Goal: Task Accomplishment & Management: Manage account settings

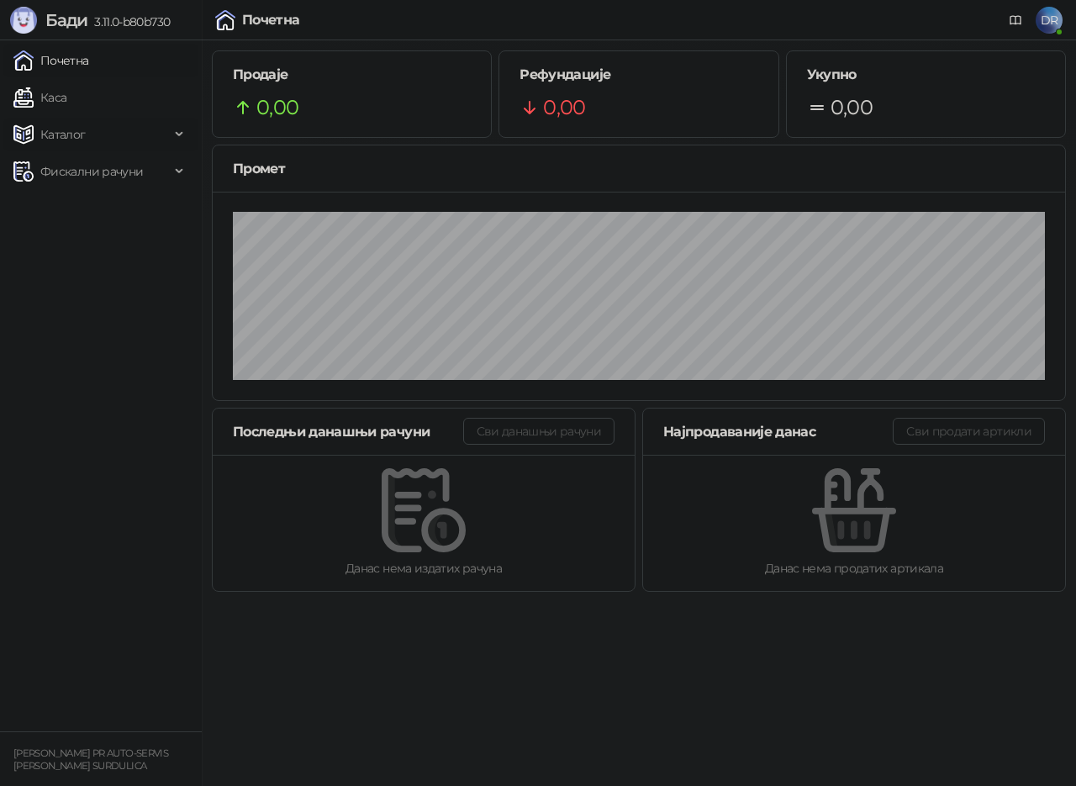
click at [62, 130] on span "Каталог" at bounding box center [62, 135] width 45 height 34
click at [91, 172] on link "Робне марке" at bounding box center [71, 172] width 102 height 34
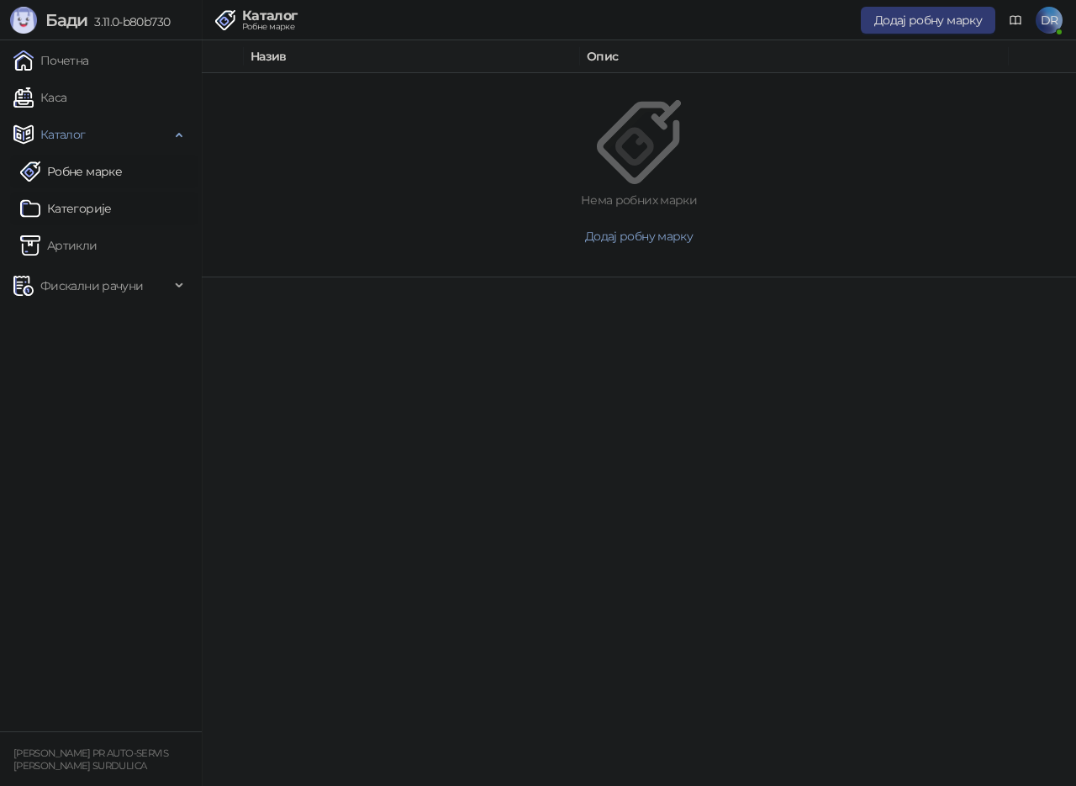
click at [87, 209] on link "Категорије" at bounding box center [66, 209] width 92 height 34
click at [46, 91] on link "Каса" at bounding box center [39, 98] width 53 height 34
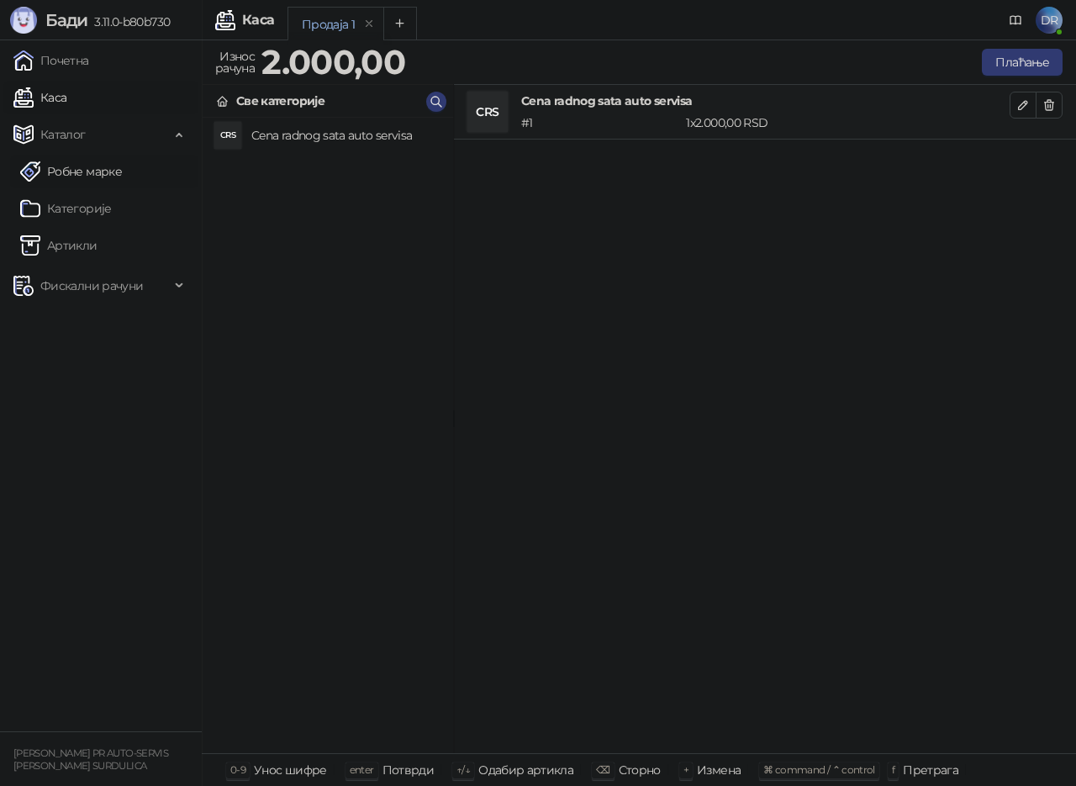
click at [55, 169] on link "Робне марке" at bounding box center [71, 172] width 102 height 34
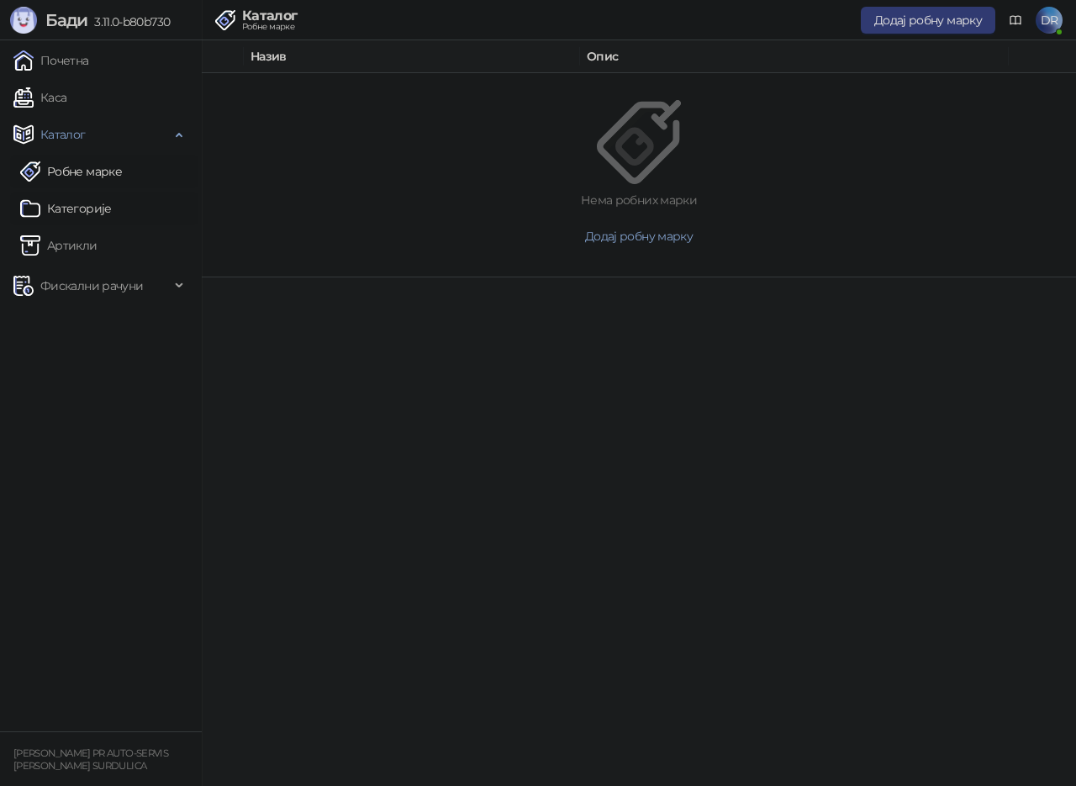
click at [82, 213] on link "Категорије" at bounding box center [66, 209] width 92 height 34
click at [949, 37] on div "Додај категорију" at bounding box center [934, 19] width 124 height 41
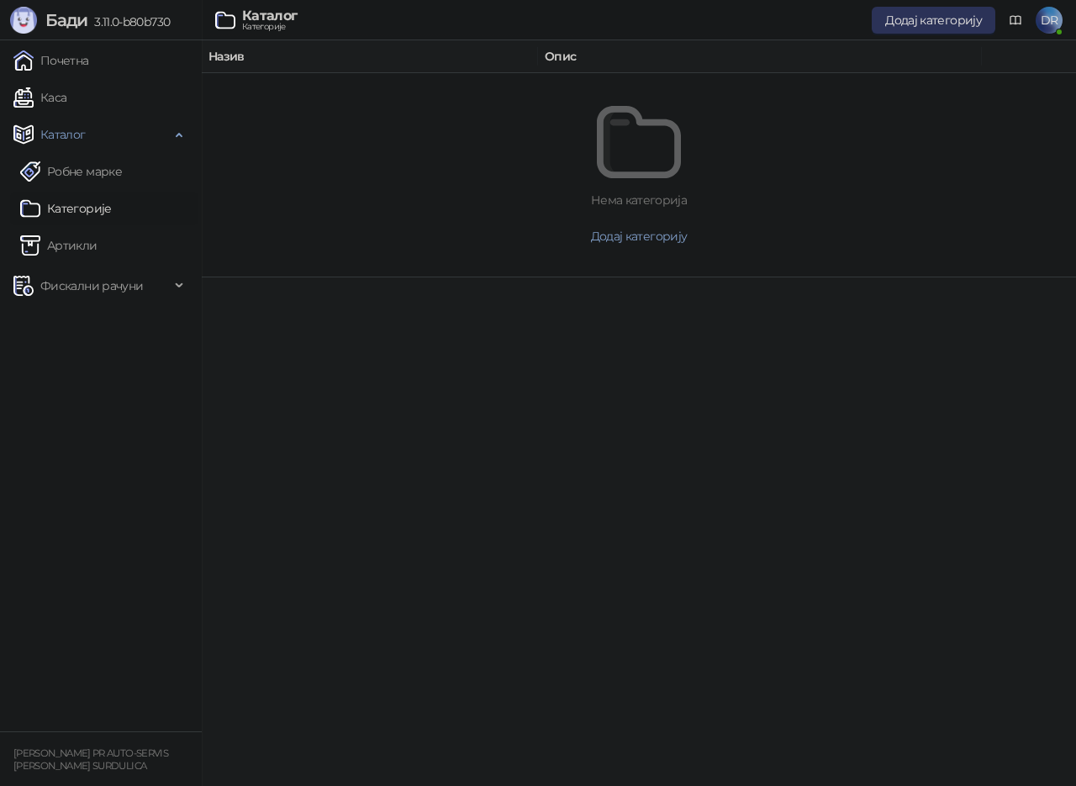
click at [942, 32] on button "Додај категорију" at bounding box center [934, 20] width 124 height 27
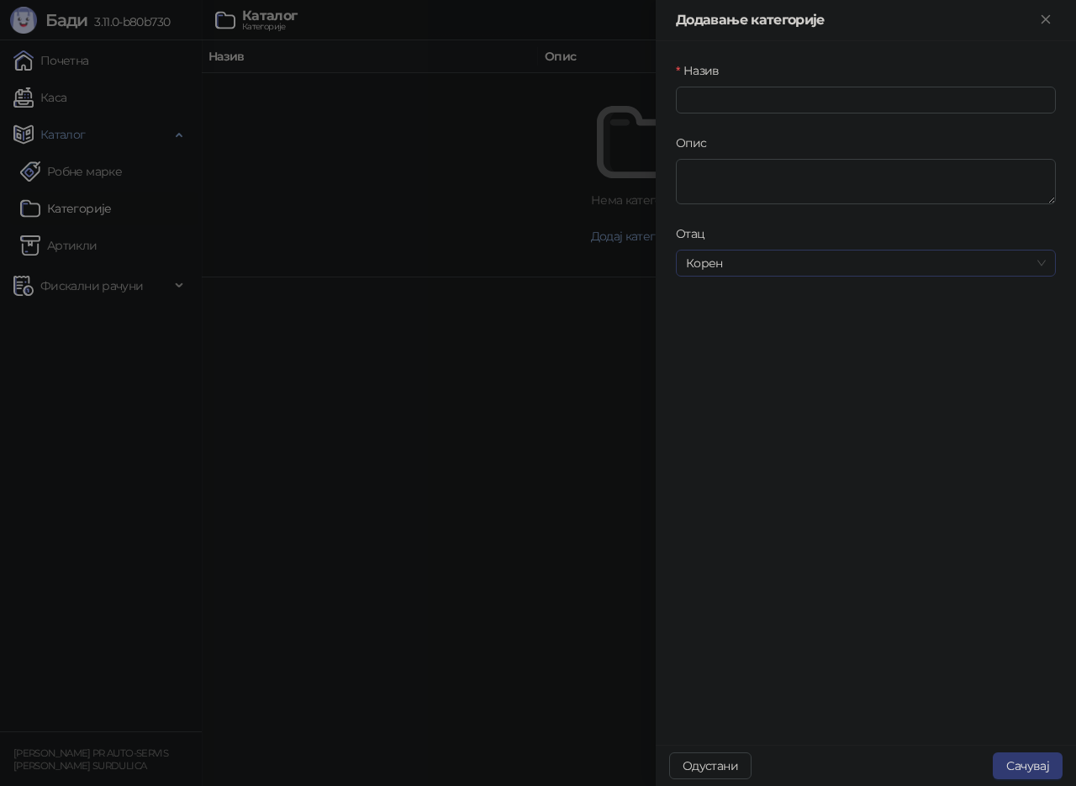
click at [769, 256] on span "Корен" at bounding box center [866, 262] width 360 height 25
click at [489, 372] on div at bounding box center [538, 393] width 1076 height 786
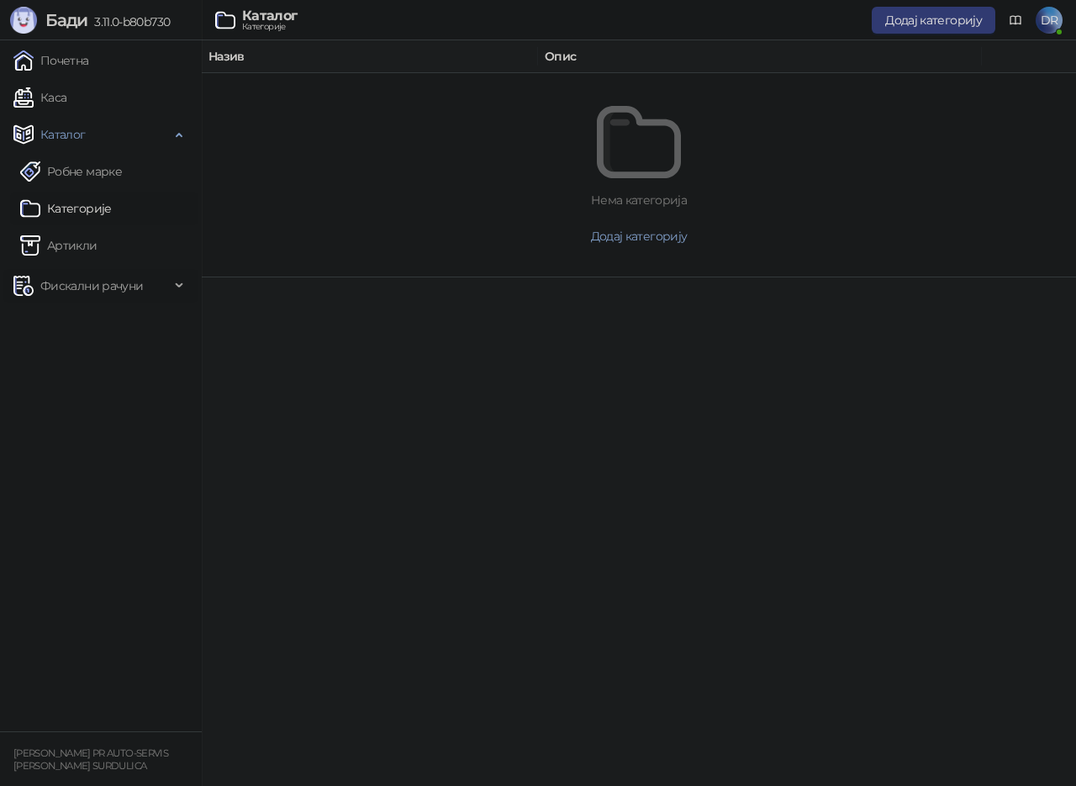
click at [106, 286] on span "Фискални рачуни" at bounding box center [91, 286] width 103 height 34
click at [111, 324] on link "Издати рачуни" at bounding box center [76, 323] width 113 height 34
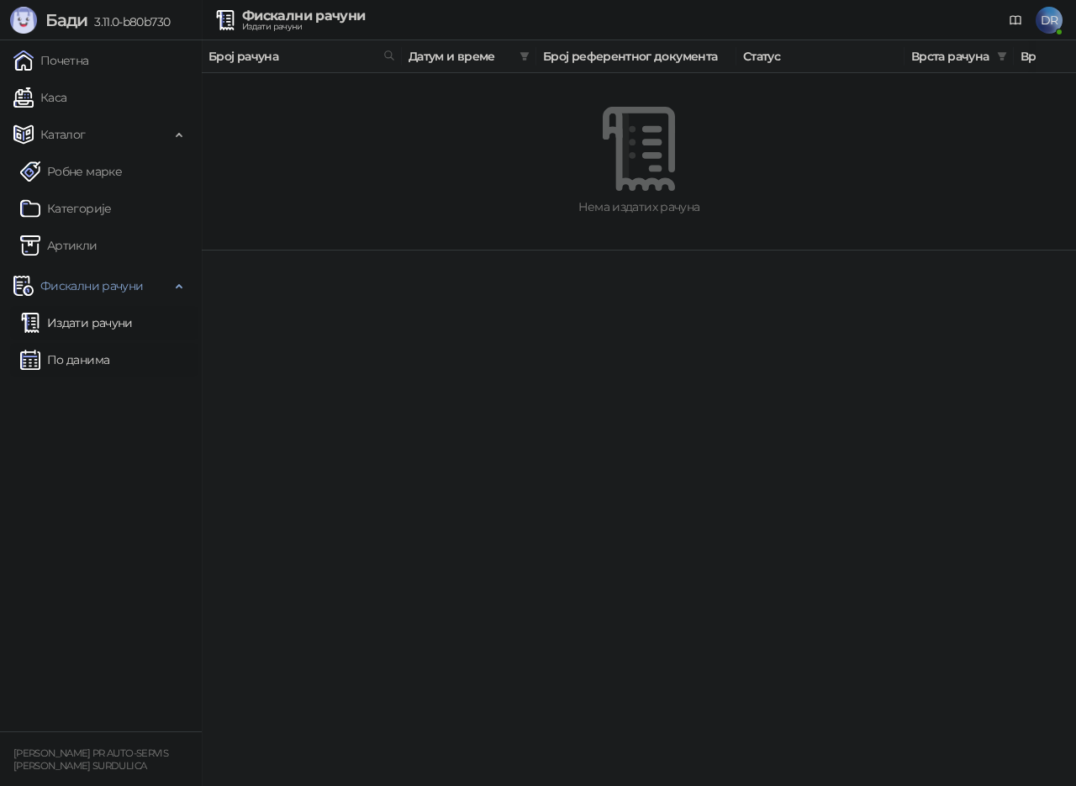
click at [92, 358] on link "По данима" at bounding box center [64, 360] width 89 height 34
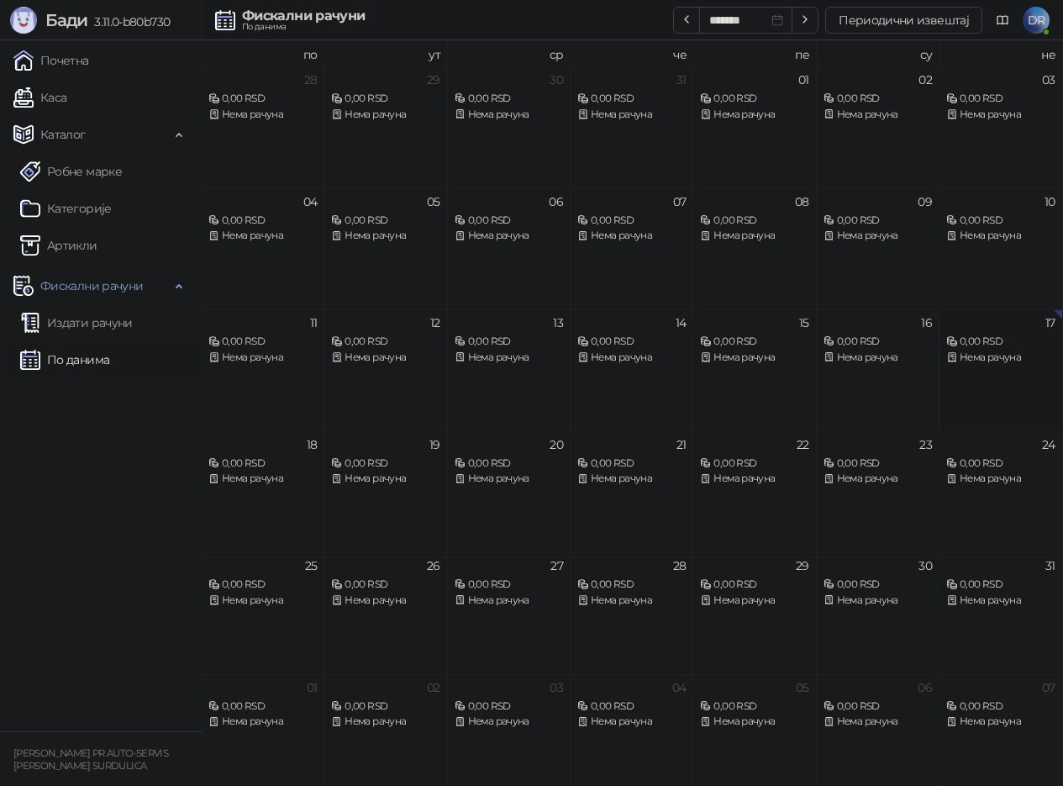
click at [978, 342] on div "0,00 RSD" at bounding box center [1000, 342] width 108 height 16
click at [978, 359] on div "Нема рачуна" at bounding box center [1000, 358] width 108 height 16
click at [69, 63] on link "Почетна" at bounding box center [51, 61] width 76 height 34
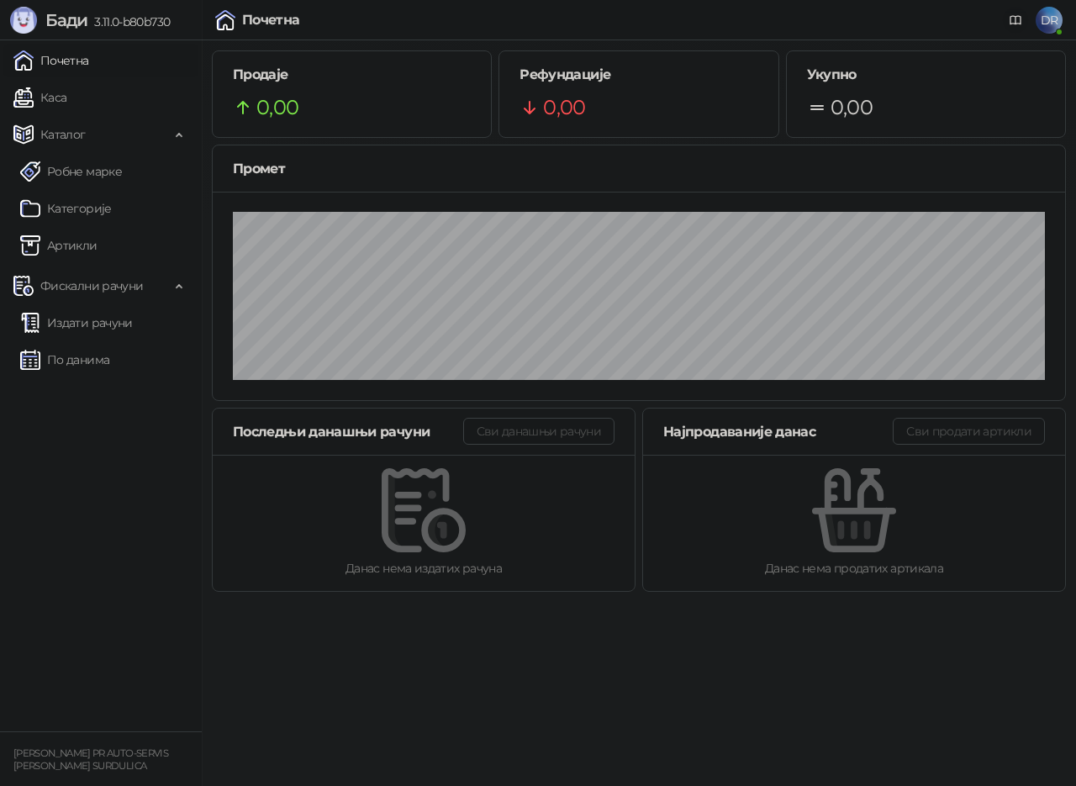
click at [1018, 21] on icon at bounding box center [1015, 19] width 13 height 13
drag, startPoint x: 940, startPoint y: 95, endPoint x: 895, endPoint y: 104, distance: 45.5
click at [938, 95] on div "0,00" at bounding box center [926, 108] width 238 height 32
click at [76, 241] on link "Артикли" at bounding box center [58, 246] width 77 height 34
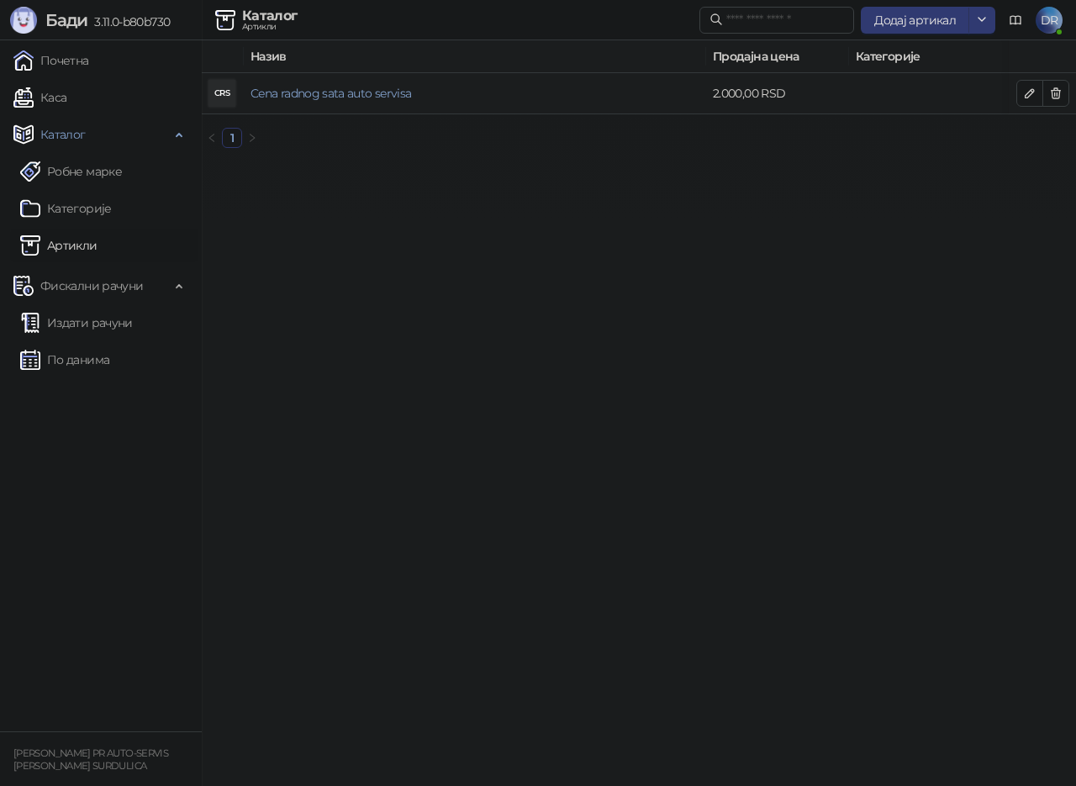
click at [840, 97] on td "2.000,00 RSD" at bounding box center [777, 93] width 143 height 41
click at [384, 92] on link "Cena radnog sata auto servisa" at bounding box center [330, 93] width 161 height 15
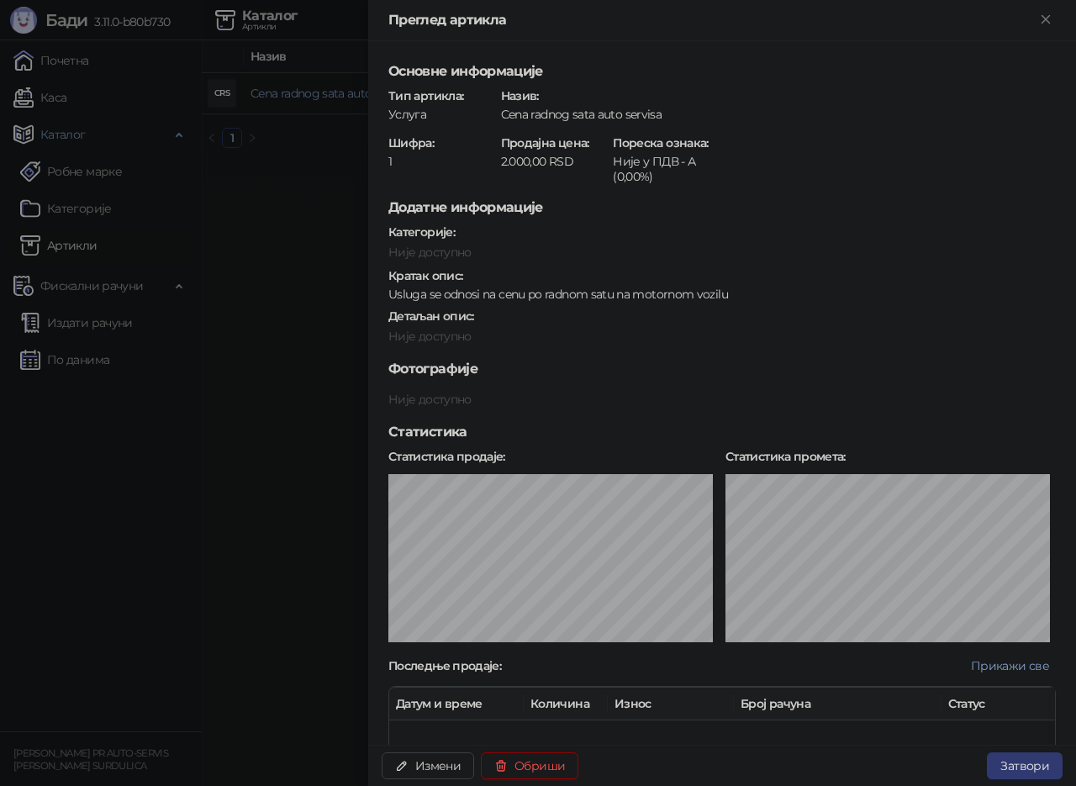
click at [532, 146] on strong "Продајна цена :" at bounding box center [545, 142] width 88 height 15
click at [264, 258] on div at bounding box center [538, 393] width 1076 height 786
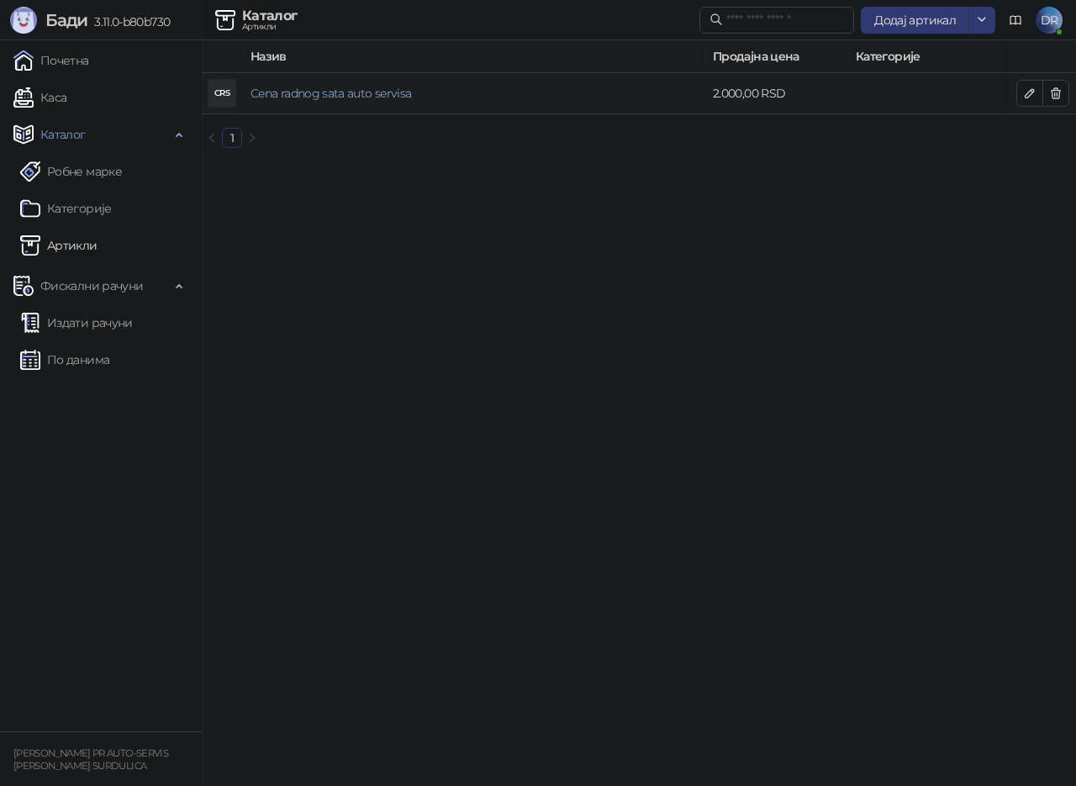
click at [827, 92] on td "2.000,00 RSD" at bounding box center [777, 93] width 143 height 41
drag, startPoint x: 265, startPoint y: 33, endPoint x: 171, endPoint y: 3, distance: 98.9
click at [262, 33] on div "Каталог Артикли Додај артикал DR" at bounding box center [537, 20] width 1049 height 40
click at [126, 24] on span "3.11.0-b80b730" at bounding box center [128, 21] width 82 height 15
click at [885, 59] on span "Категорије" at bounding box center [1072, 56] width 432 height 18
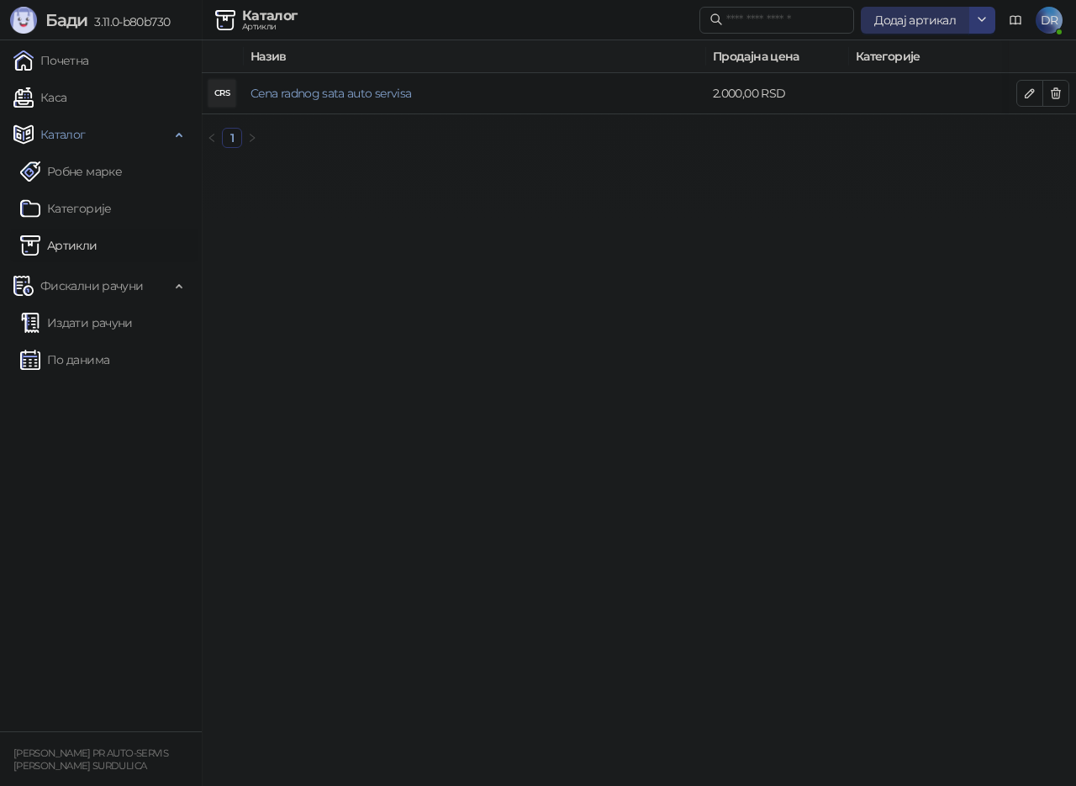
click at [918, 24] on span "Додај артикал" at bounding box center [915, 20] width 82 height 15
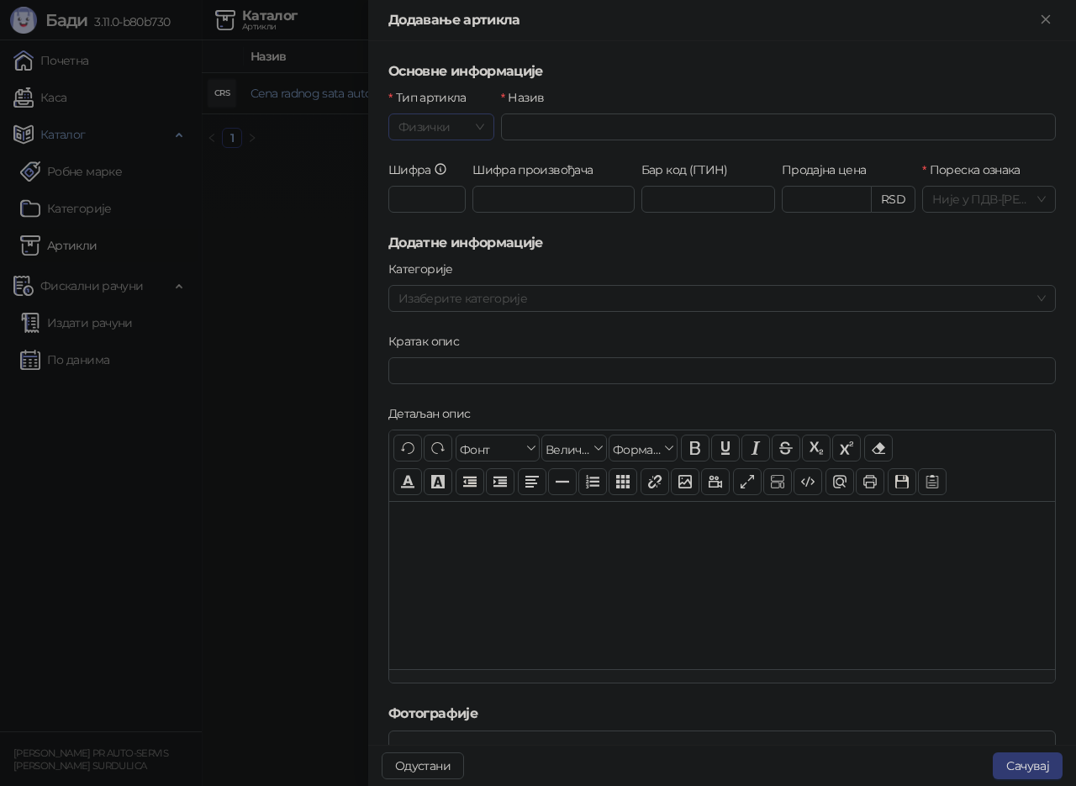
click at [466, 124] on span "Физички" at bounding box center [441, 126] width 86 height 25
click at [440, 211] on div "Услуга" at bounding box center [440, 214] width 76 height 18
click at [566, 129] on input "Назив" at bounding box center [778, 126] width 555 height 27
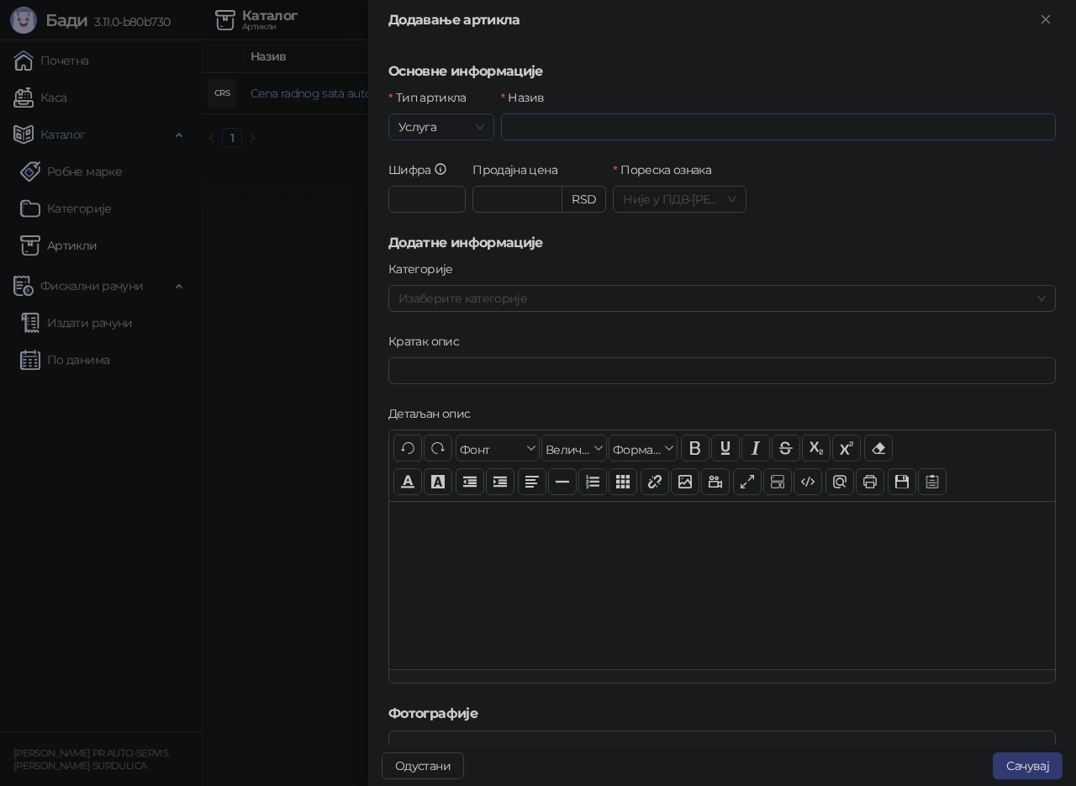
click at [451, 122] on span "Услуга" at bounding box center [441, 126] width 86 height 25
click at [446, 186] on div "Дигитални" at bounding box center [440, 187] width 76 height 18
click at [454, 123] on span "Дигитални" at bounding box center [441, 126] width 86 height 25
click at [449, 162] on div "Физички" at bounding box center [440, 160] width 76 height 18
click at [282, 229] on div at bounding box center [538, 393] width 1076 height 786
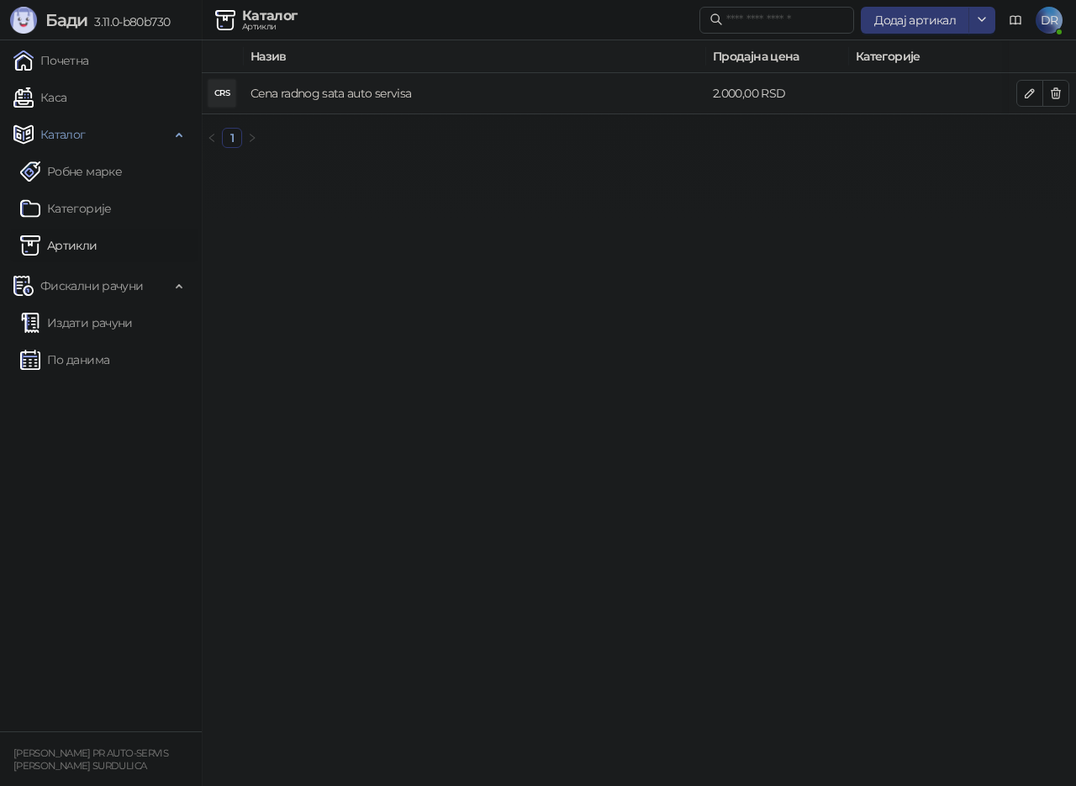
click at [303, 100] on link "Cena radnog sata auto servisa" at bounding box center [330, 93] width 161 height 15
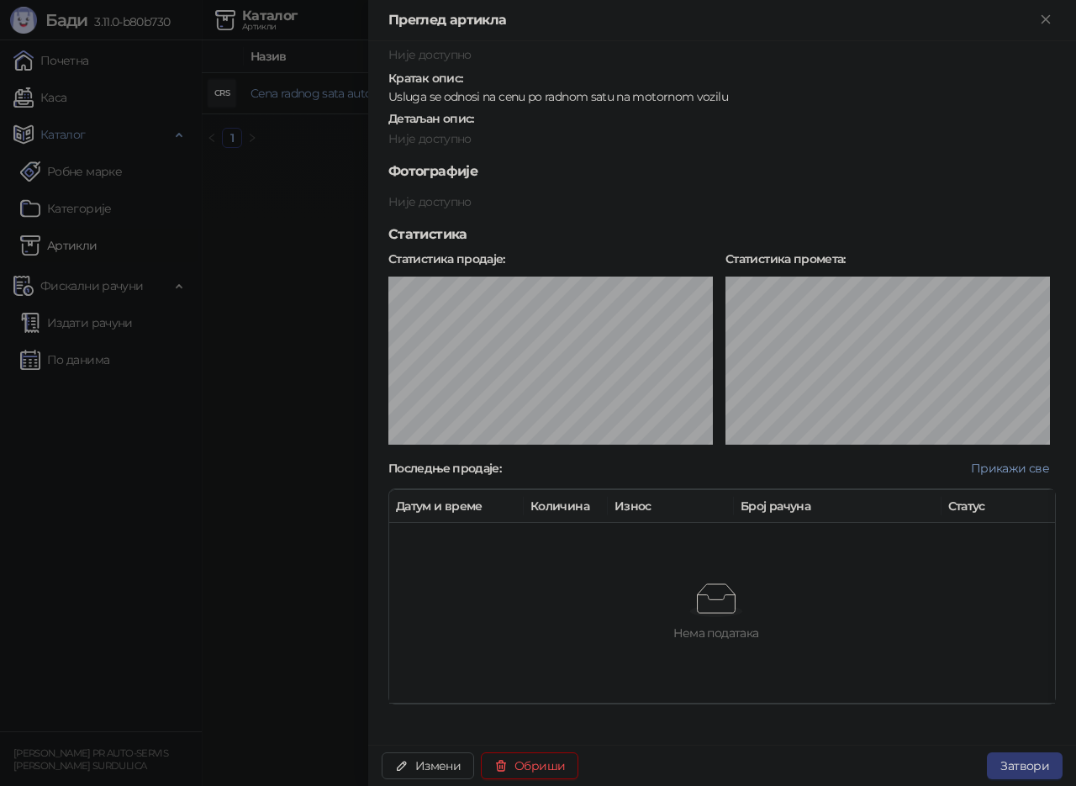
scroll to position [210, 0]
click at [676, 583] on div "Нема података" at bounding box center [715, 600] width 572 height 34
click at [743, 598] on div "Нема података" at bounding box center [715, 600] width 572 height 34
click at [62, 531] on div at bounding box center [538, 393] width 1076 height 786
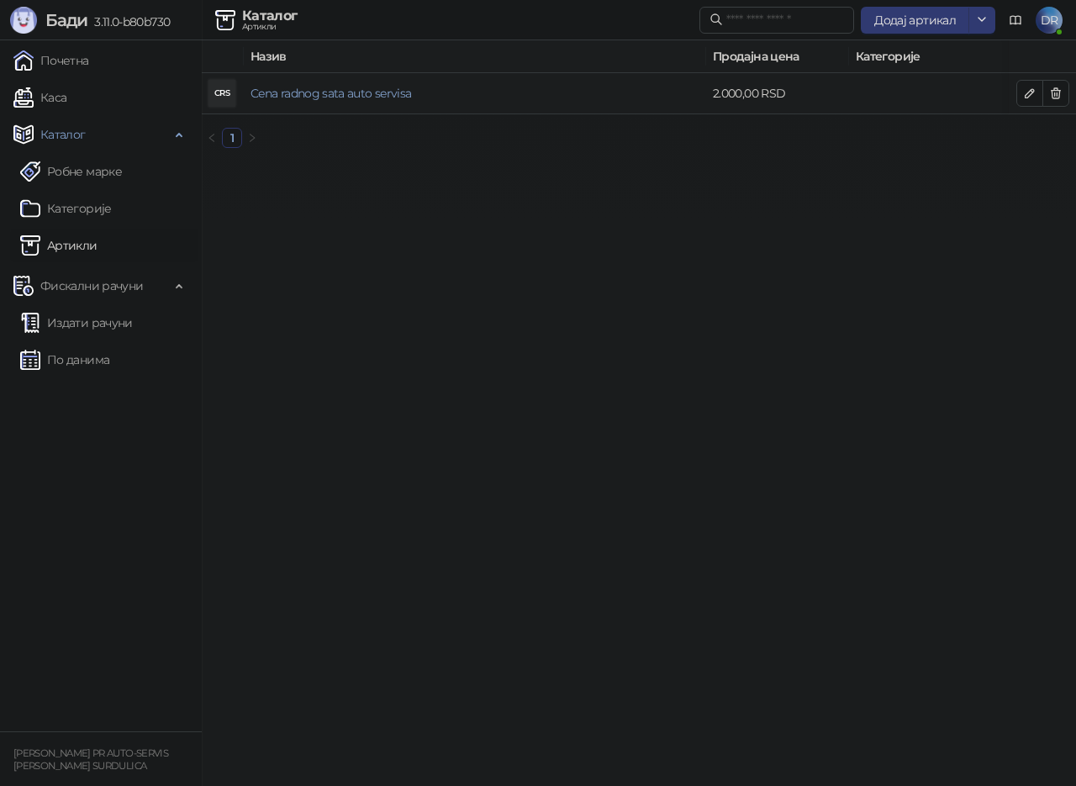
drag, startPoint x: 505, startPoint y: 95, endPoint x: 450, endPoint y: 146, distance: 75.5
click at [76, 61] on link "Почетна" at bounding box center [51, 61] width 76 height 34
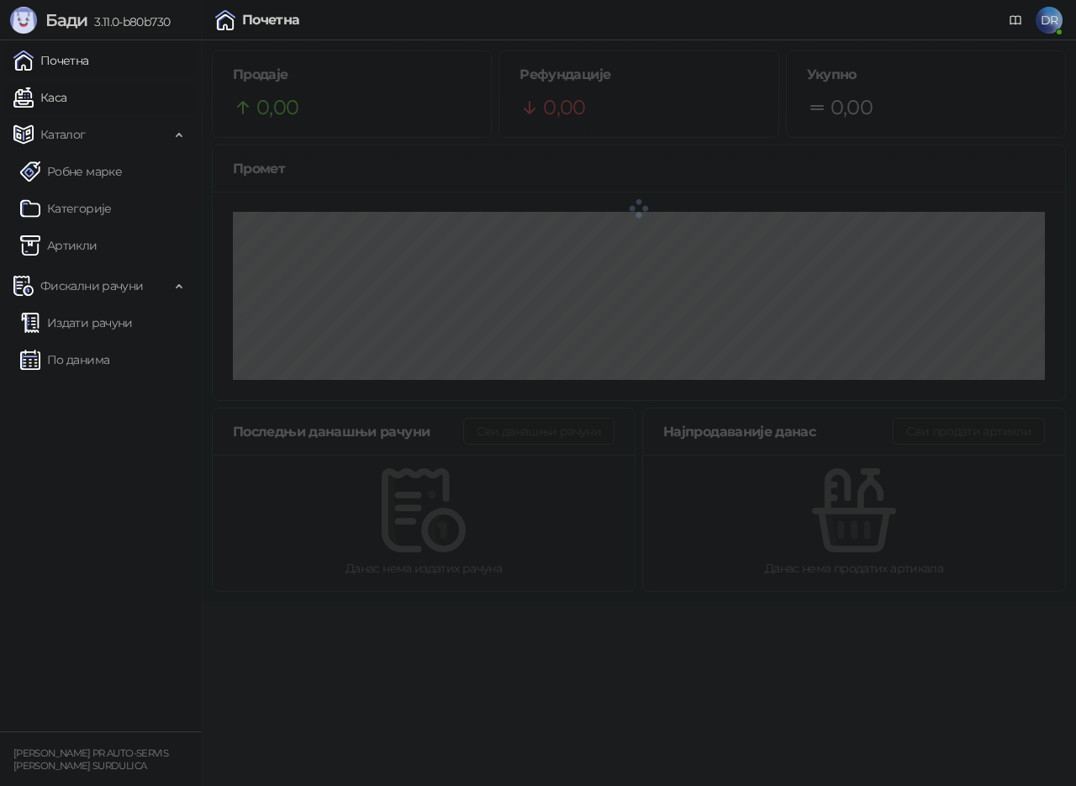
click at [57, 104] on link "Каса" at bounding box center [39, 98] width 53 height 34
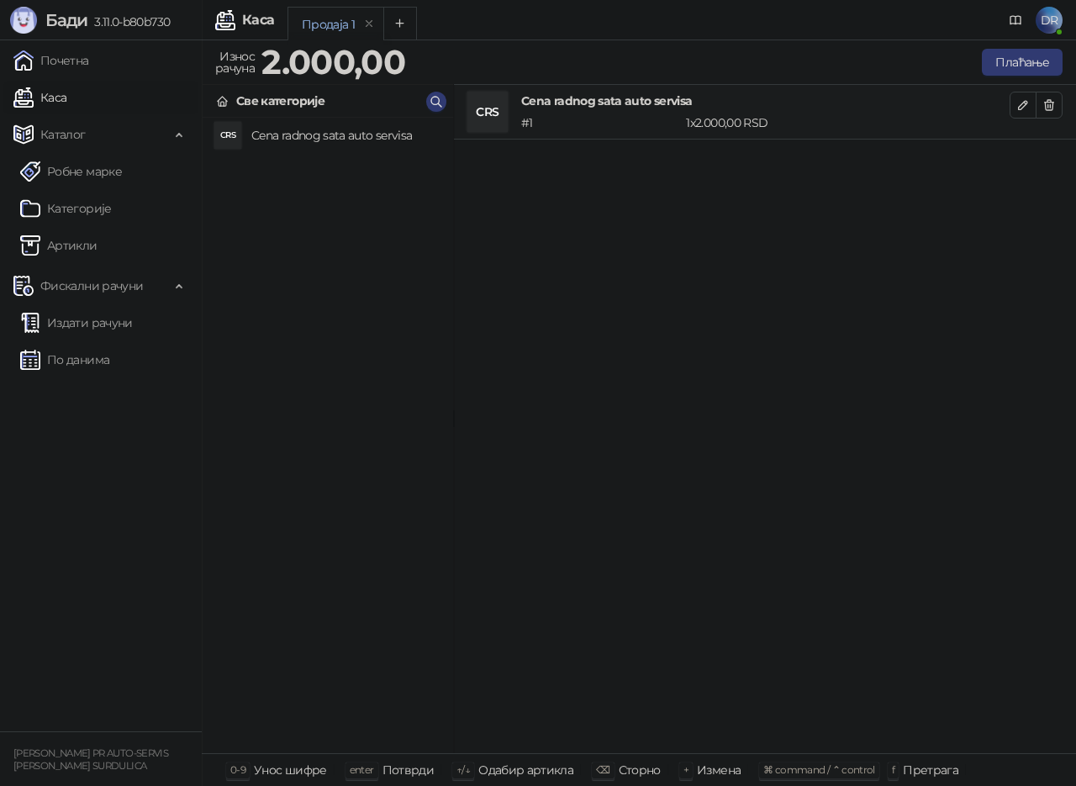
click at [349, 66] on strong "2.000,00" at bounding box center [333, 61] width 144 height 41
click at [1028, 61] on button "Плаћање" at bounding box center [1022, 62] width 81 height 27
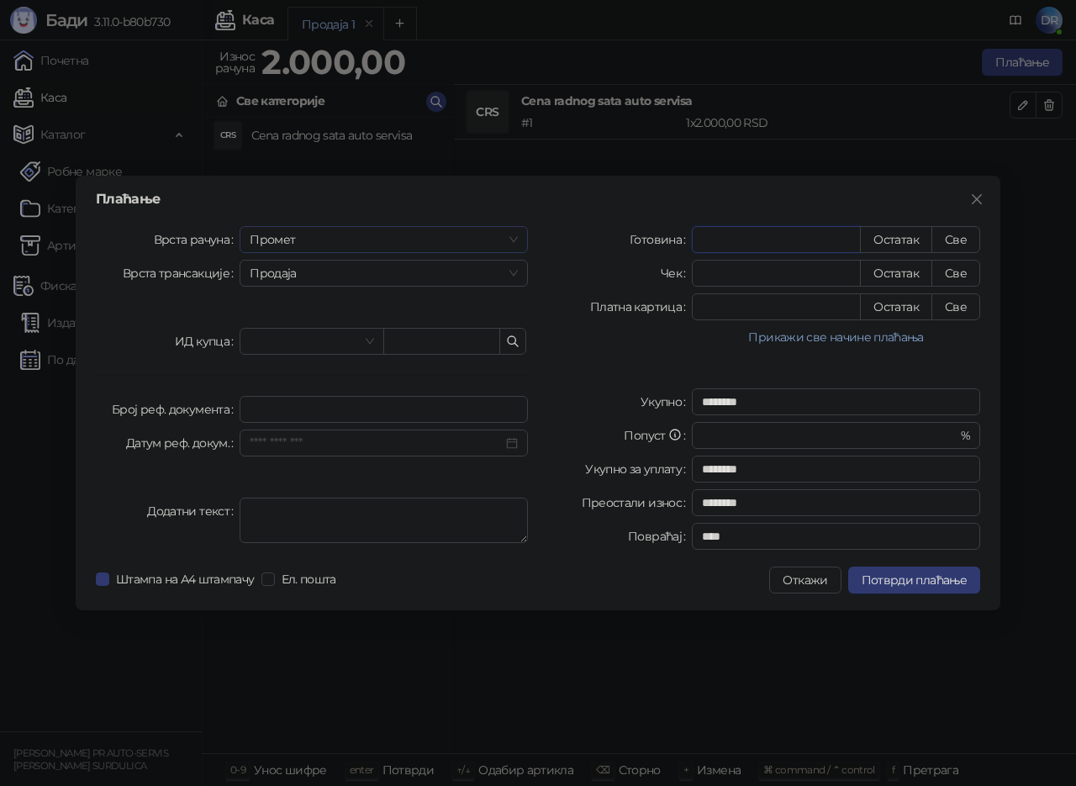
click at [365, 238] on span "Промет" at bounding box center [384, 239] width 268 height 25
click at [371, 272] on span "Продаја" at bounding box center [384, 273] width 268 height 25
click at [344, 340] on input "search" at bounding box center [304, 341] width 108 height 25
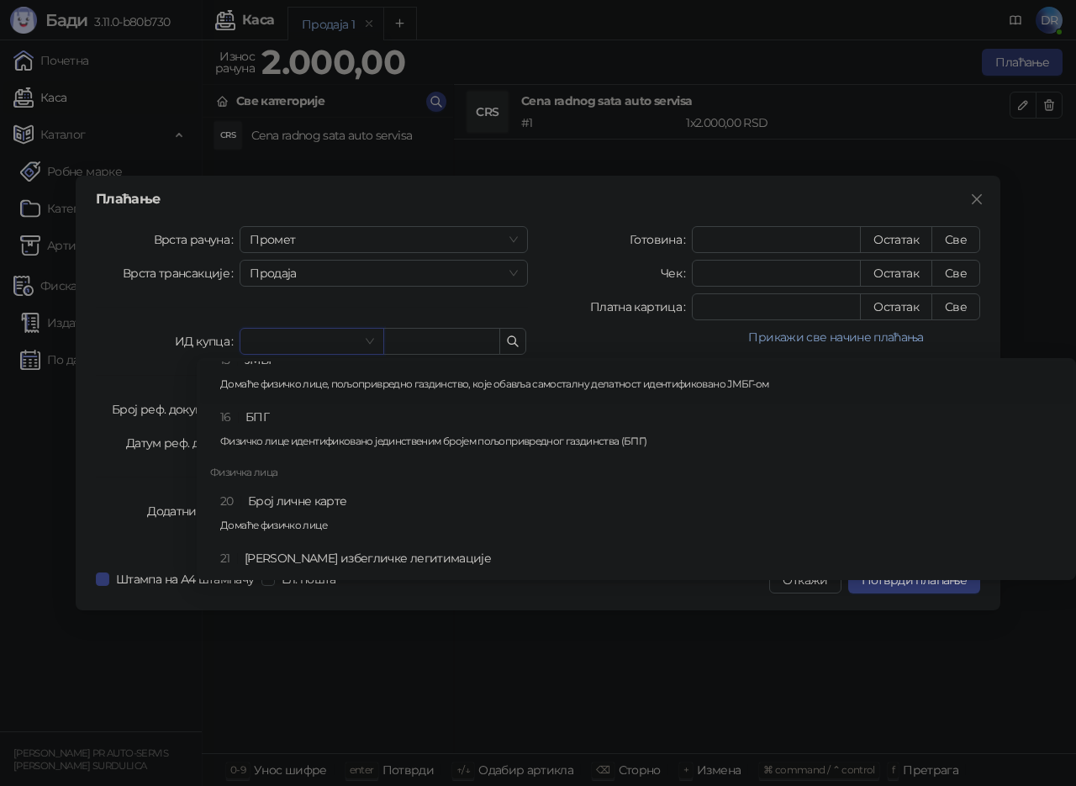
scroll to position [420, 0]
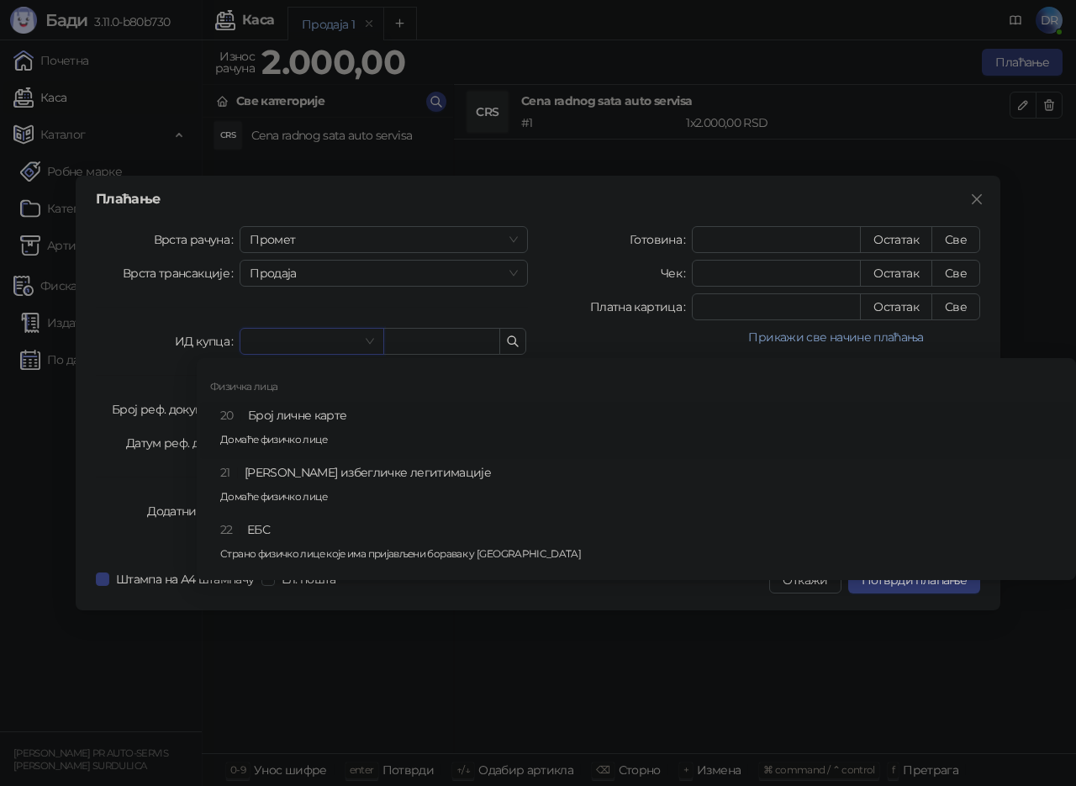
click at [350, 427] on div "20 Број личне карте Домаће физичко лице" at bounding box center [641, 430] width 842 height 49
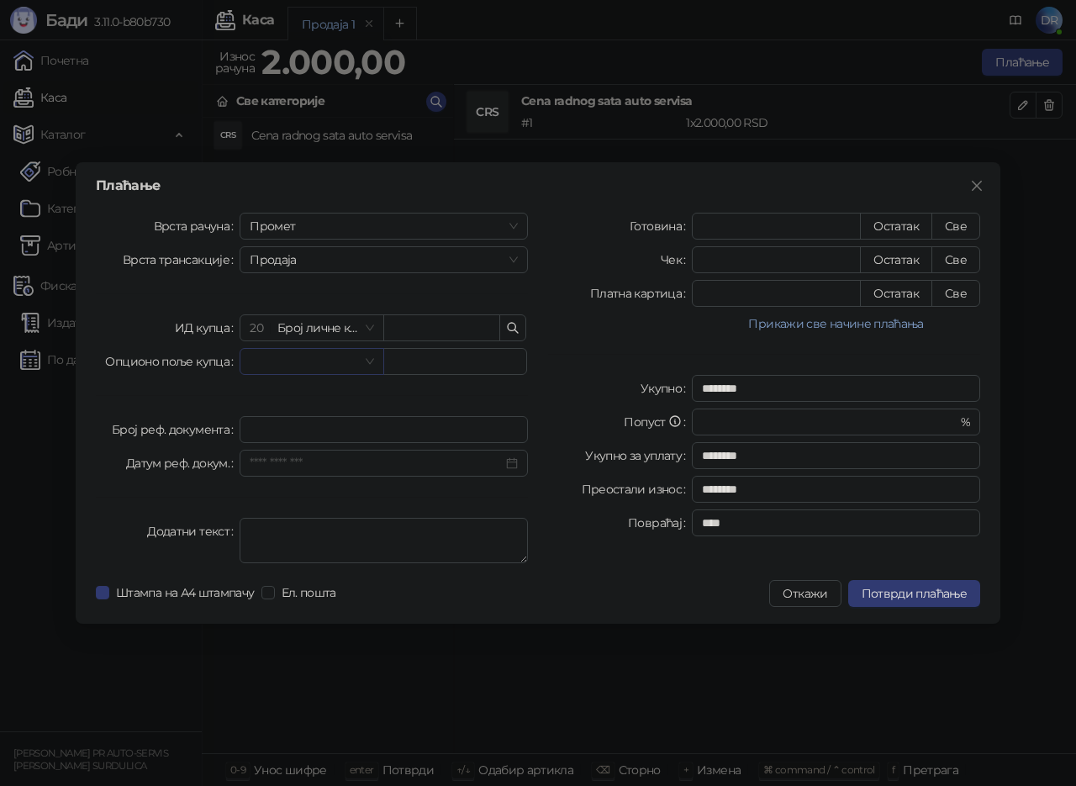
click at [347, 359] on input "search" at bounding box center [304, 361] width 108 height 25
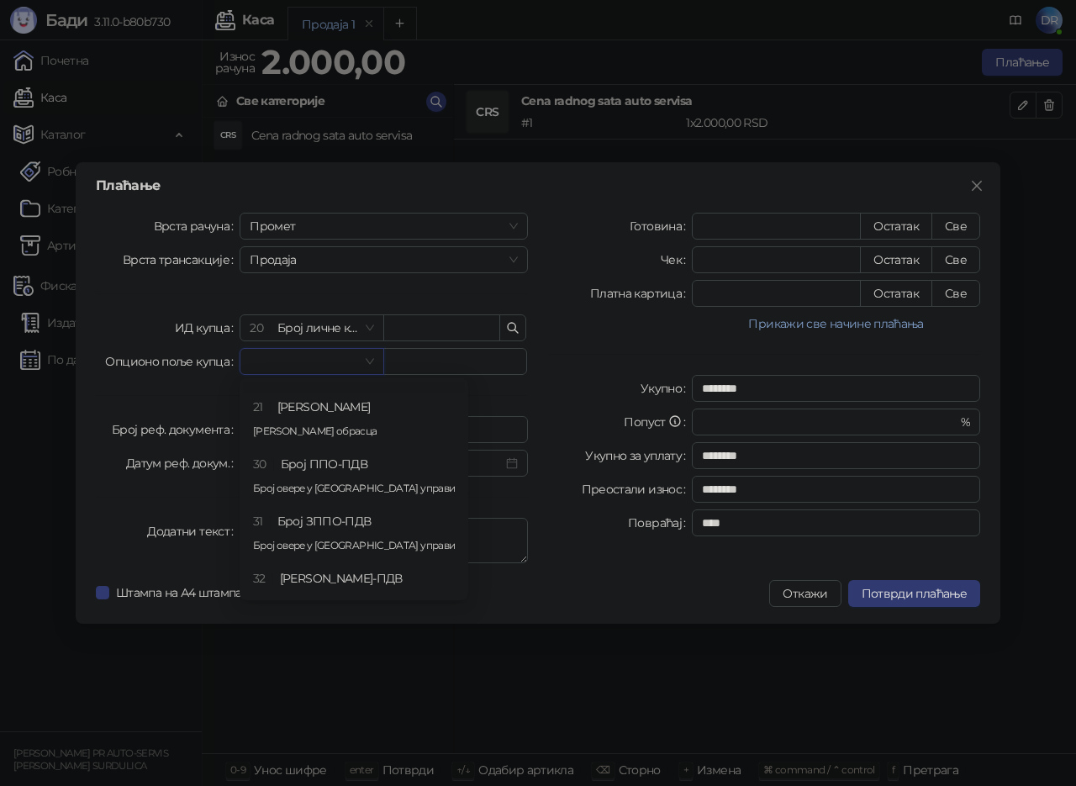
scroll to position [84, 0]
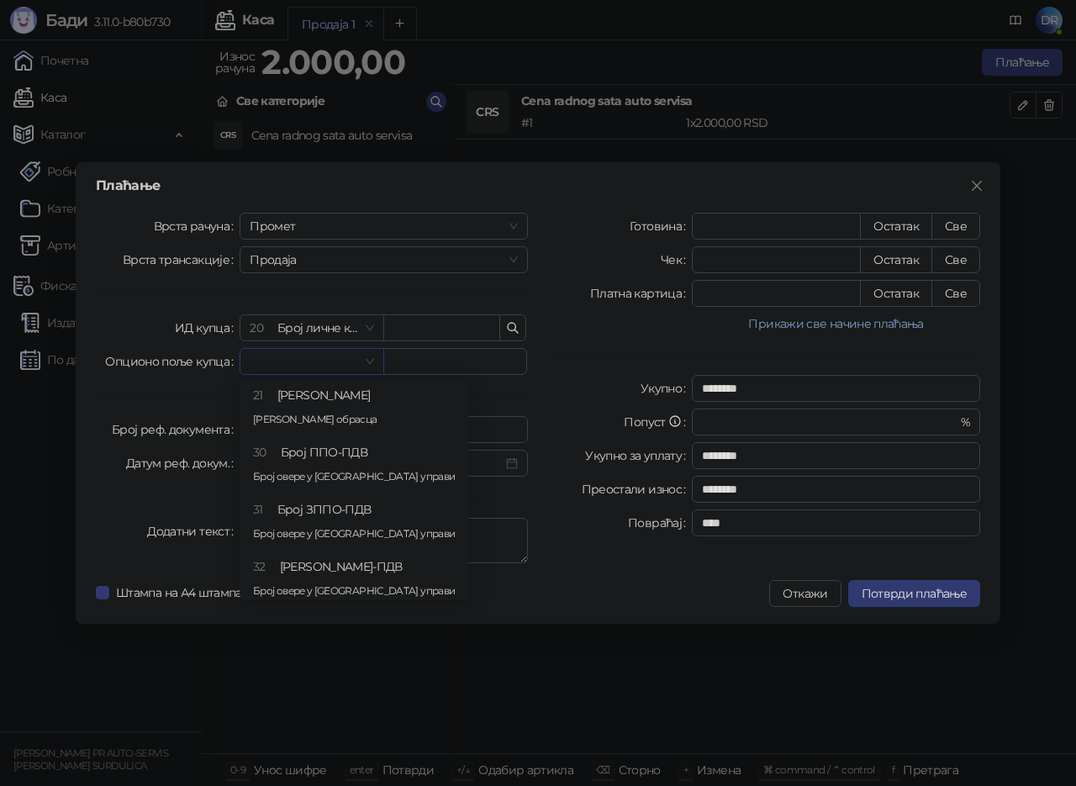
click at [569, 503] on div "Готовина * Остатак Све Чек * Остатак Све Платна картица * Остатак Све Прикажи с…" at bounding box center [764, 391] width 452 height 357
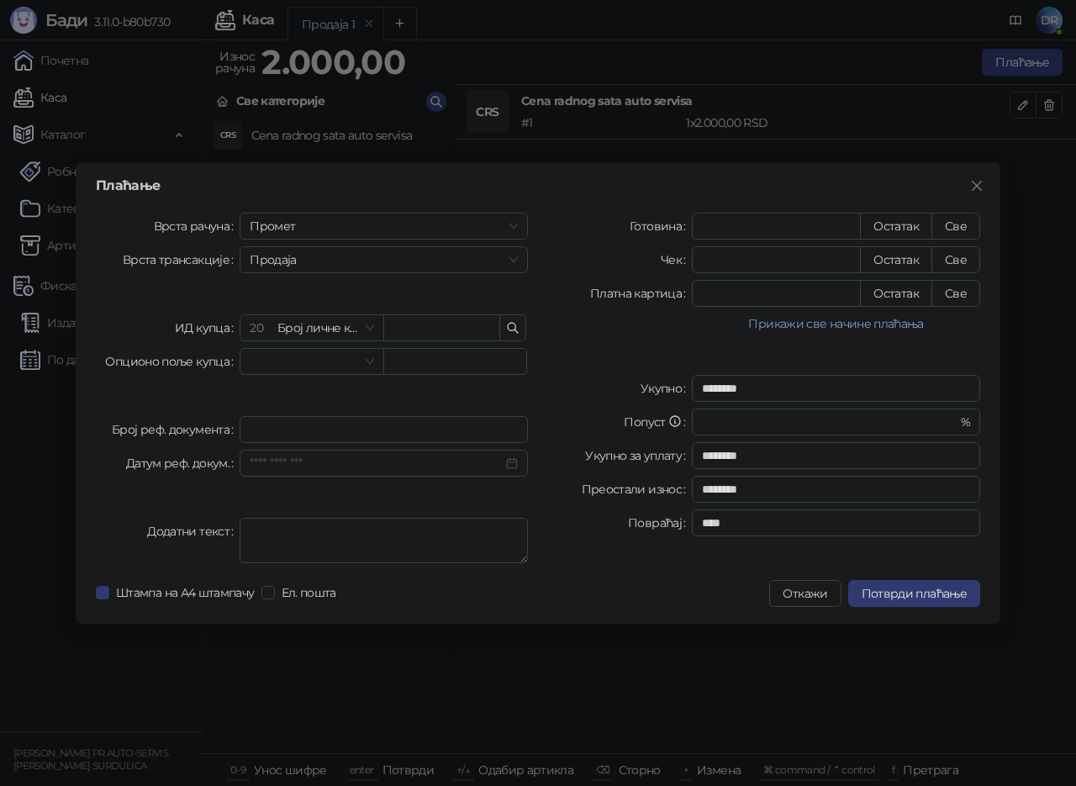
click at [666, 578] on div "Плаћање Врста рачуна Промет Врста трансакције Продаја ИД купца 20 Број личне ка…" at bounding box center [538, 392] width 925 height 461
click at [298, 457] on input "Датум реф. докум." at bounding box center [376, 463] width 253 height 18
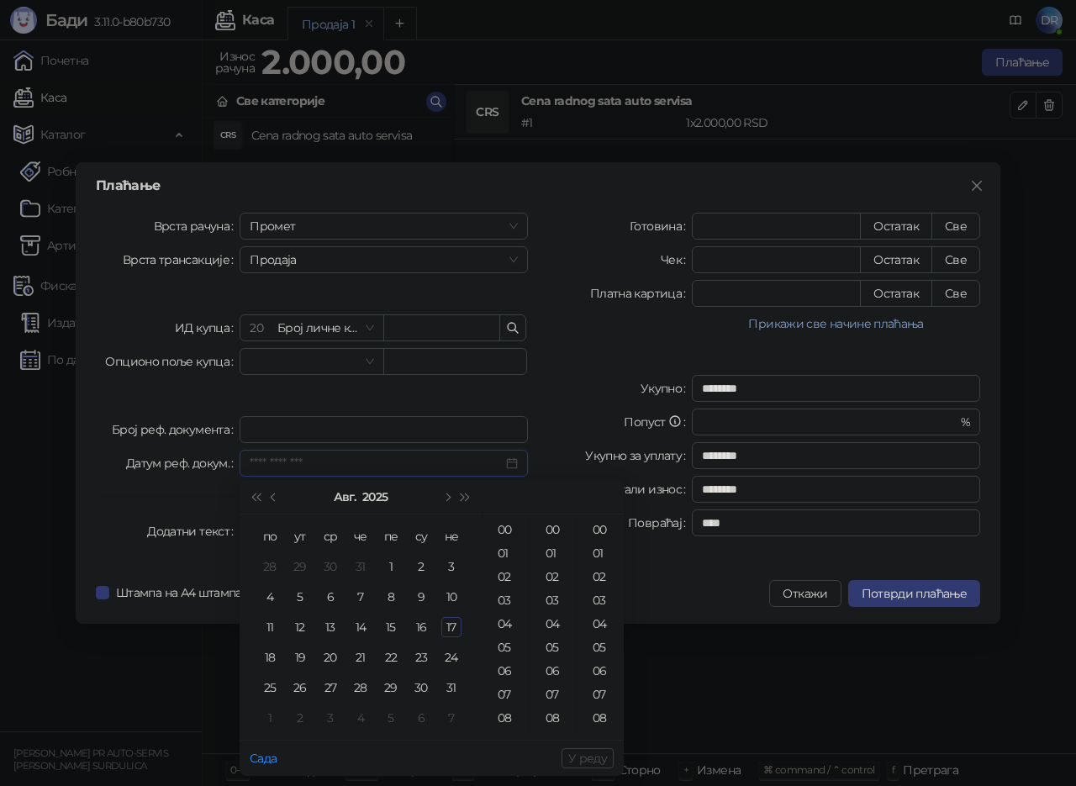
click at [353, 456] on input "Датум реф. докум." at bounding box center [376, 463] width 253 height 18
click at [617, 328] on div at bounding box center [620, 324] width 144 height 20
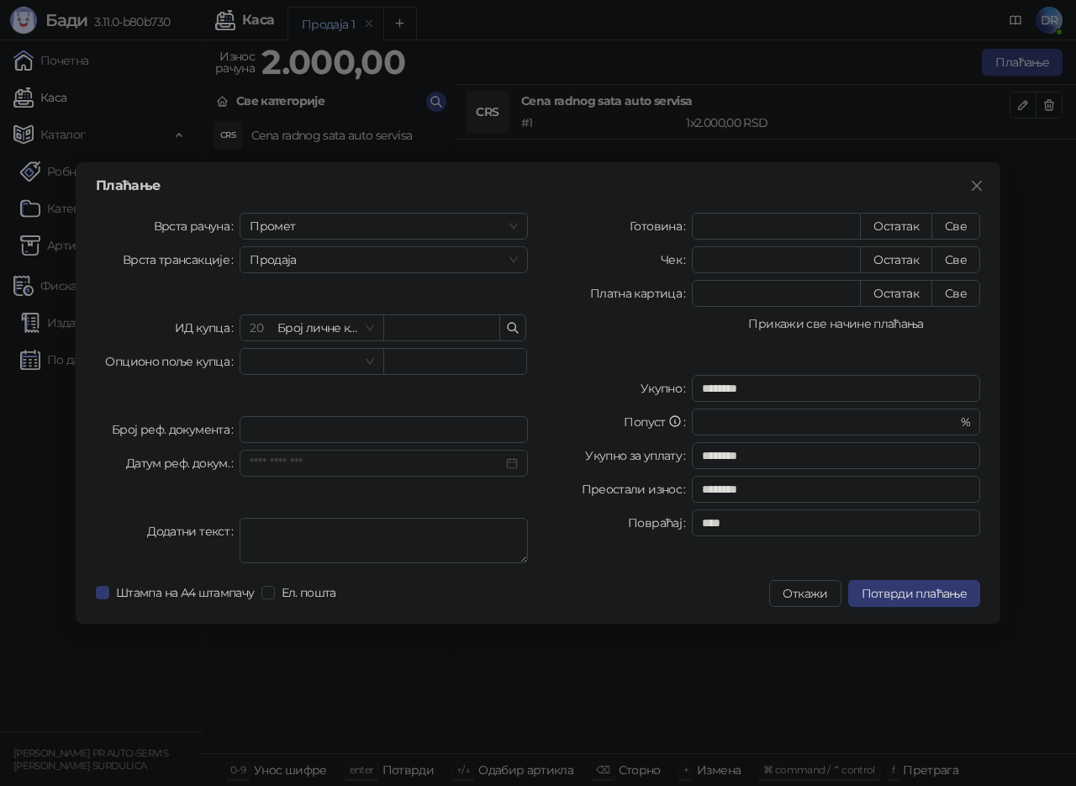
click at [804, 320] on button "Прикажи све начине плаћања" at bounding box center [836, 324] width 288 height 20
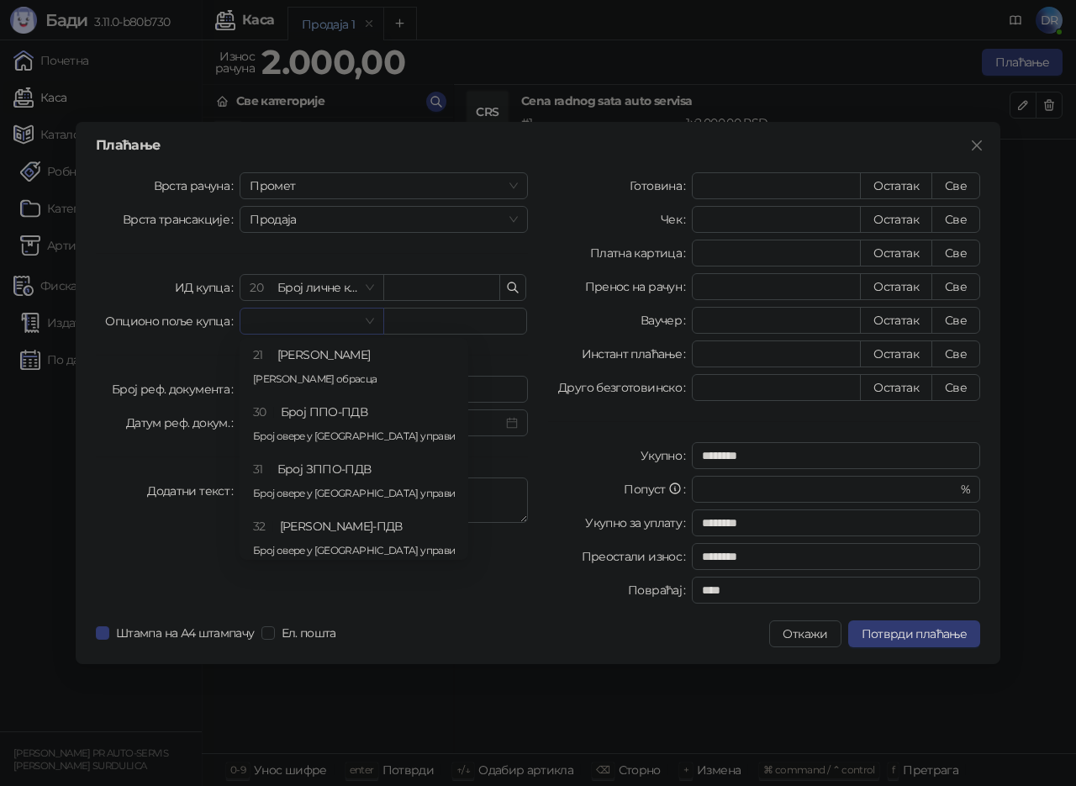
click at [367, 327] on span at bounding box center [312, 320] width 124 height 25
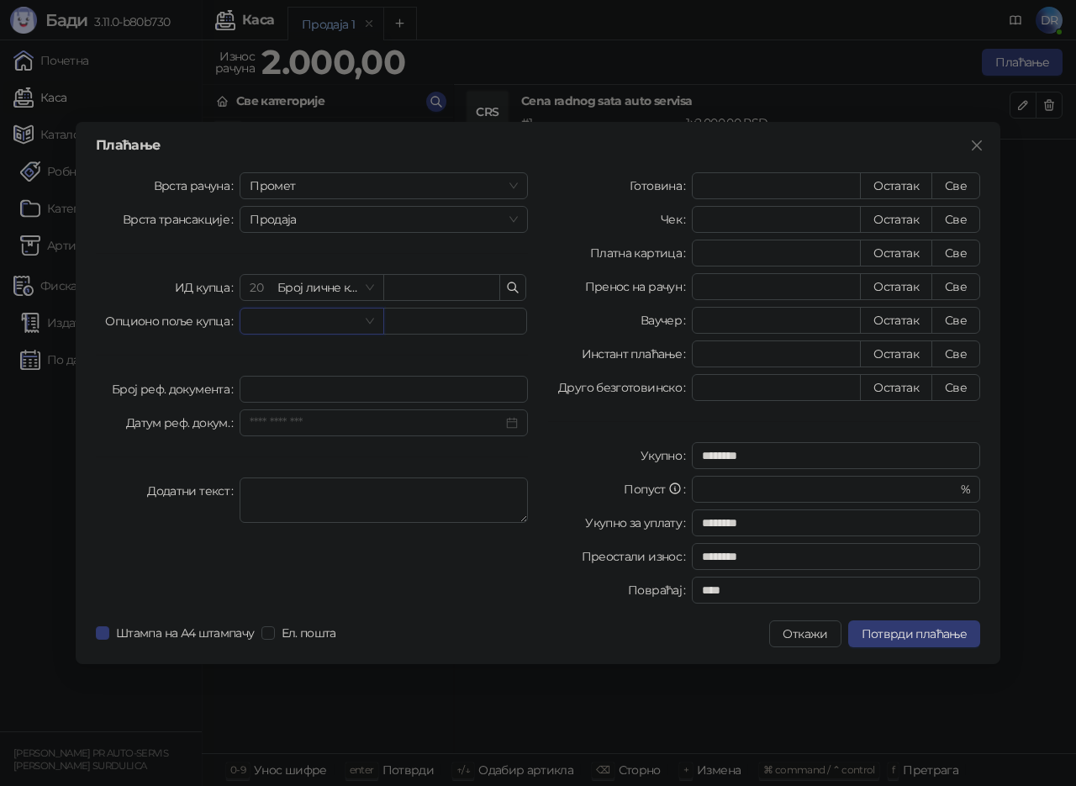
click at [366, 318] on span at bounding box center [312, 320] width 124 height 25
click at [919, 623] on button "Потврди плаћање" at bounding box center [914, 633] width 132 height 27
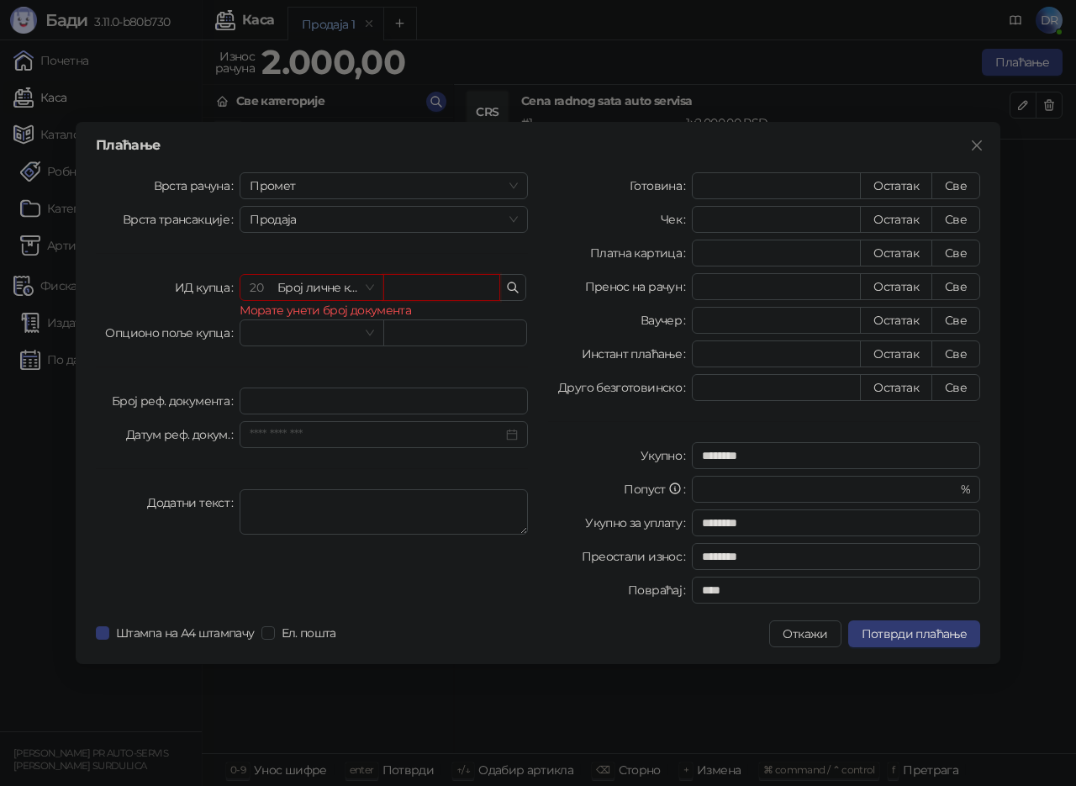
click at [420, 290] on input "text" at bounding box center [441, 287] width 117 height 27
click at [179, 395] on label "Број реф. документа" at bounding box center [176, 400] width 128 height 27
click at [240, 395] on input "Број реф. документа" at bounding box center [384, 400] width 288 height 27
drag, startPoint x: 303, startPoint y: 454, endPoint x: 326, endPoint y: 442, distance: 26.3
click at [311, 451] on div "Врста рачуна Промет Врста трансакције Продаја ИД купца 20 Број личне карте Мора…" at bounding box center [312, 391] width 452 height 438
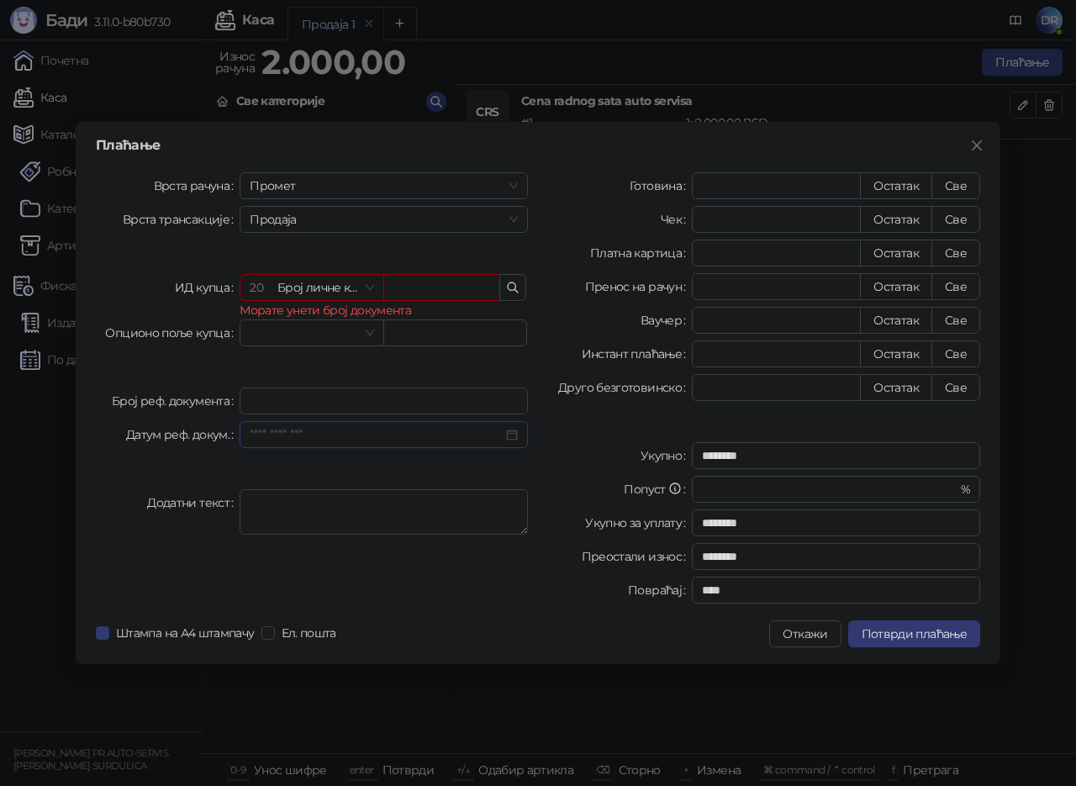
click at [333, 435] on input "Датум реф. докум." at bounding box center [376, 434] width 253 height 18
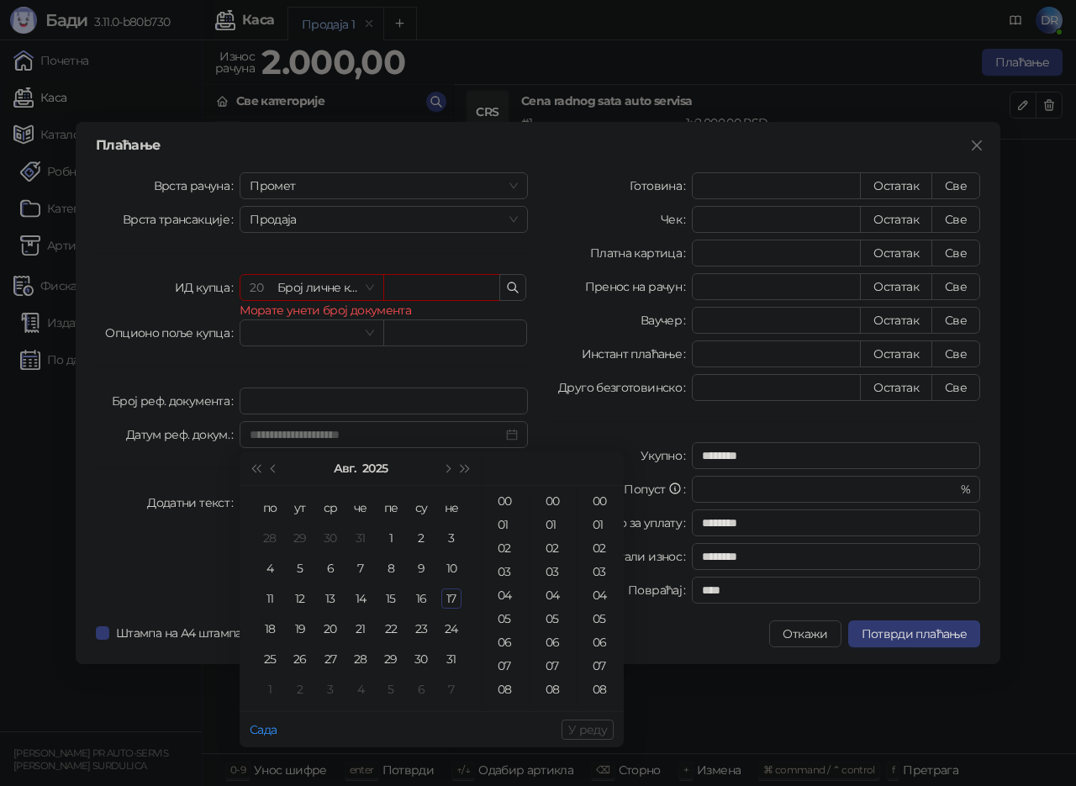
click at [271, 629] on div "18" at bounding box center [270, 629] width 20 height 20
type input "**********"
click at [582, 730] on span "У реду" at bounding box center [587, 729] width 39 height 15
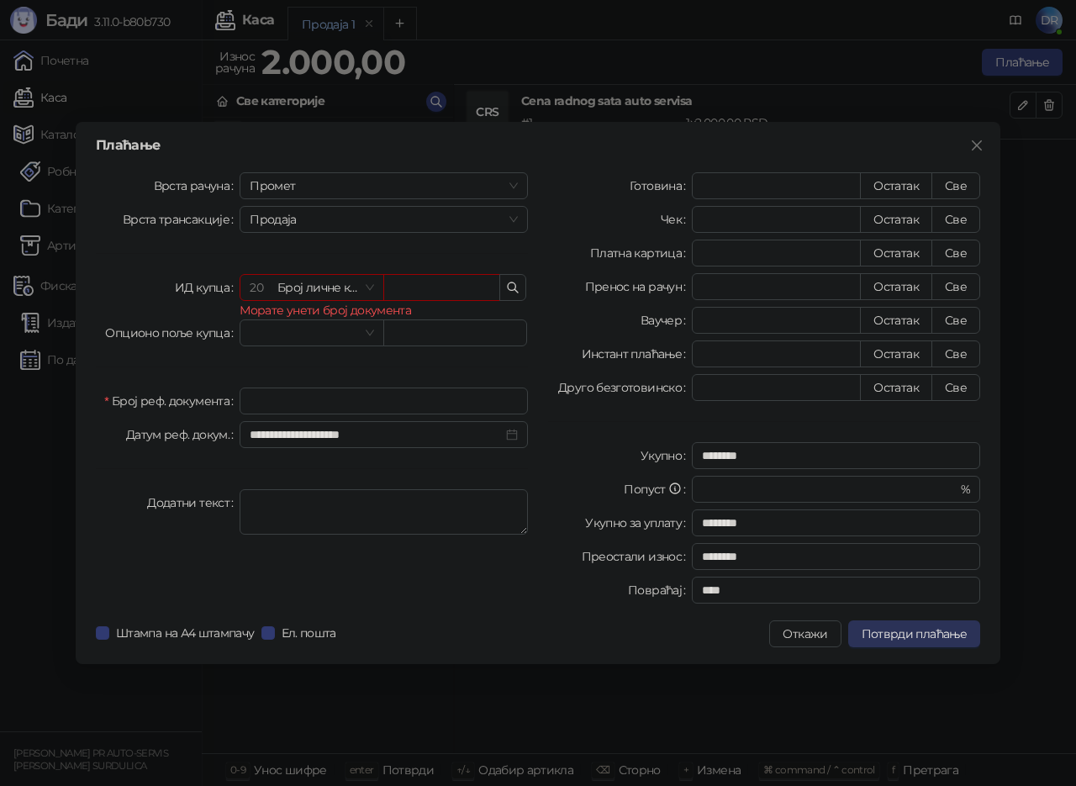
click at [936, 638] on span "Потврди плаћање" at bounding box center [914, 633] width 105 height 15
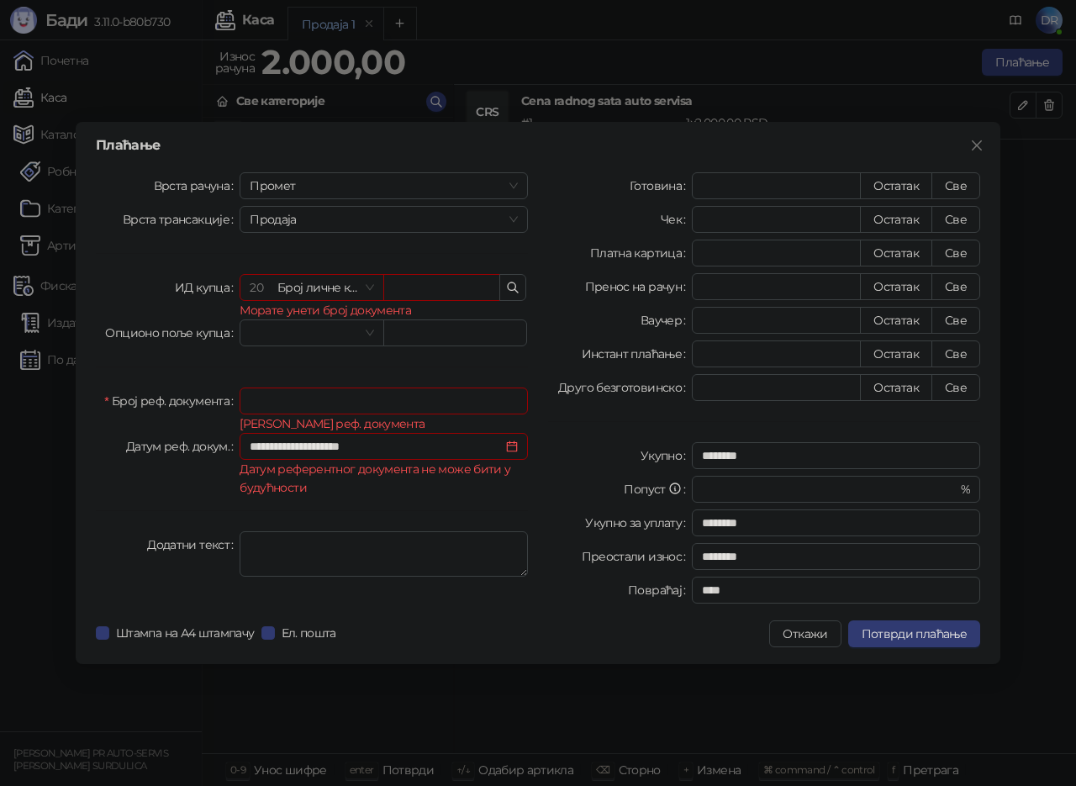
click at [66, 472] on div "**********" at bounding box center [538, 393] width 1076 height 786
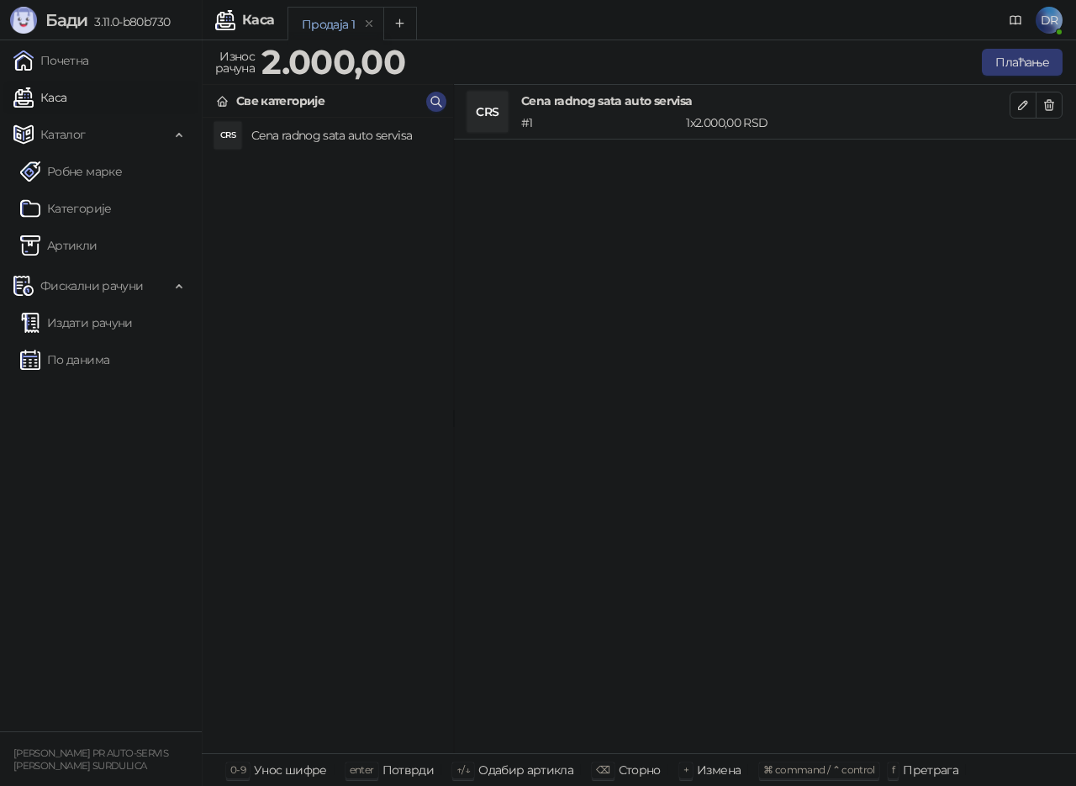
click at [301, 137] on h4 "Cena radnog sata auto servisa" at bounding box center [345, 135] width 188 height 27
click at [1048, 104] on icon "button" at bounding box center [1049, 105] width 9 height 10
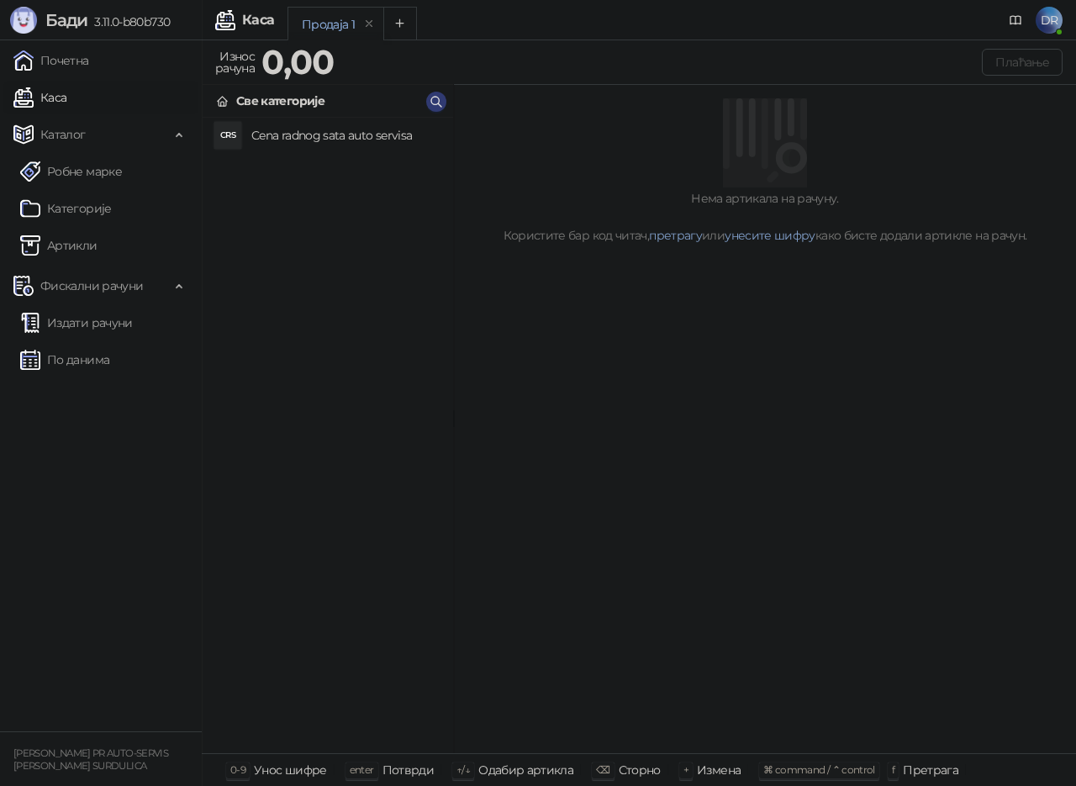
click at [1048, 104] on div at bounding box center [765, 140] width 582 height 84
click at [261, 136] on h4 "Cena radnog sata auto servisa" at bounding box center [345, 135] width 188 height 27
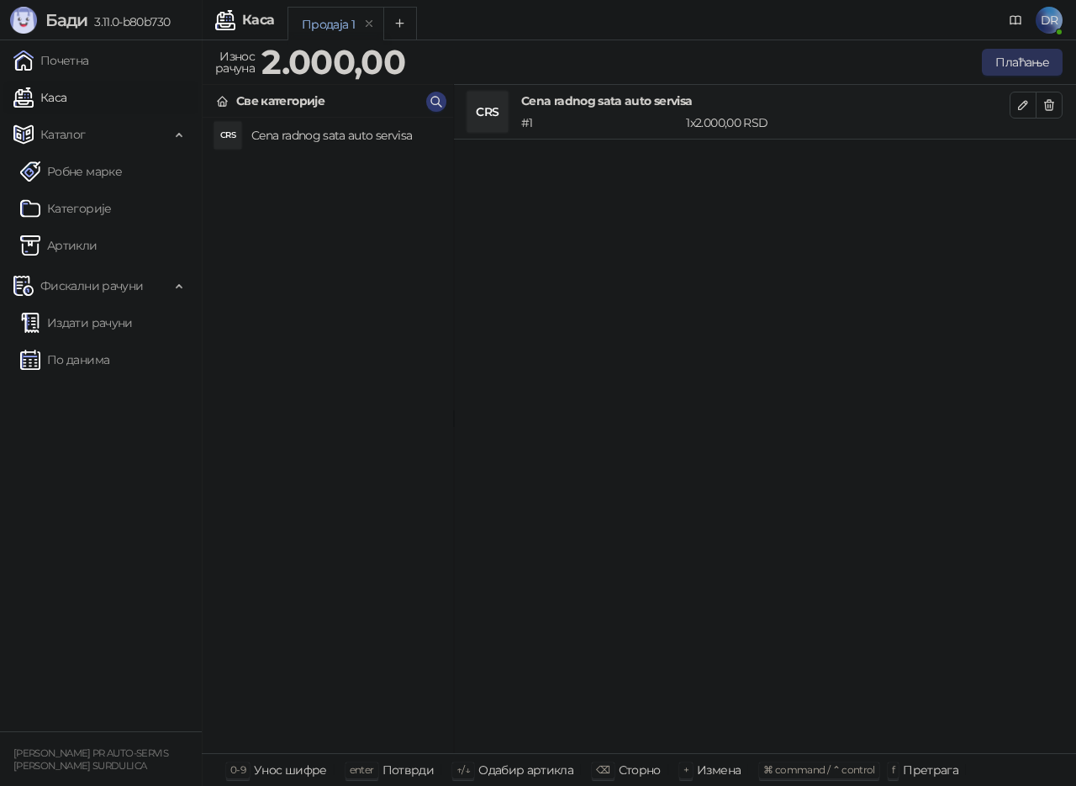
click at [1014, 63] on button "Плаћање" at bounding box center [1022, 62] width 81 height 27
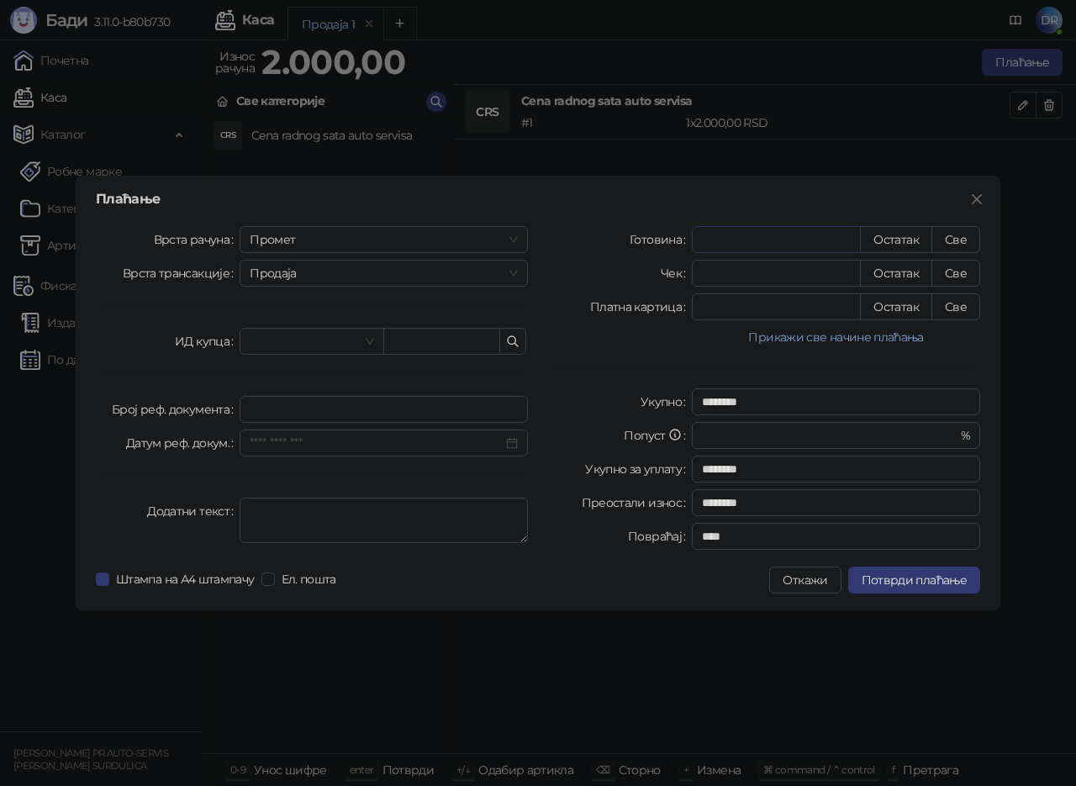
click at [750, 235] on input "*" at bounding box center [776, 239] width 167 height 25
click at [768, 235] on input "*" at bounding box center [776, 239] width 167 height 25
type input "**"
type input "********"
type input "*"
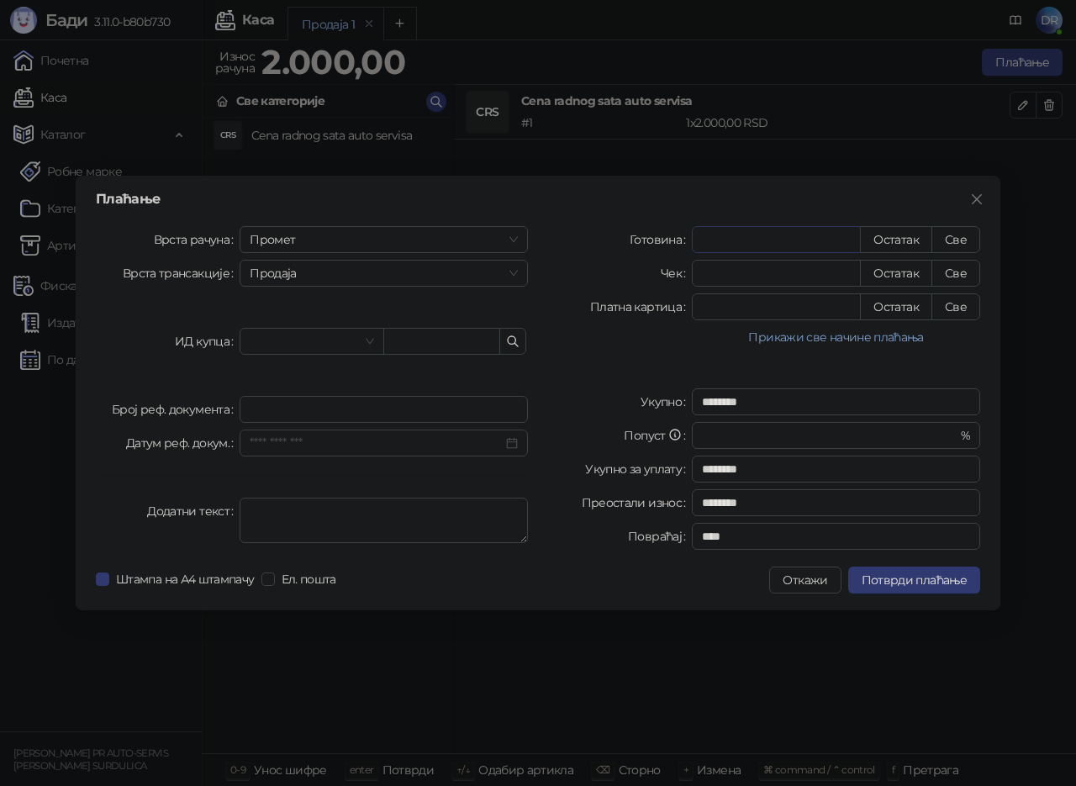
type input "********"
type input "*"
type input "********"
type input "**"
type input "********"
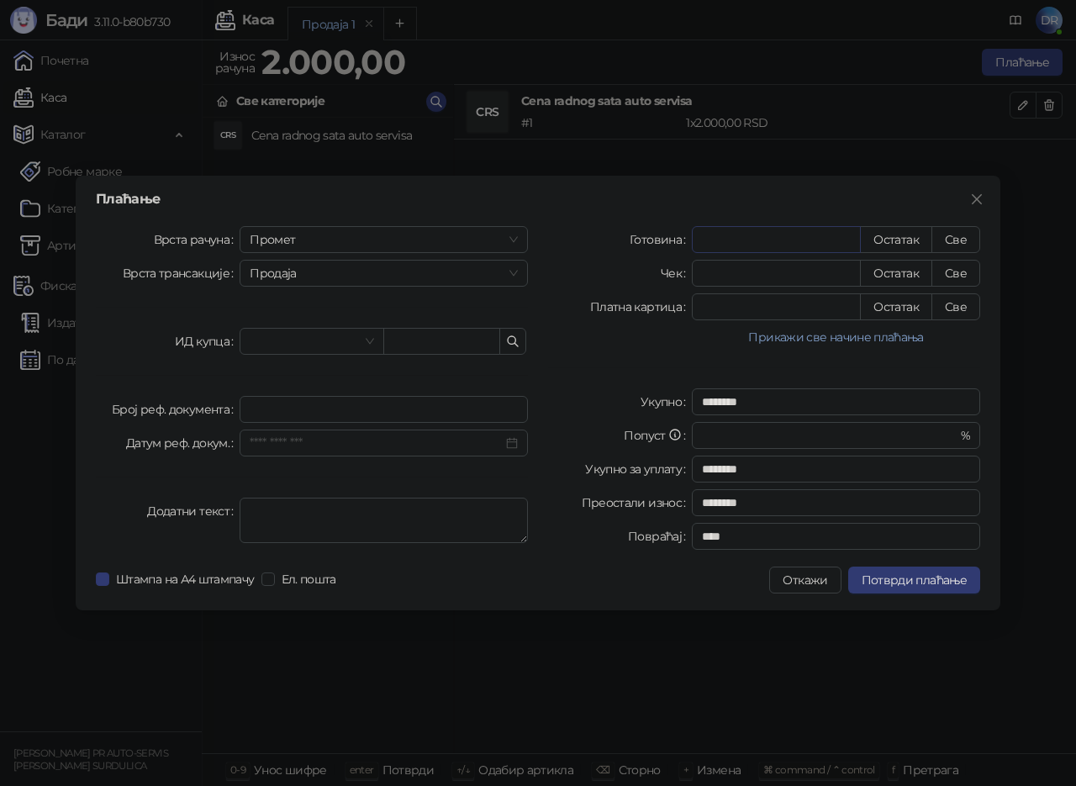
type input "***"
type input "********"
type input "****"
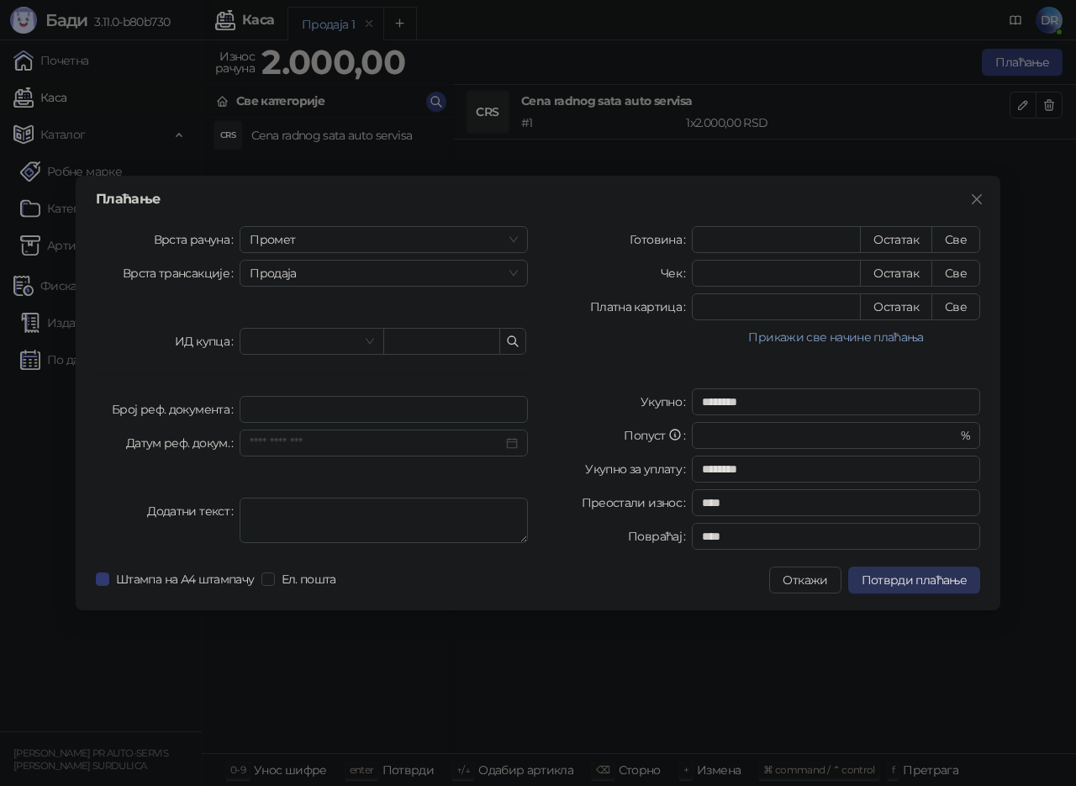
click at [912, 581] on span "Потврди плаћање" at bounding box center [914, 579] width 105 height 15
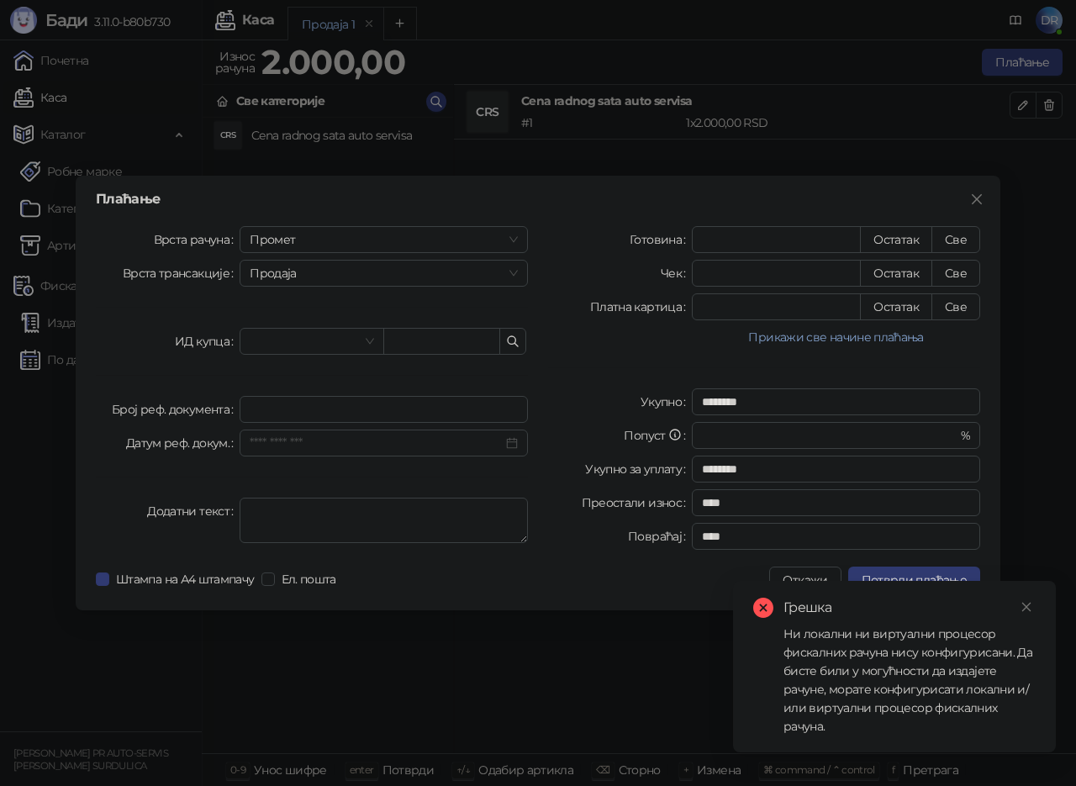
click at [930, 688] on div "Ни локални ни виртуални процесор фискалних рачуна нису конфигурисани. Да бисте …" at bounding box center [909, 679] width 252 height 111
click at [909, 713] on div "Ни локални ни виртуални процесор фискалних рачуна нису конфигурисани. Да бисте …" at bounding box center [909, 679] width 252 height 111
click at [817, 723] on div "Ни локални ни виртуални процесор фискалних рачуна нису конфигурисани. Да бисте …" at bounding box center [909, 679] width 252 height 111
click at [941, 693] on div "Ни локални ни виртуални процесор фискалних рачуна нису конфигурисани. Да бисте …" at bounding box center [909, 679] width 252 height 111
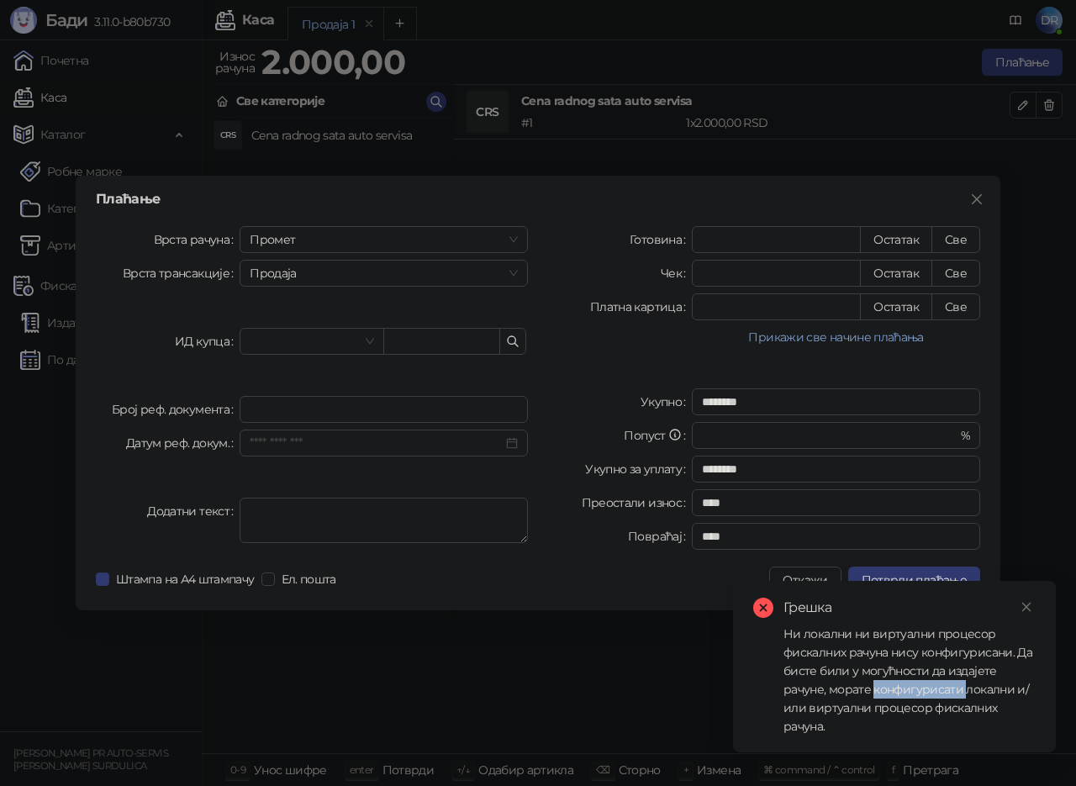
click at [942, 693] on div "Ни локални ни виртуални процесор фискалних рачуна нису конфигурисани. Да бисте …" at bounding box center [909, 679] width 252 height 111
click at [535, 632] on div "Плаћање Врста рачуна Промет Врста трансакције Продаја ИД купца Број реф. докуме…" at bounding box center [538, 393] width 1076 height 786
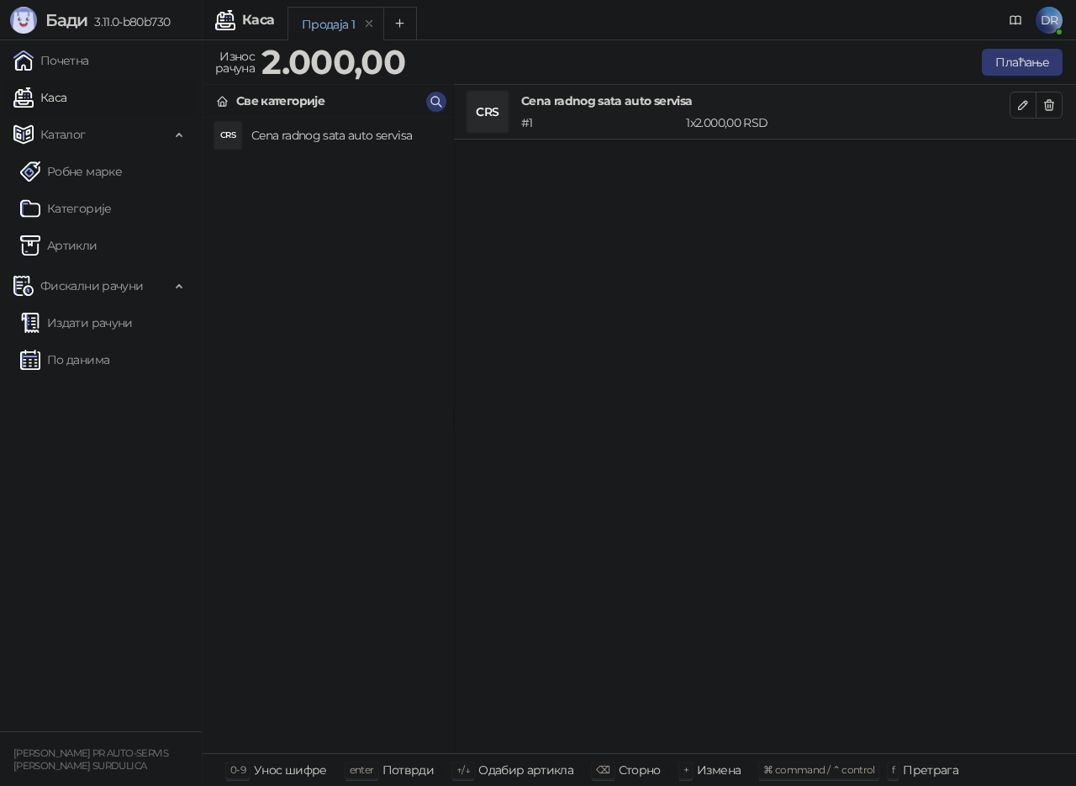
click at [84, 762] on small "[PERSON_NAME] PR AUTO-SERVIS [PERSON_NAME] SURDULICA" at bounding box center [90, 759] width 155 height 24
drag, startPoint x: 84, startPoint y: 762, endPoint x: 169, endPoint y: 761, distance: 84.9
click at [118, 757] on small "[PERSON_NAME] PR AUTO-SERVIS [PERSON_NAME] SURDULICA" at bounding box center [90, 759] width 155 height 24
click at [309, 777] on div "Унос шифре" at bounding box center [290, 770] width 73 height 22
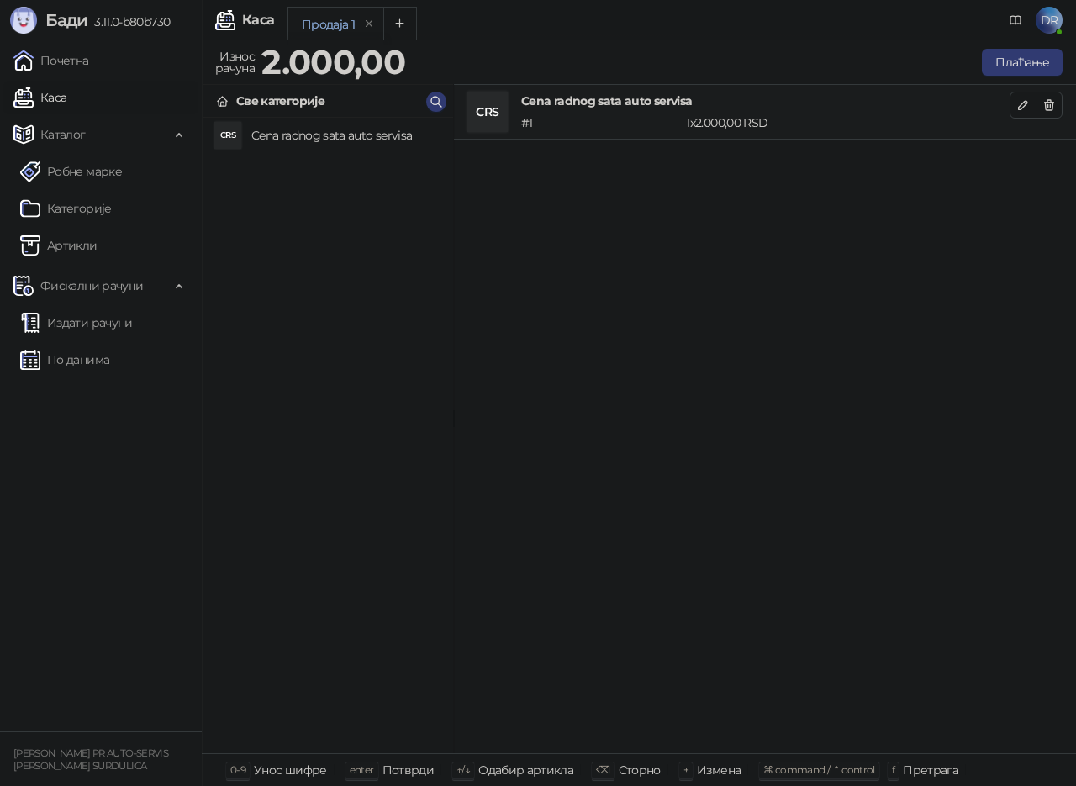
click at [414, 772] on div "Потврди" at bounding box center [408, 770] width 52 height 22
click at [903, 774] on div "Претрага" at bounding box center [930, 770] width 55 height 22
click at [816, 766] on span "⌘ command / ⌃ control" at bounding box center [819, 769] width 112 height 13
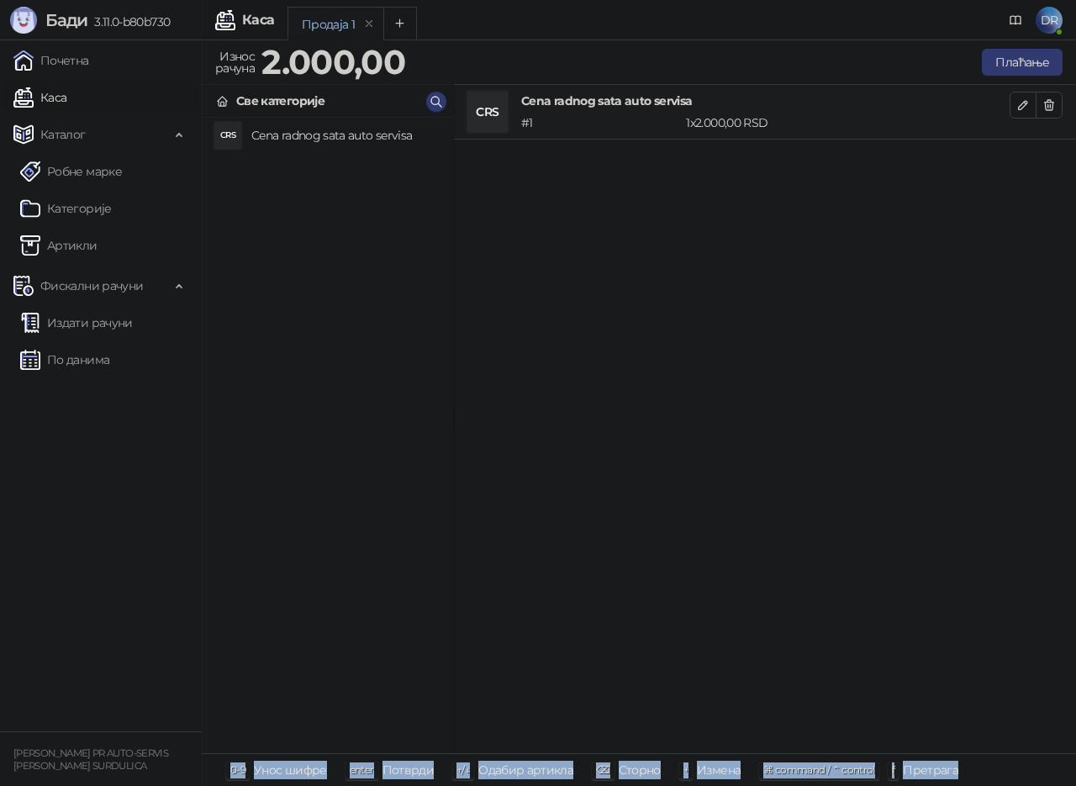
drag, startPoint x: 816, startPoint y: 766, endPoint x: 712, endPoint y: 758, distance: 104.5
click at [799, 763] on span "⌘ command / ⌃ control" at bounding box center [819, 769] width 112 height 13
click at [686, 768] on div "+ [PERSON_NAME]" at bounding box center [708, 770] width 66 height 24
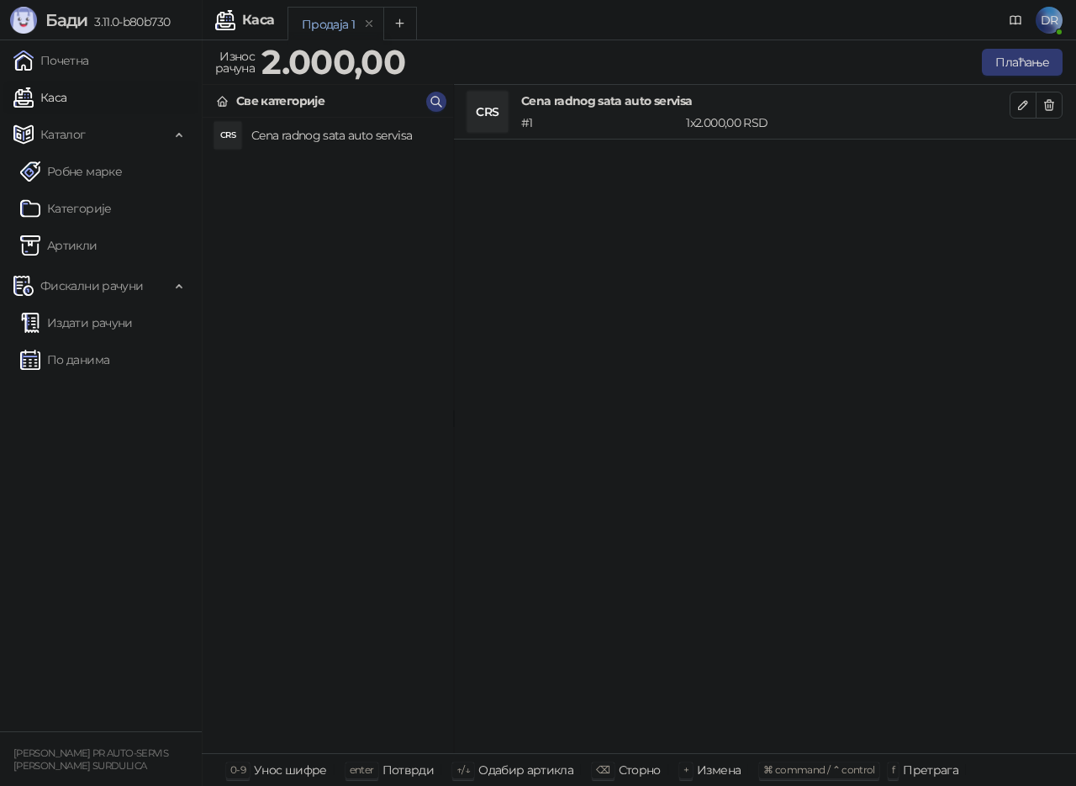
click at [704, 766] on div "Измена" at bounding box center [719, 770] width 44 height 22
click at [632, 769] on div "Сторно" at bounding box center [640, 770] width 42 height 22
click at [87, 753] on small "[PERSON_NAME] PR AUTO-SERVIS [PERSON_NAME] SURDULICA" at bounding box center [90, 759] width 155 height 24
click at [72, 247] on link "Артикли" at bounding box center [58, 246] width 77 height 34
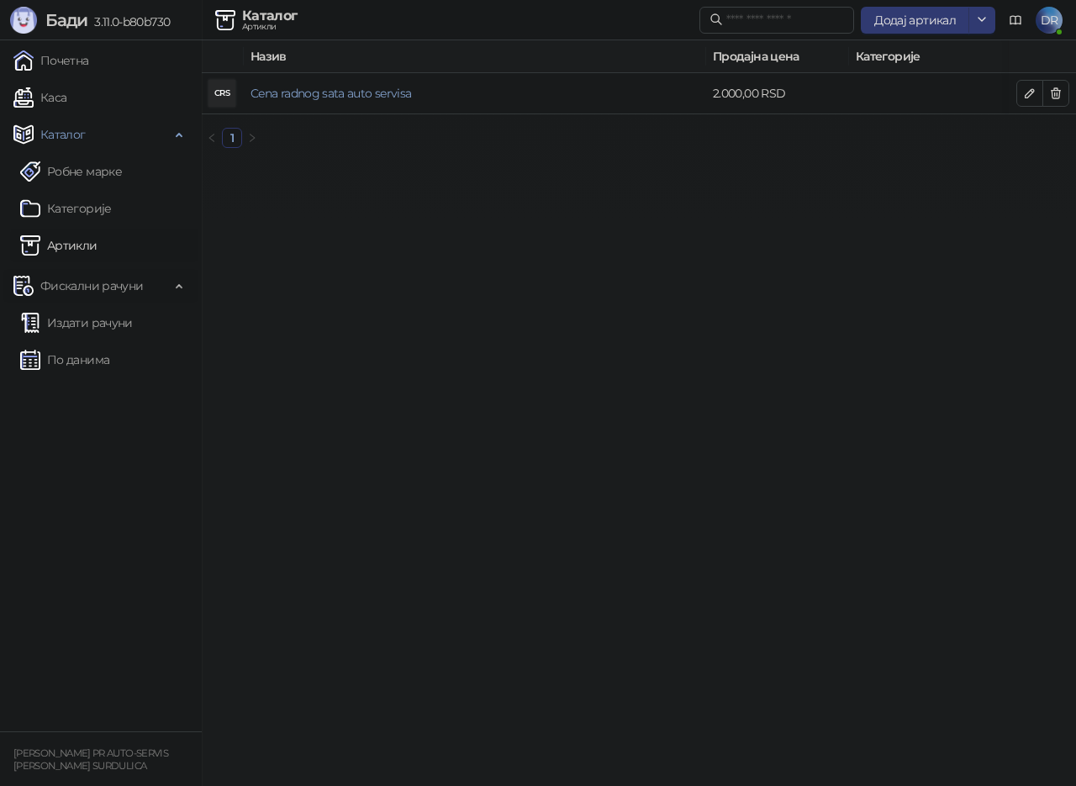
click at [86, 280] on span "Фискални рачуни" at bounding box center [91, 286] width 103 height 34
click at [85, 283] on span "Фискални рачуни" at bounding box center [91, 286] width 103 height 34
click at [91, 356] on link "По данима" at bounding box center [64, 360] width 89 height 34
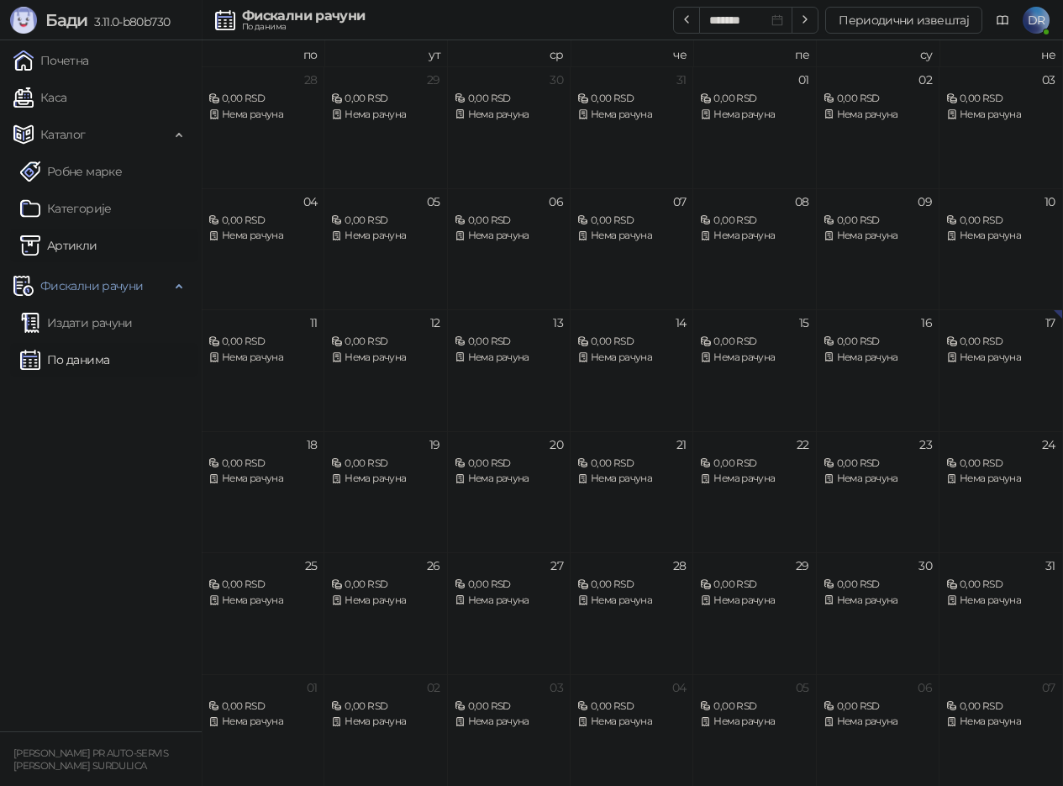
click at [70, 240] on link "Артикли" at bounding box center [58, 246] width 77 height 34
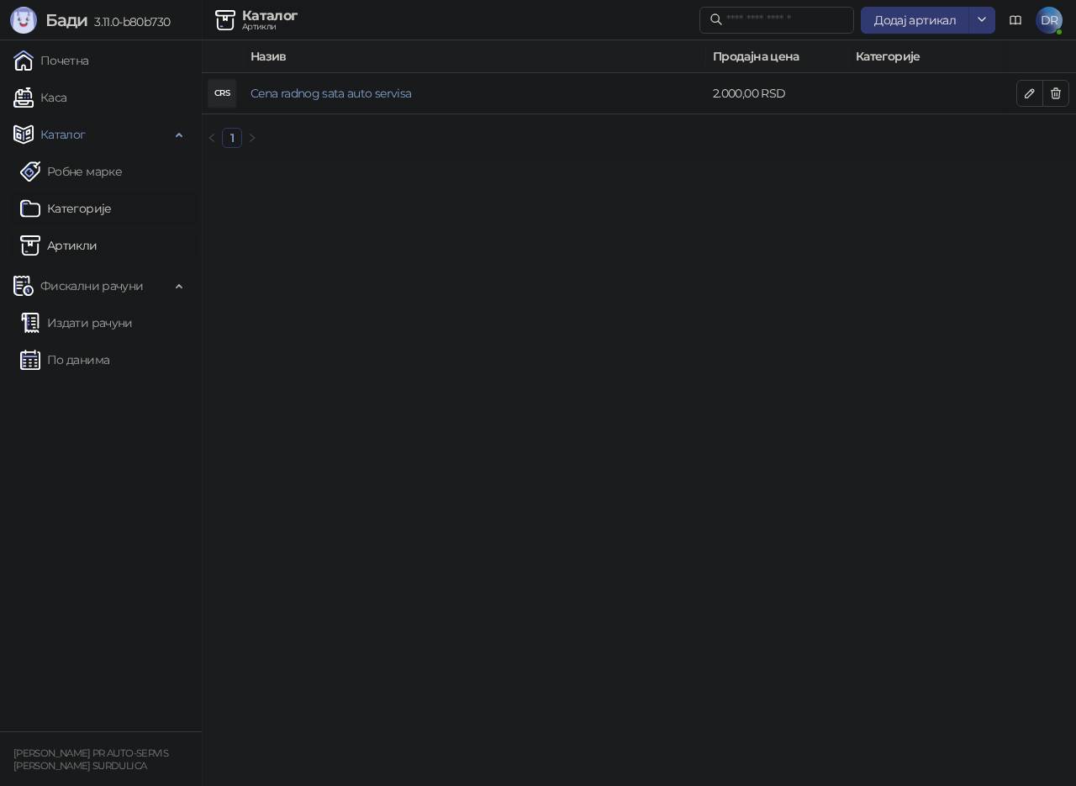
click at [76, 208] on link "Категорије" at bounding box center [66, 209] width 92 height 34
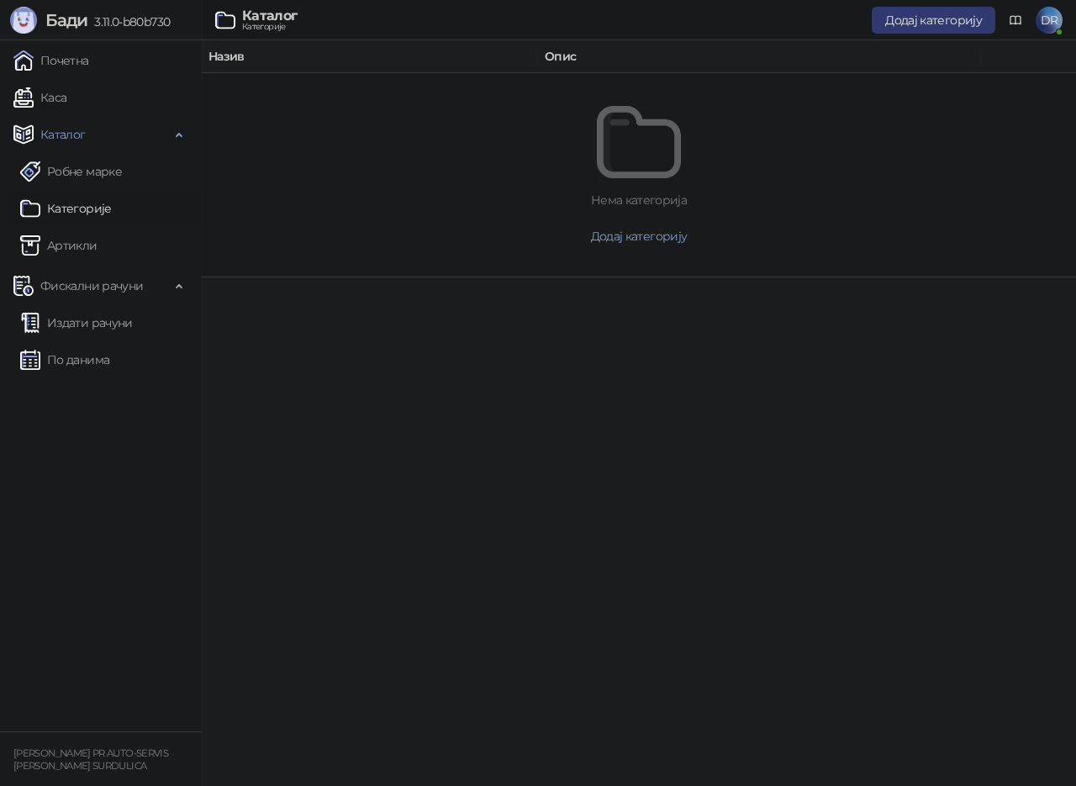
click at [1046, 25] on span "DR" at bounding box center [1048, 20] width 27 height 27
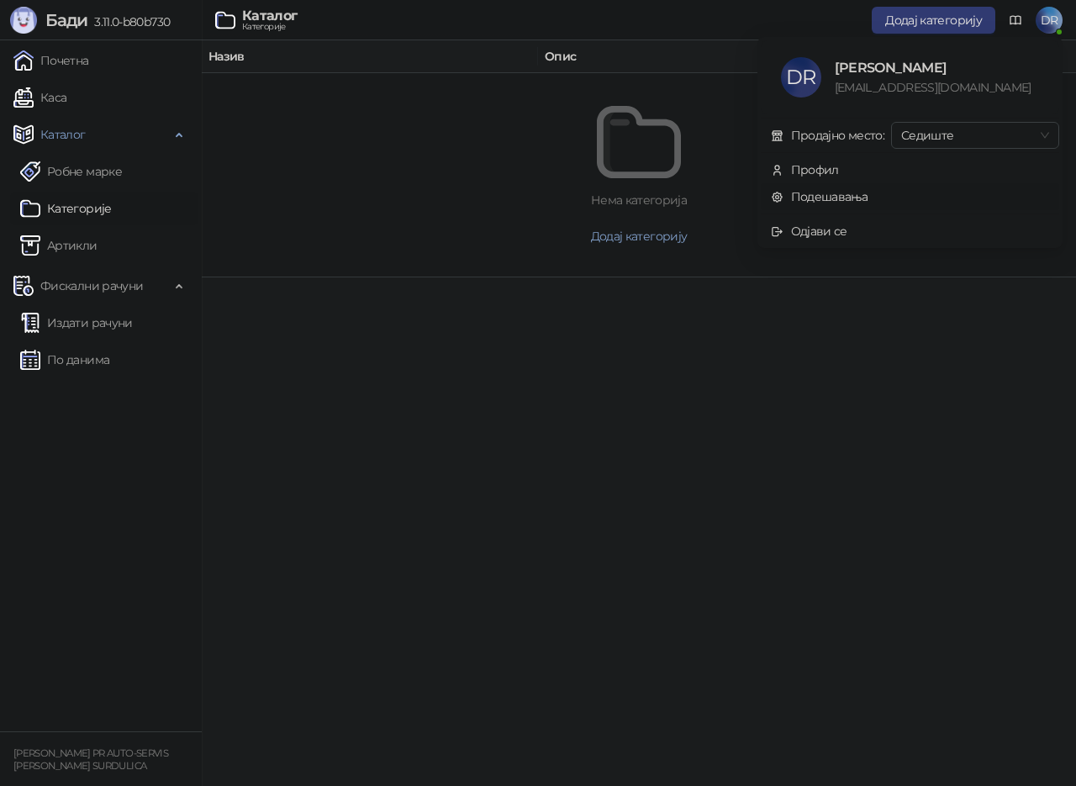
click at [831, 194] on link "Подешавања" at bounding box center [819, 196] width 97 height 15
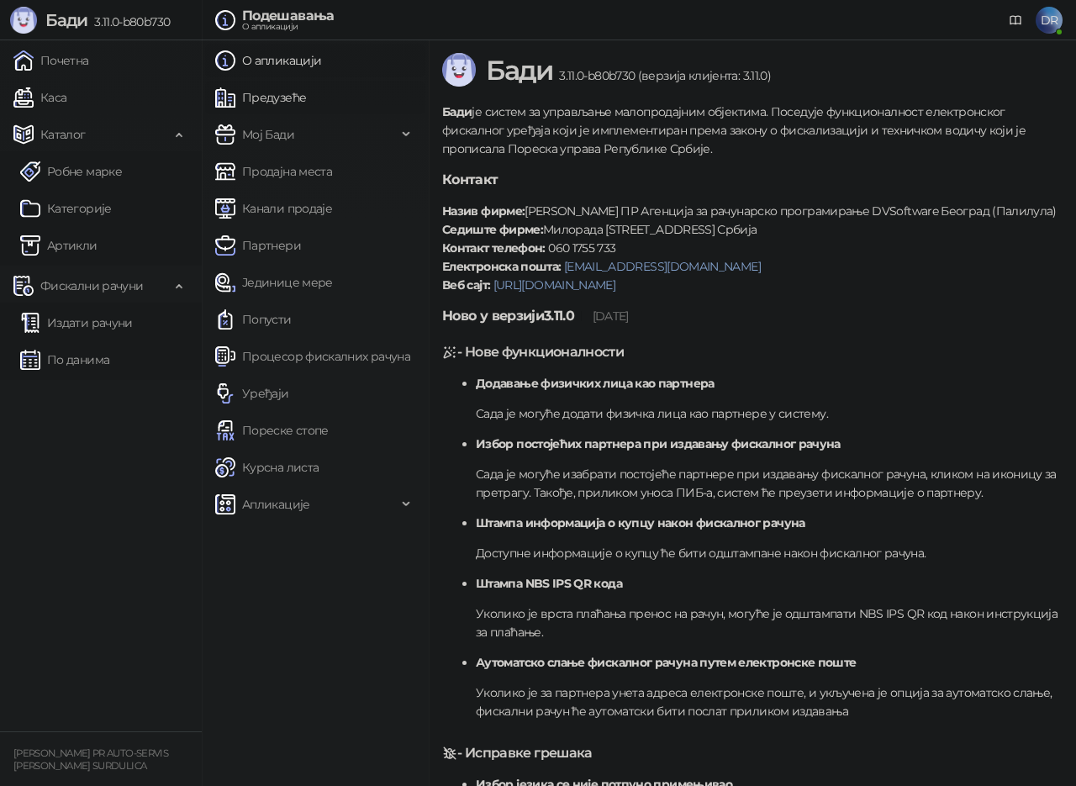
click at [302, 93] on link "Предузеће" at bounding box center [260, 98] width 91 height 34
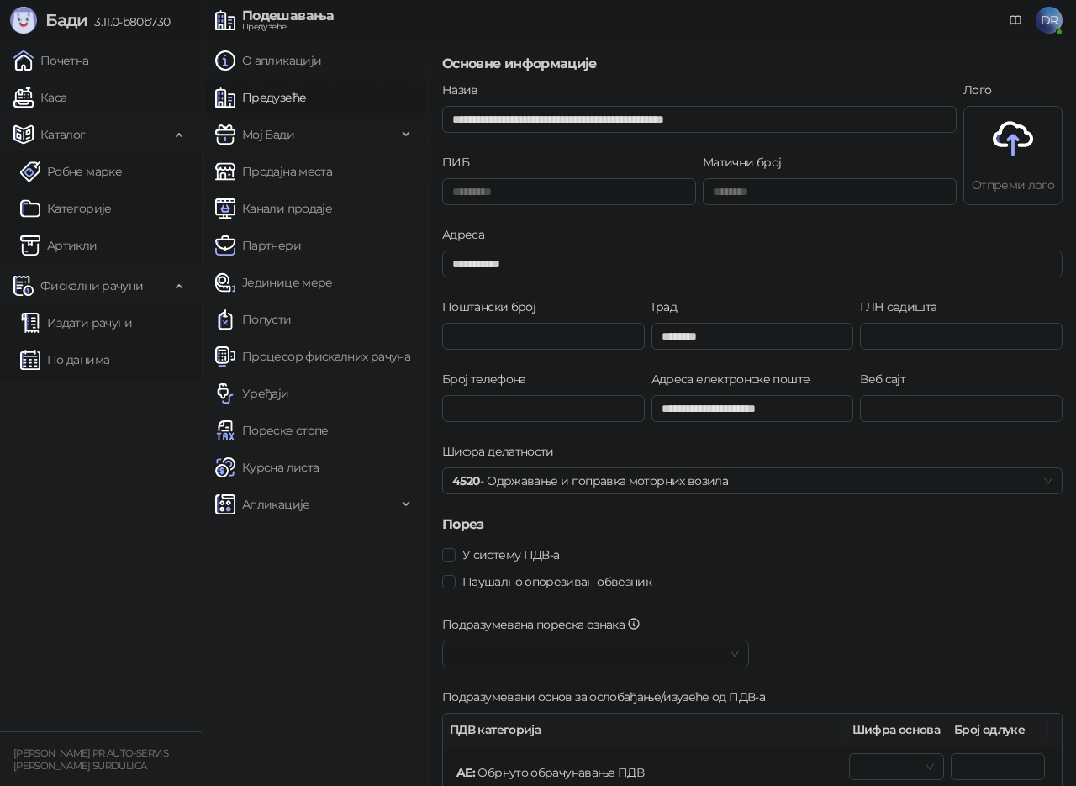
click at [995, 154] on img at bounding box center [1013, 139] width 40 height 40
click at [570, 581] on span "Паушално опорезиван обвезник" at bounding box center [557, 581] width 203 height 18
click at [583, 395] on input "Број телефона" at bounding box center [543, 408] width 203 height 27
type input "**********"
click at [465, 335] on input "Поштански број" at bounding box center [543, 336] width 203 height 27
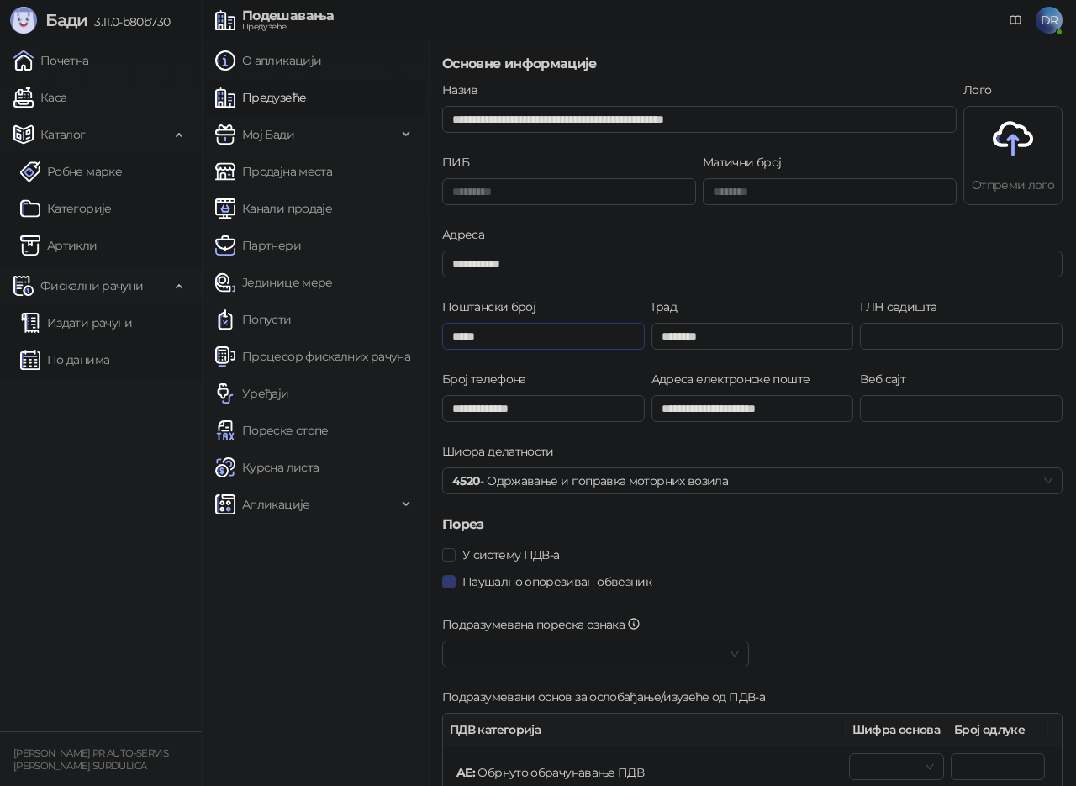
type input "*****"
click at [923, 595] on div "Паушално опорезиван обвезник" at bounding box center [752, 591] width 627 height 47
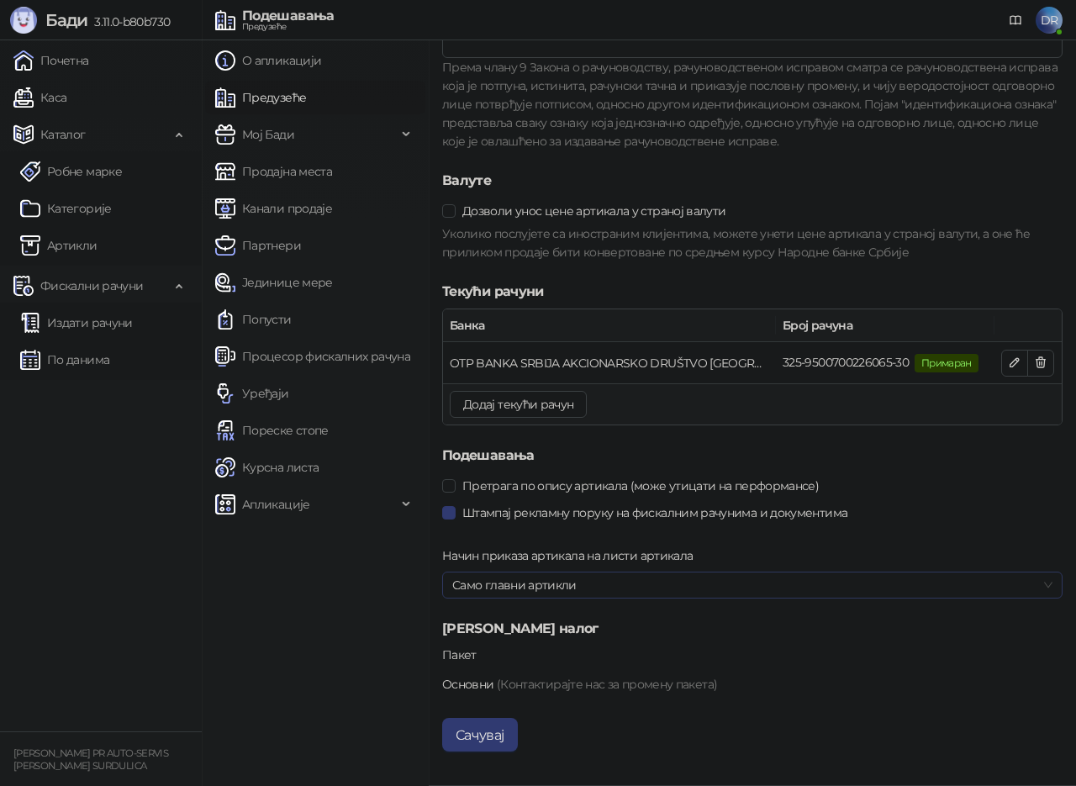
scroll to position [1516, 0]
click at [476, 736] on button "Сачувај" at bounding box center [480, 735] width 76 height 34
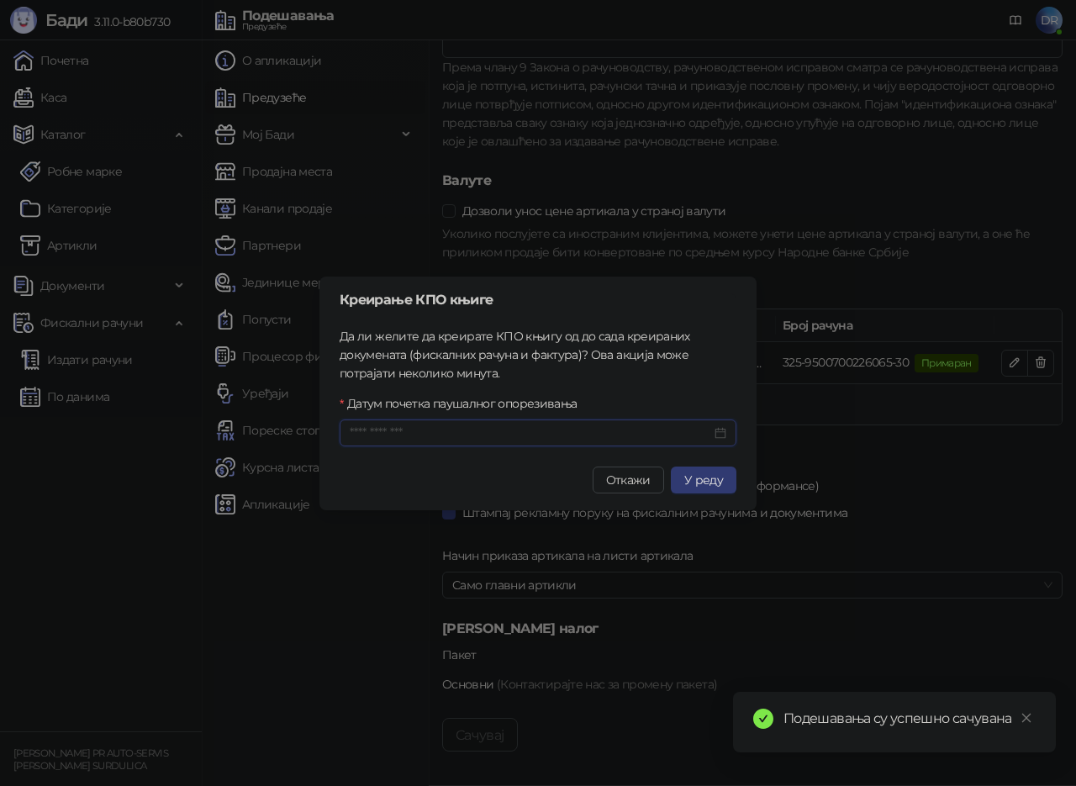
click at [538, 432] on input "Датум почетка паушалног опорезивања" at bounding box center [530, 433] width 361 height 18
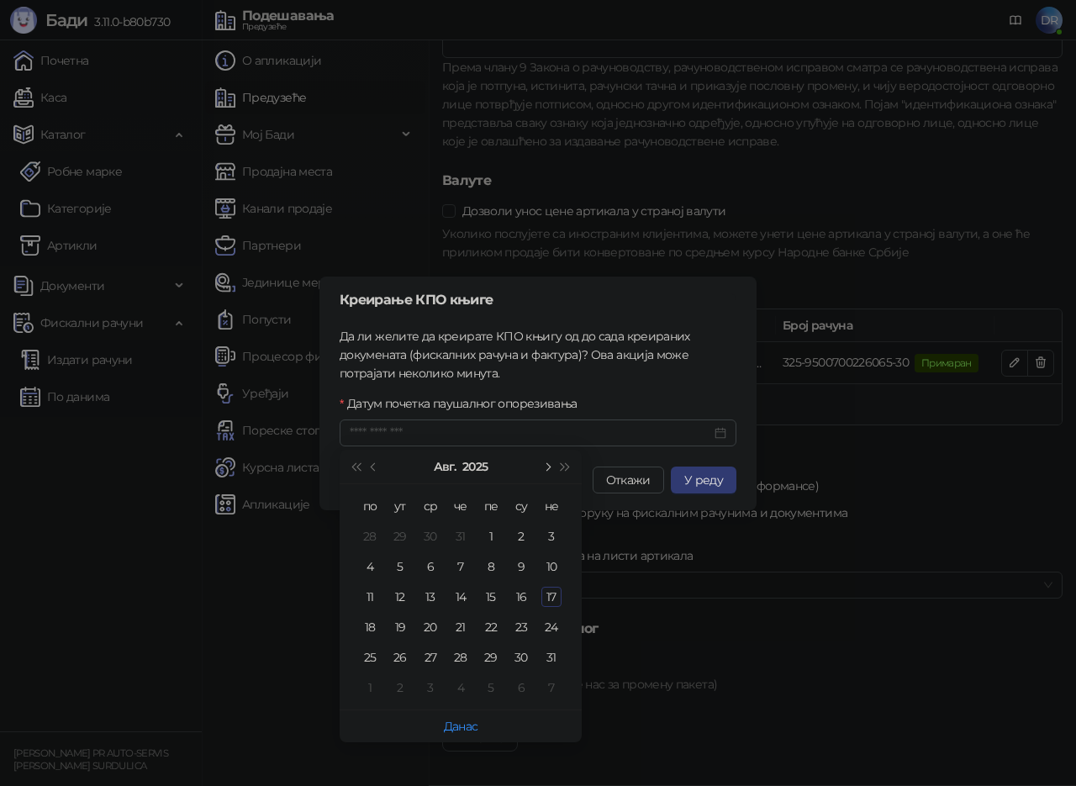
click at [548, 465] on span "Следећи месец (PageDown)" at bounding box center [546, 466] width 8 height 8
click at [369, 466] on button "Претходни месец (PageUp)" at bounding box center [374, 467] width 18 height 34
click at [372, 466] on span "Претходни месец (PageUp)" at bounding box center [375, 466] width 8 height 8
type input "**********"
click at [431, 657] on div "30" at bounding box center [430, 657] width 20 height 20
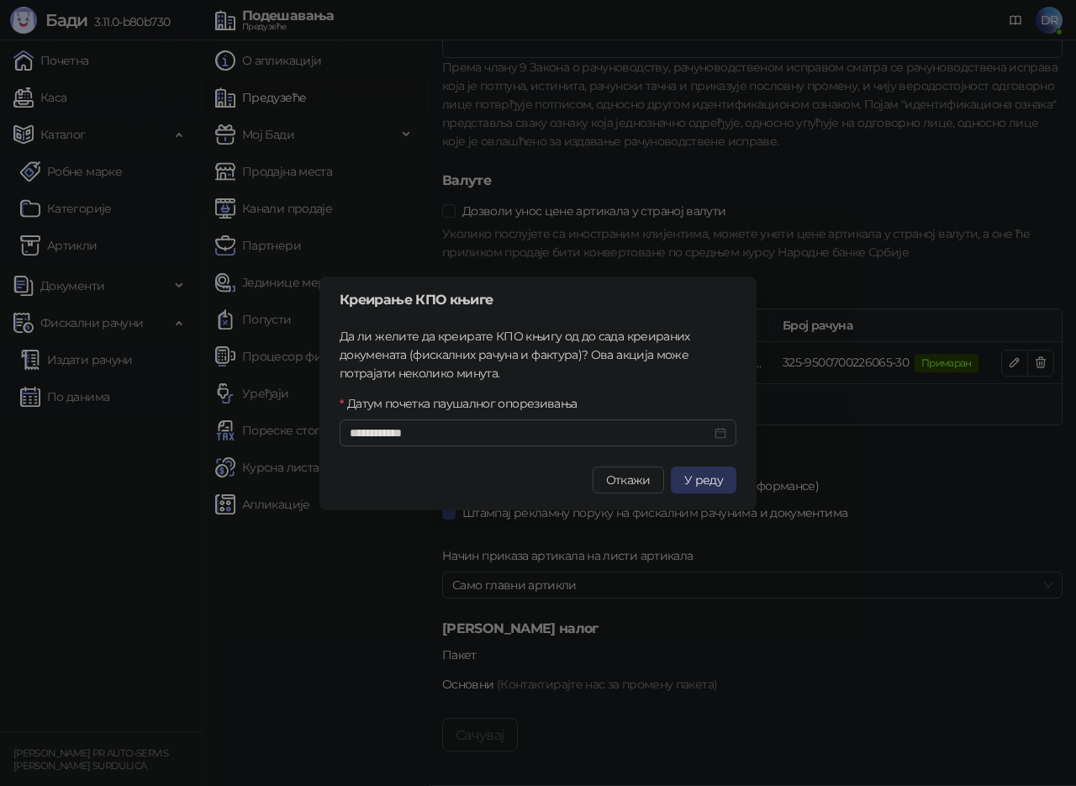
click at [709, 481] on span "У реду" at bounding box center [703, 479] width 39 height 15
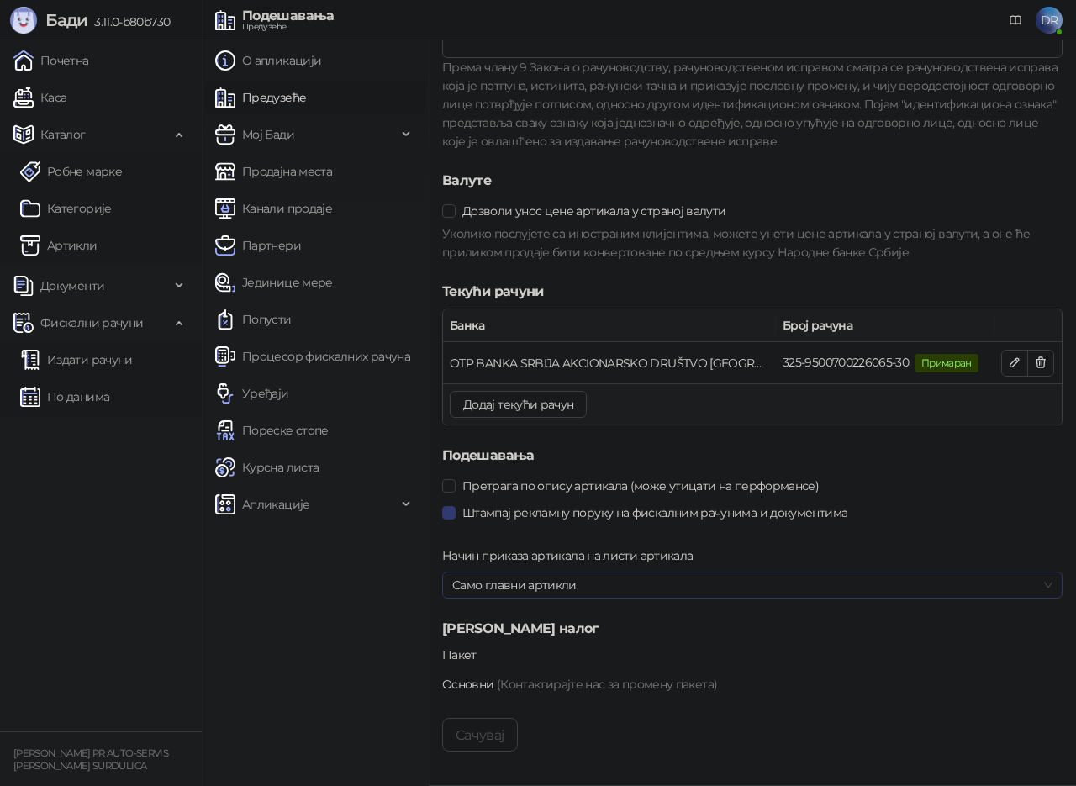
click at [541, 582] on span "Само главни артикли" at bounding box center [752, 584] width 600 height 25
click at [287, 432] on link "Пореске стопе" at bounding box center [271, 431] width 113 height 34
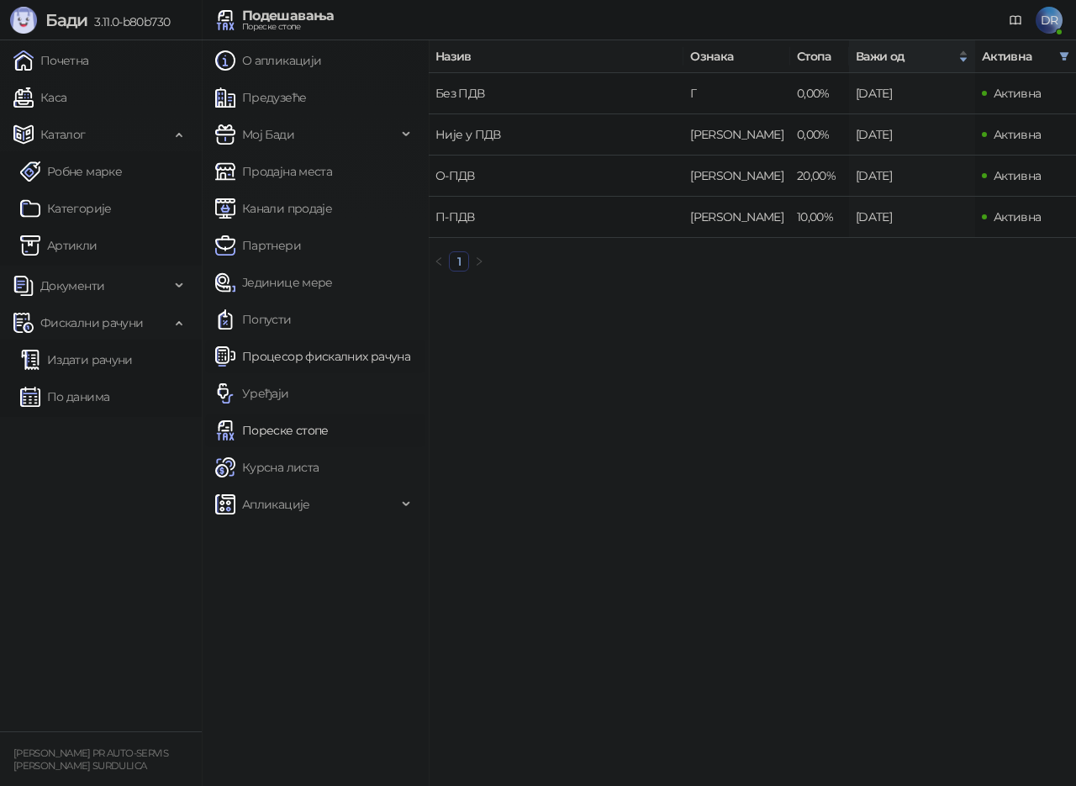
click at [289, 361] on link "Процесор фискалних рачуна" at bounding box center [312, 357] width 195 height 34
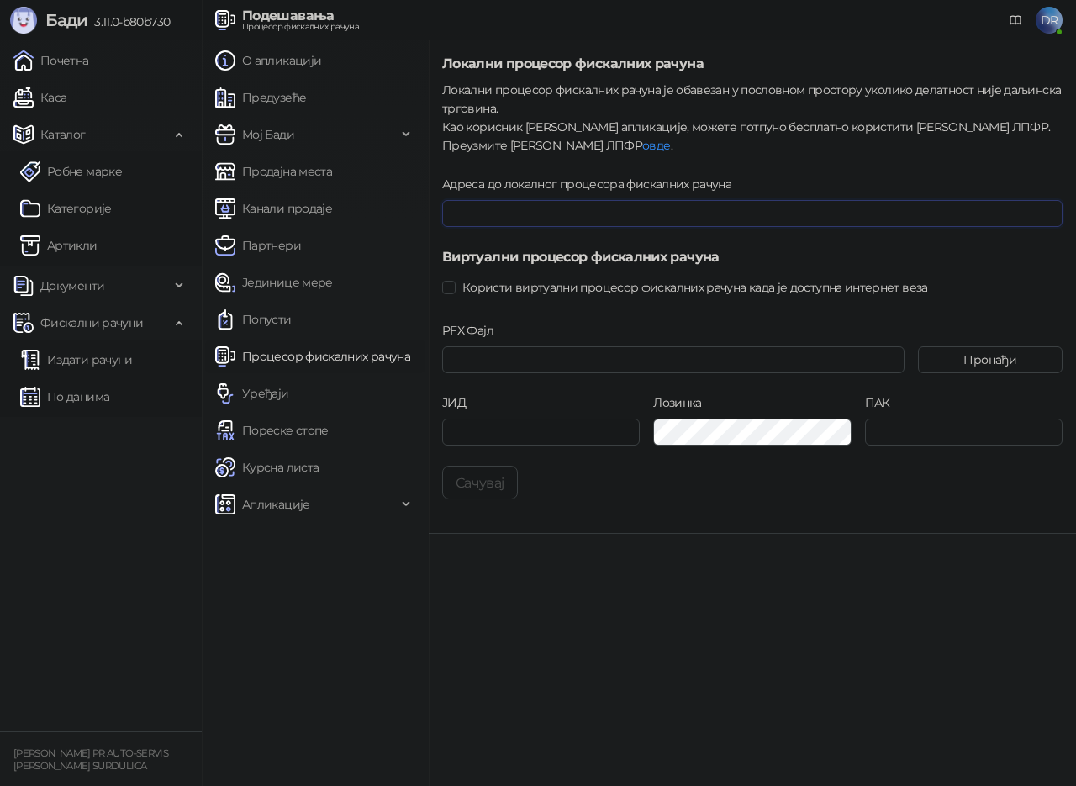
click at [571, 216] on input "Адреса до локалног процесора фискалних рачуна" at bounding box center [752, 213] width 620 height 27
click at [486, 354] on input "PFX Фајл" at bounding box center [673, 359] width 462 height 27
click at [642, 147] on link "овде" at bounding box center [656, 145] width 28 height 15
click at [402, 503] on div "Апликације" at bounding box center [315, 504] width 220 height 34
click at [995, 356] on button "Пронађи" at bounding box center [990, 359] width 145 height 27
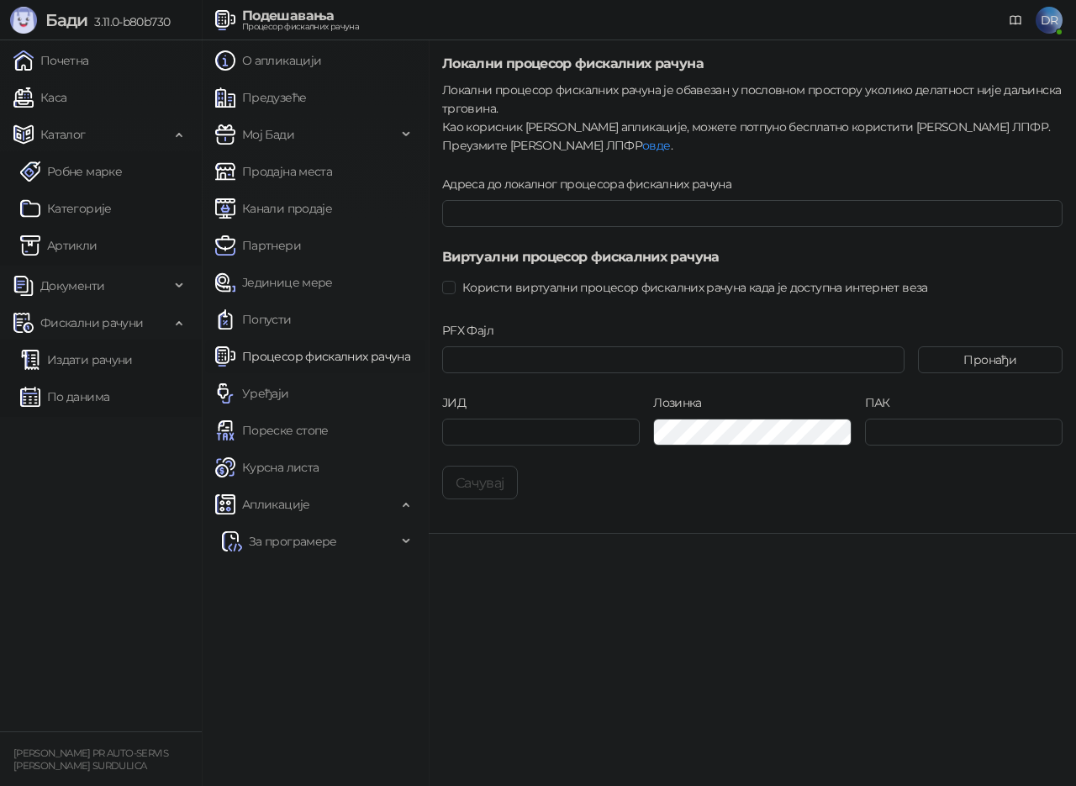
click at [198, 625] on ul "Почетна [PERSON_NAME] Робне марке [PERSON_NAME] Документи Фискални рачуни Издат…" at bounding box center [101, 385] width 202 height 691
click at [76, 68] on link "Почетна" at bounding box center [51, 61] width 76 height 34
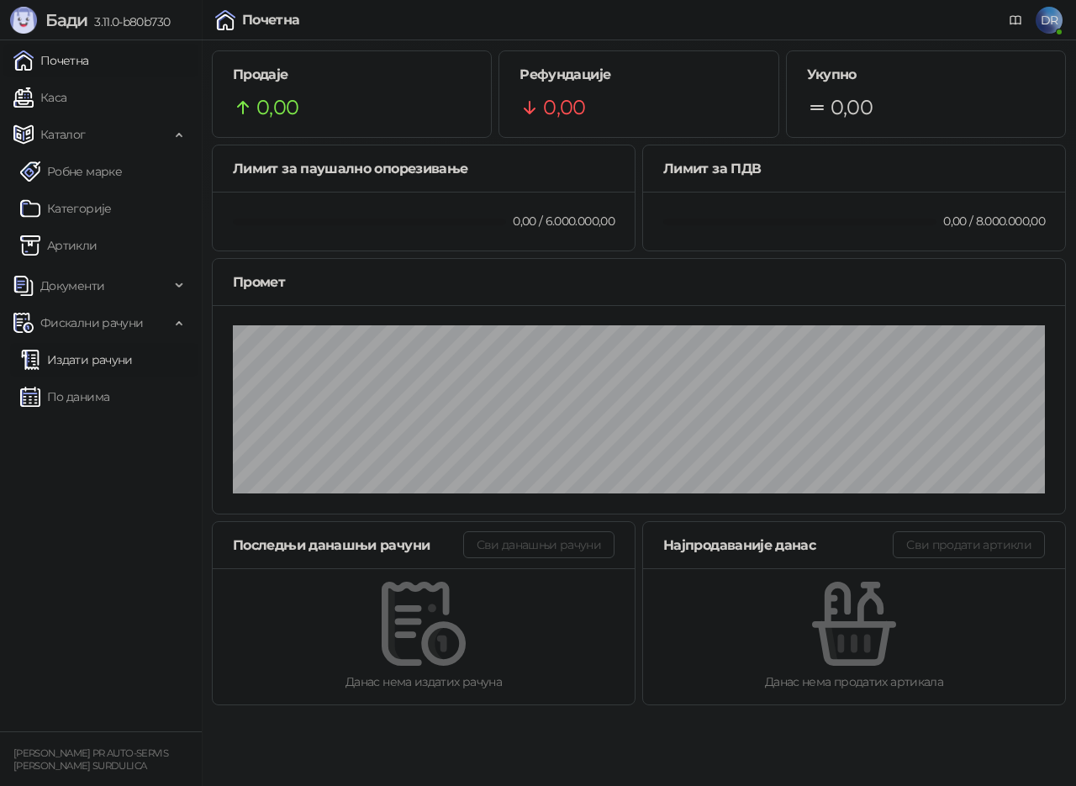
click at [97, 366] on link "Издати рачуни" at bounding box center [76, 360] width 113 height 34
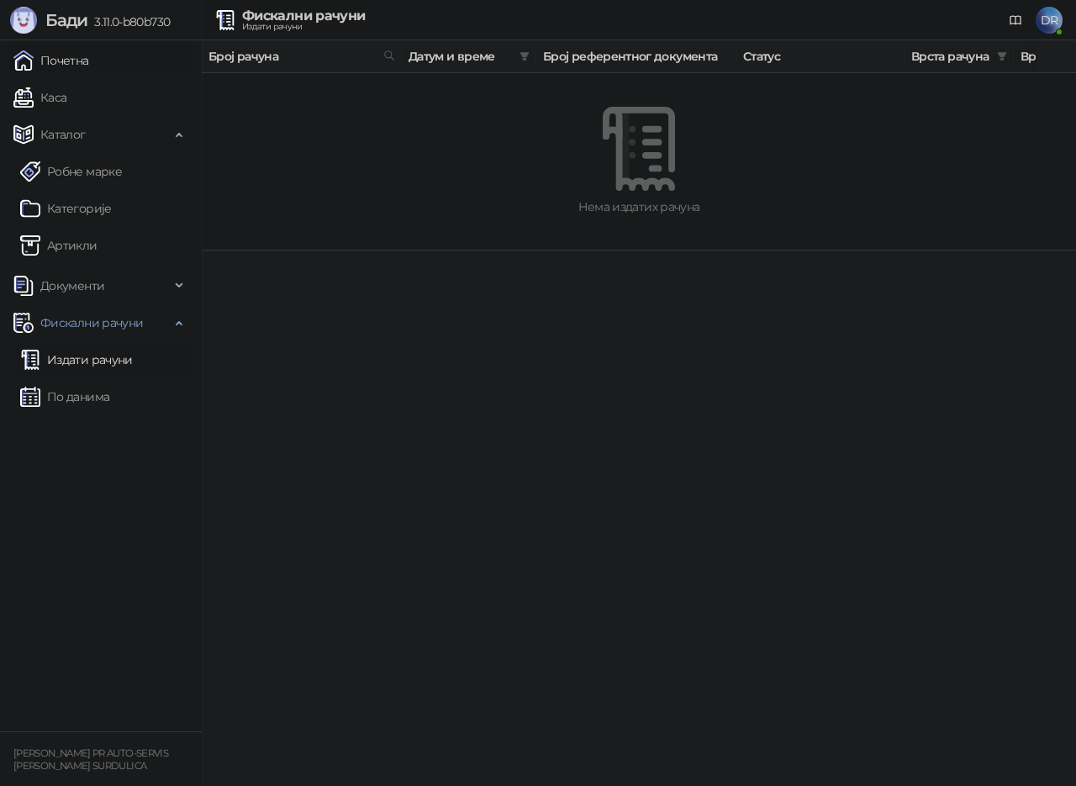
click at [25, 64] on img at bounding box center [23, 60] width 20 height 20
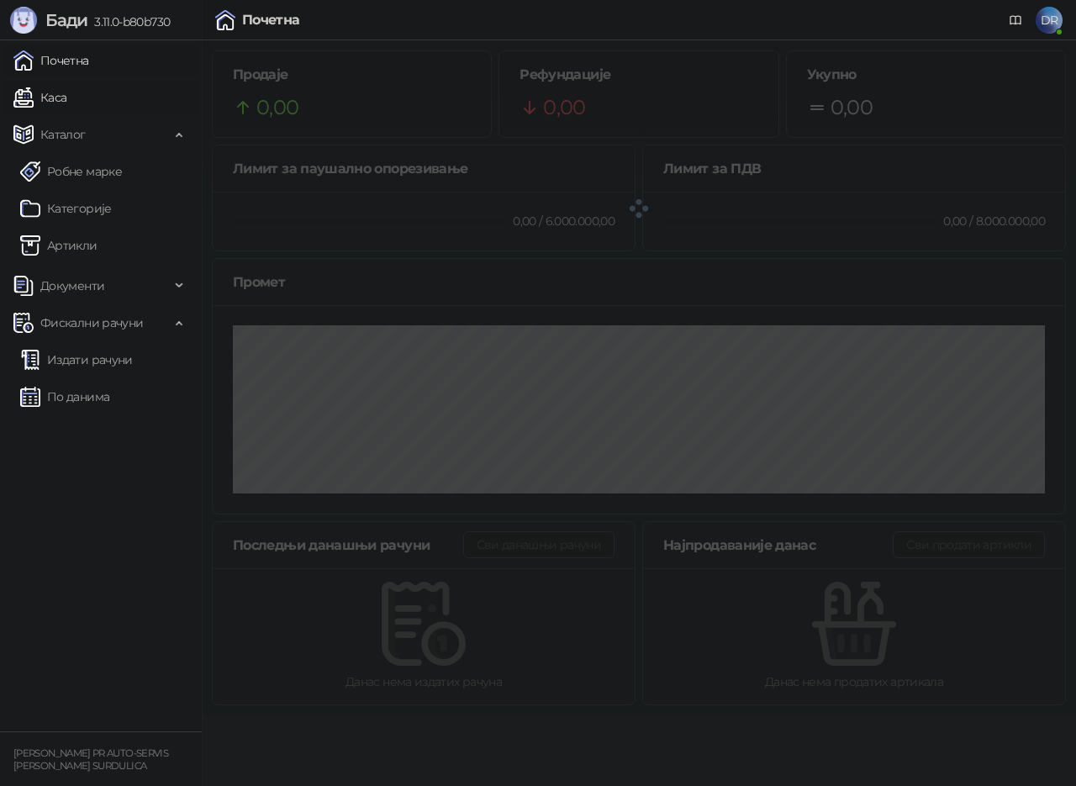
click at [52, 92] on link "Каса" at bounding box center [39, 98] width 53 height 34
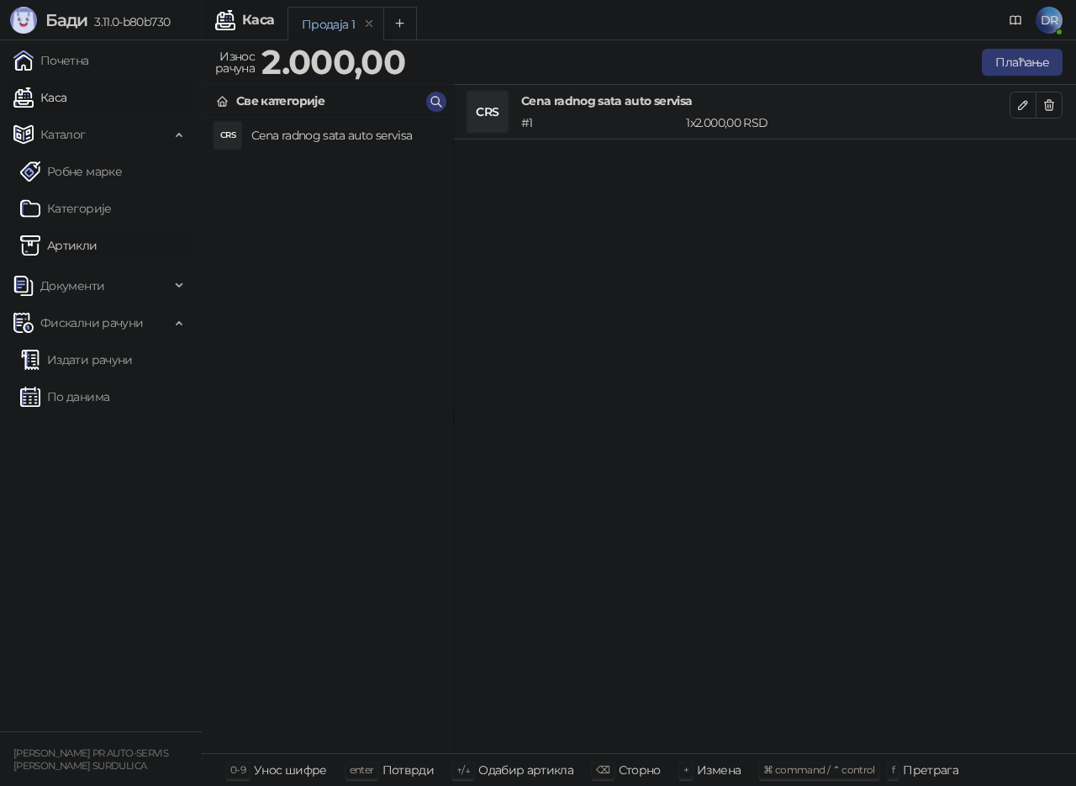
click at [79, 250] on link "Артикли" at bounding box center [58, 246] width 77 height 34
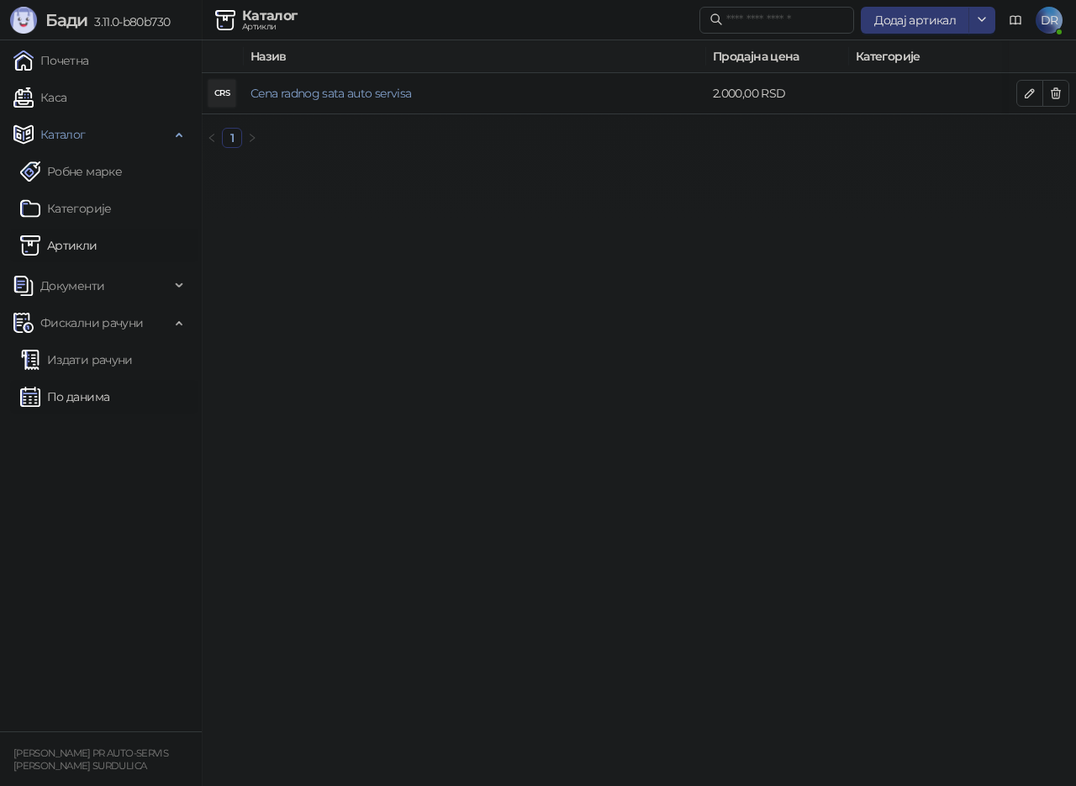
click at [87, 400] on link "По данима" at bounding box center [64, 397] width 89 height 34
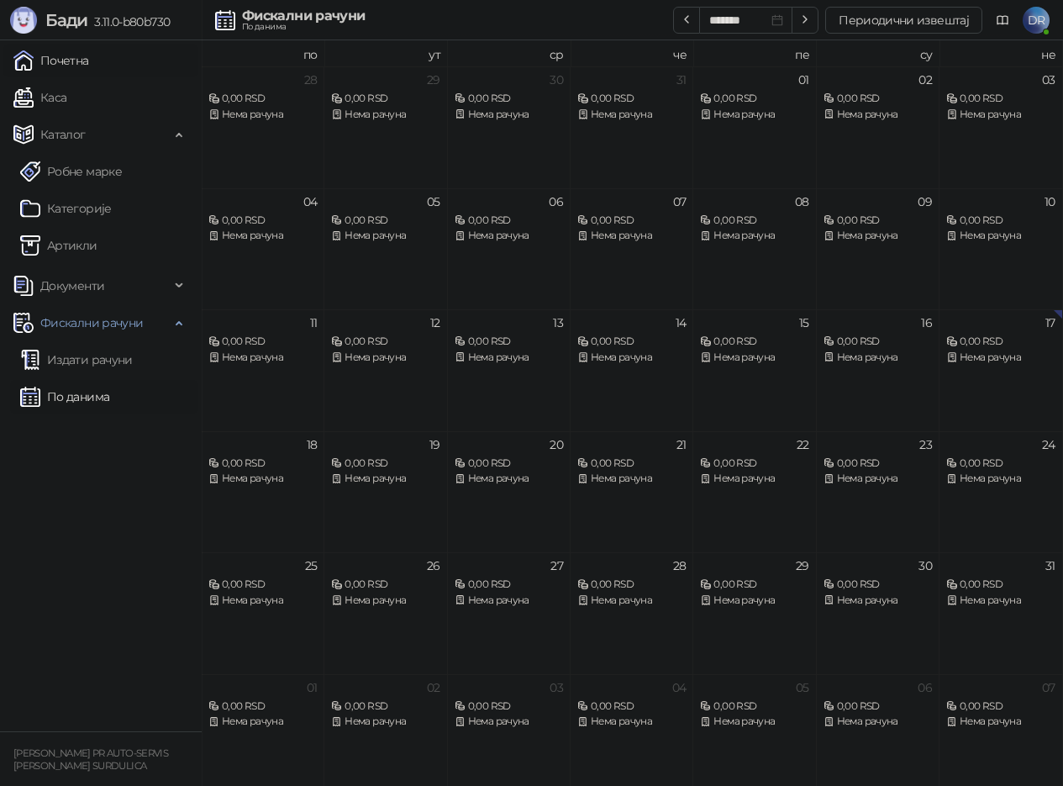
click at [67, 61] on link "Почетна" at bounding box center [51, 61] width 76 height 34
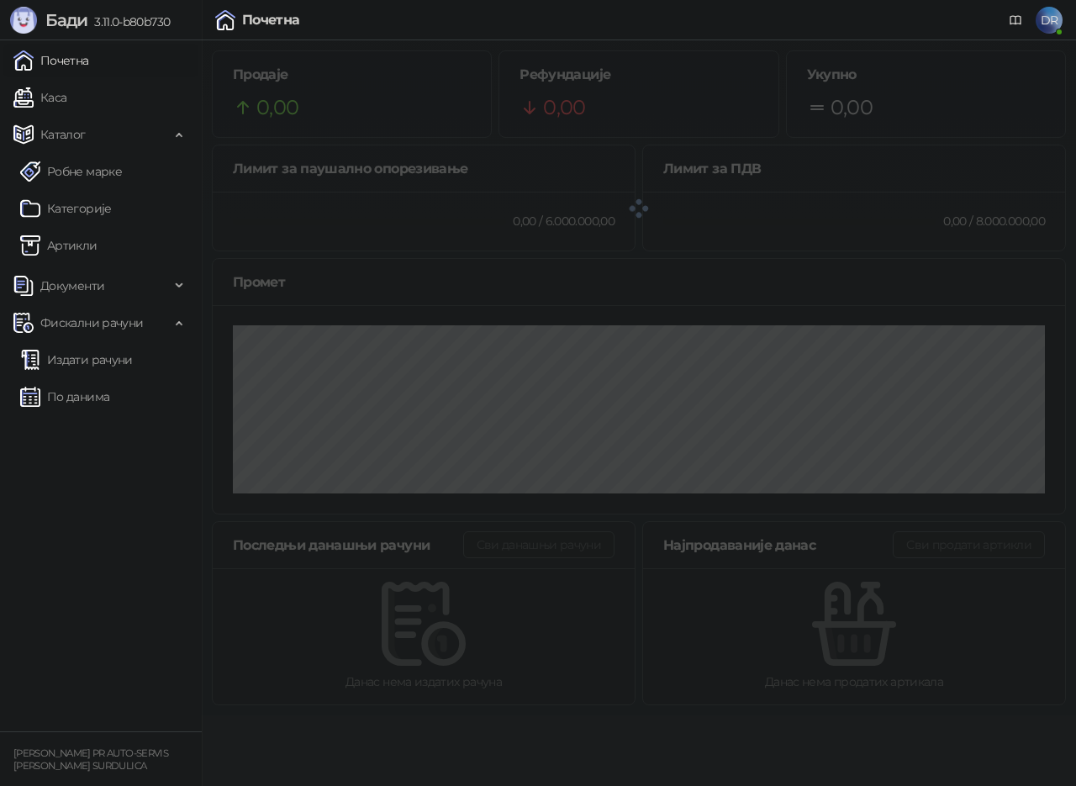
click at [1054, 24] on span "DR" at bounding box center [1048, 20] width 27 height 27
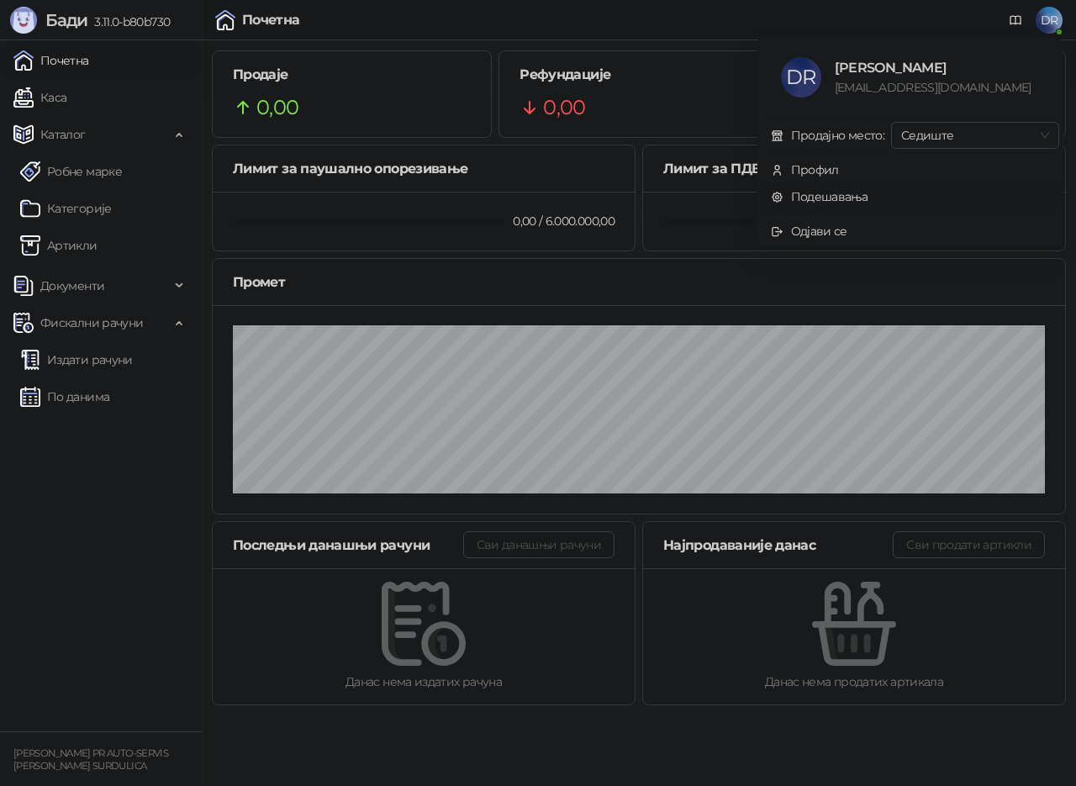
click at [819, 201] on link "Подешавања" at bounding box center [819, 196] width 97 height 15
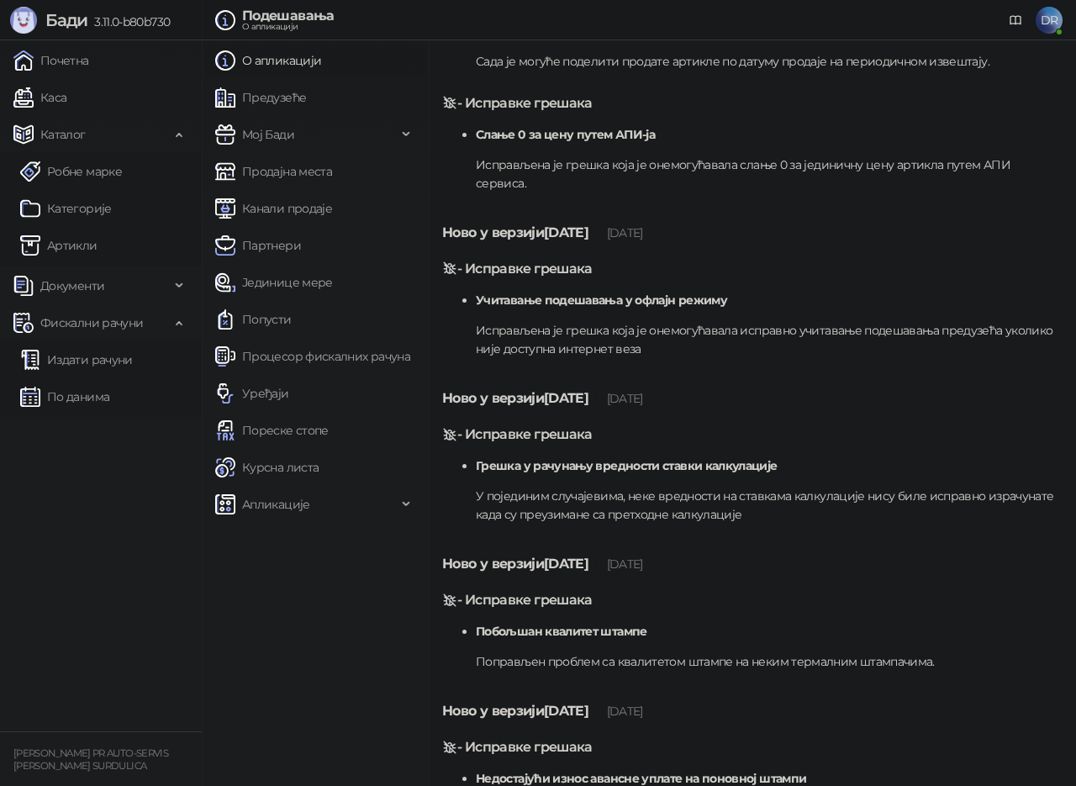
scroll to position [1093, 0]
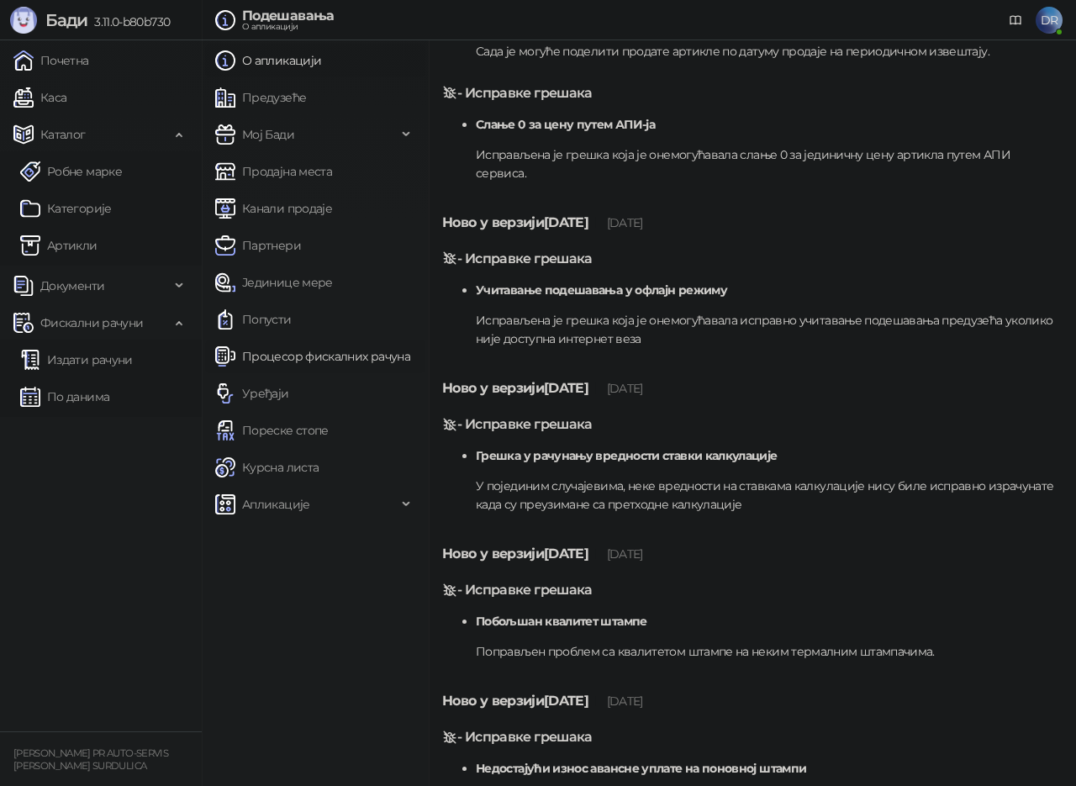
click at [323, 356] on link "Процесор фискалних рачуна" at bounding box center [312, 357] width 195 height 34
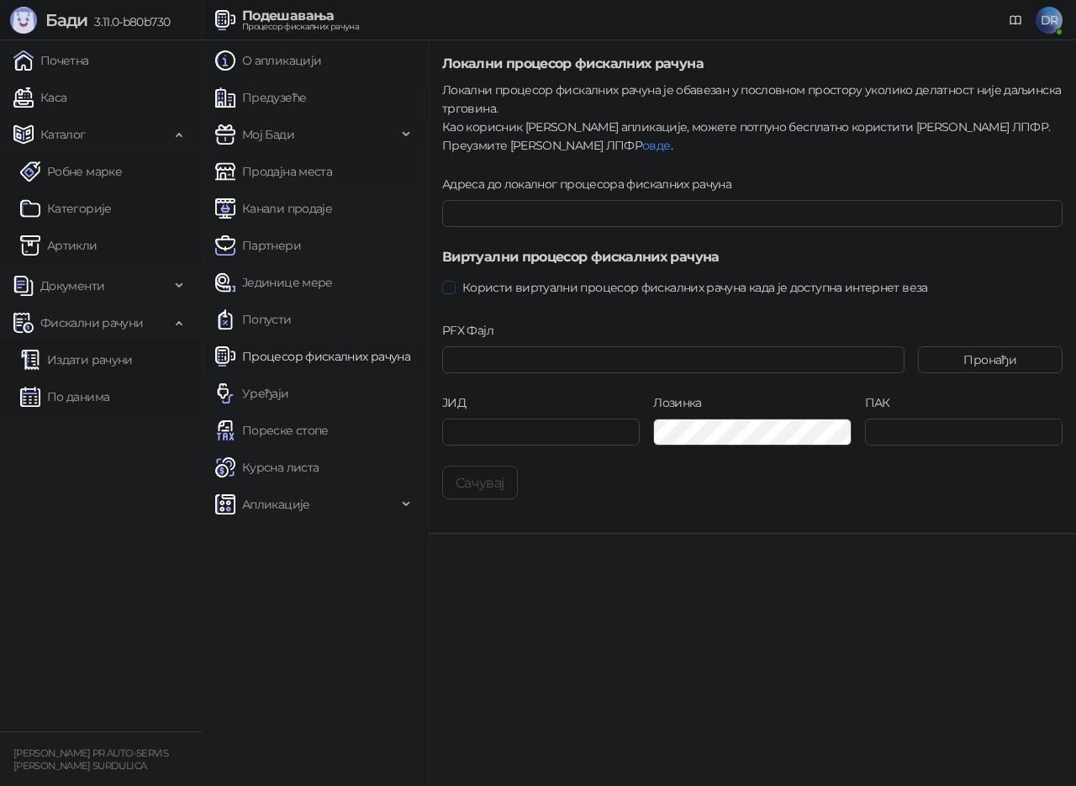
click at [544, 289] on span "Користи виртуални процесор фискалних рачуна када је доступна интернет веза" at bounding box center [695, 287] width 479 height 18
click at [500, 488] on button "Сачувај" at bounding box center [480, 483] width 76 height 34
click at [608, 208] on input "Адреса до локалног процесора фискалних рачуна" at bounding box center [752, 213] width 620 height 27
drag, startPoint x: 904, startPoint y: 588, endPoint x: 889, endPoint y: 605, distance: 22.7
click at [898, 589] on main "Локални процесор фискалних рачуна Локални процесор фискалних рачуна је обавезан…" at bounding box center [752, 413] width 647 height 746
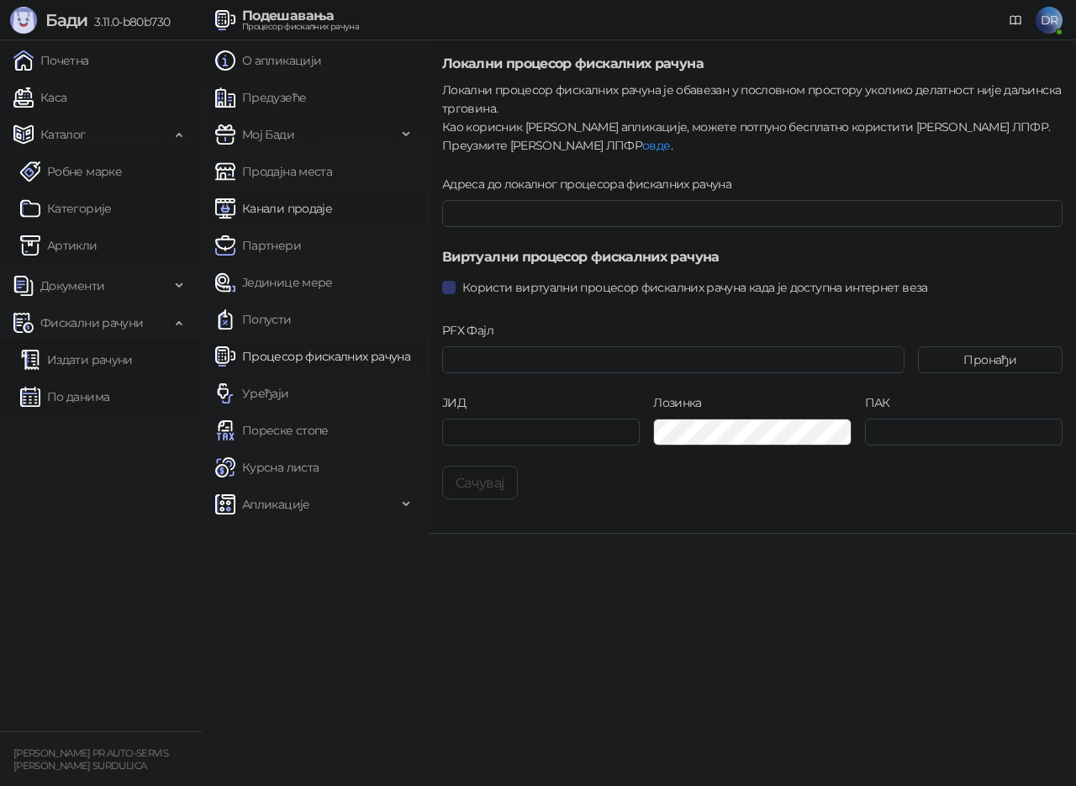
click at [307, 207] on link "Канали продаје" at bounding box center [273, 209] width 117 height 34
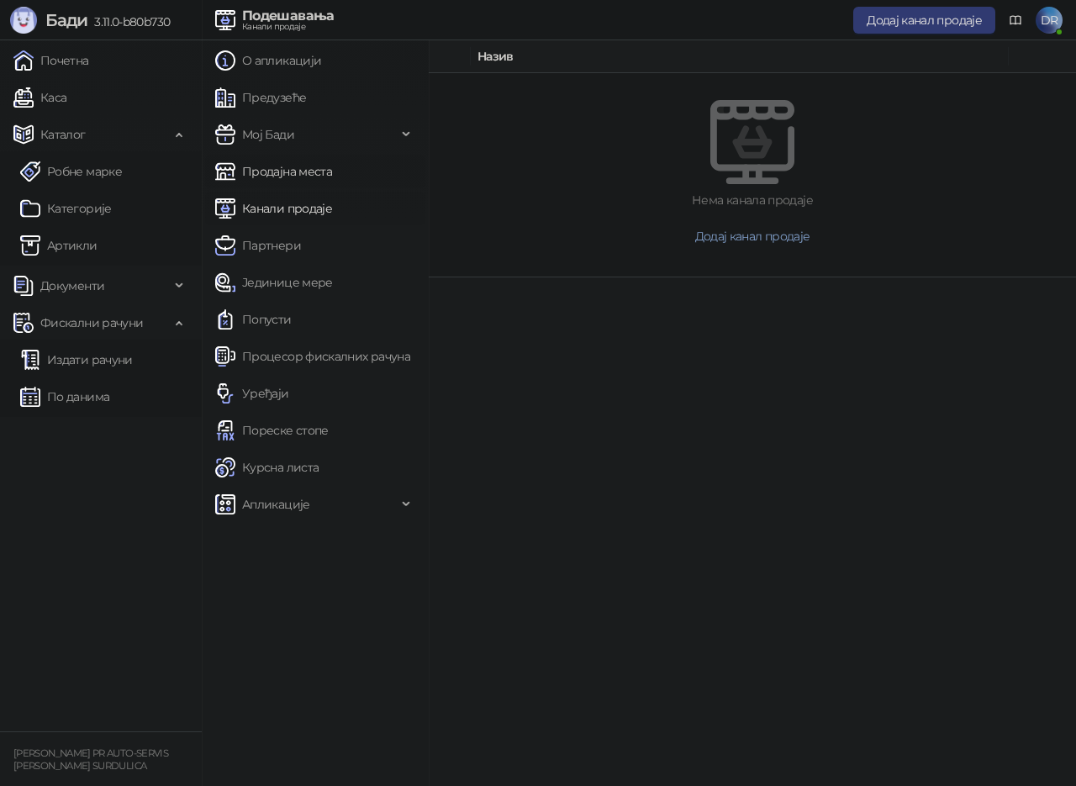
click at [287, 172] on link "Продајна места" at bounding box center [273, 172] width 117 height 34
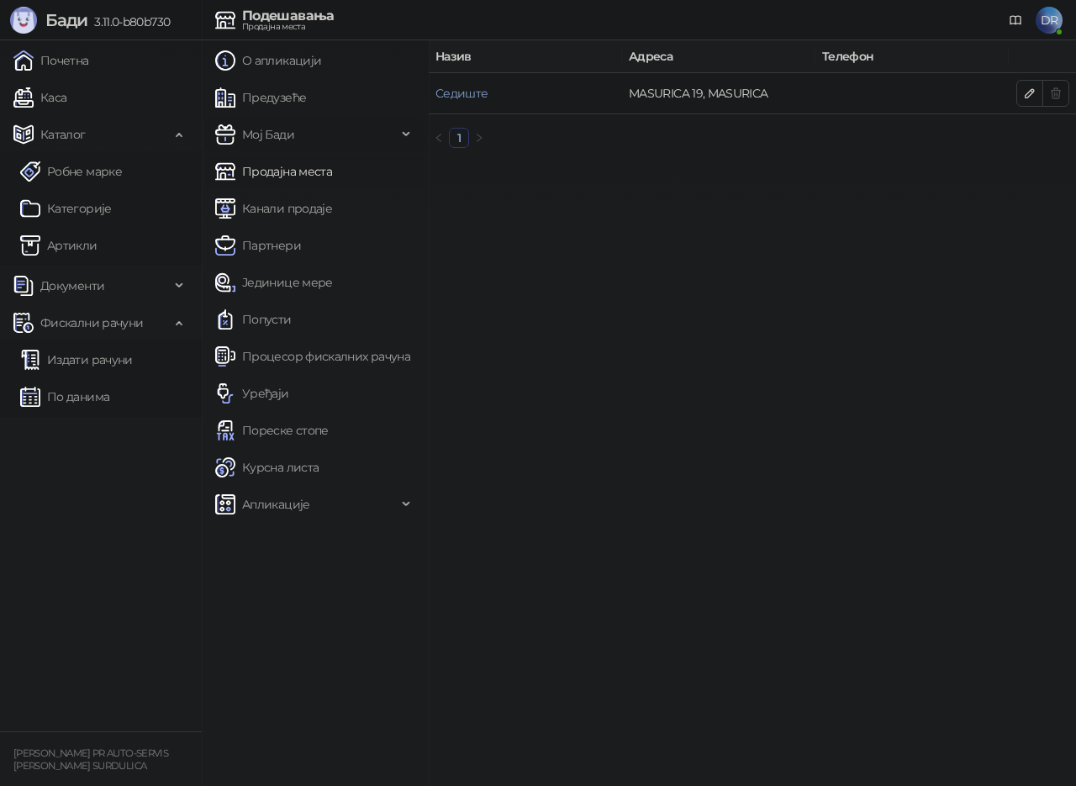
click at [286, 137] on span "Мој Бади" at bounding box center [268, 135] width 52 height 34
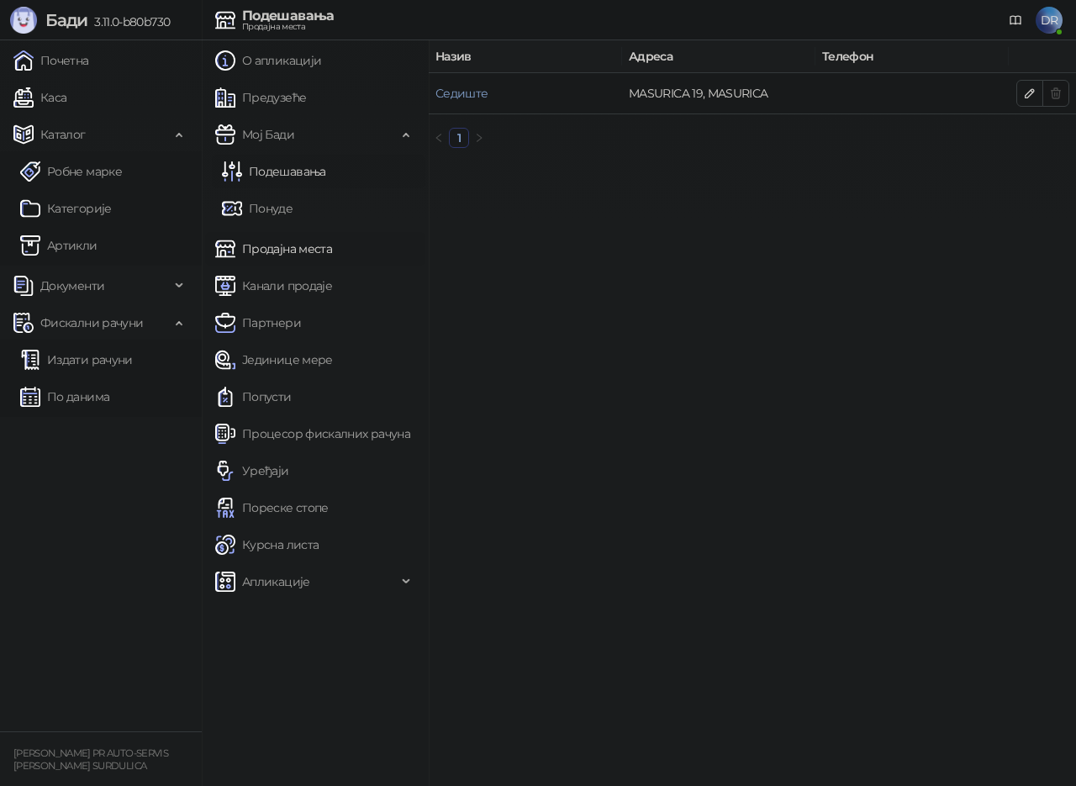
click at [284, 171] on link "Подешавања" at bounding box center [274, 172] width 104 height 34
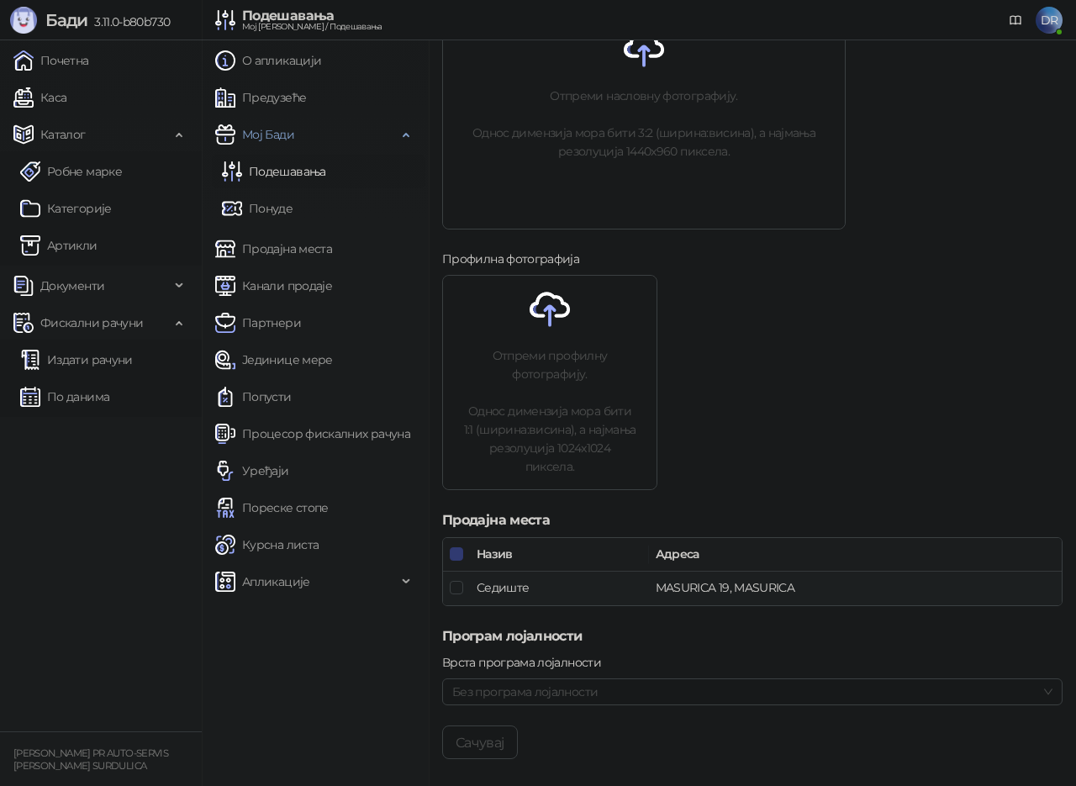
scroll to position [491, 0]
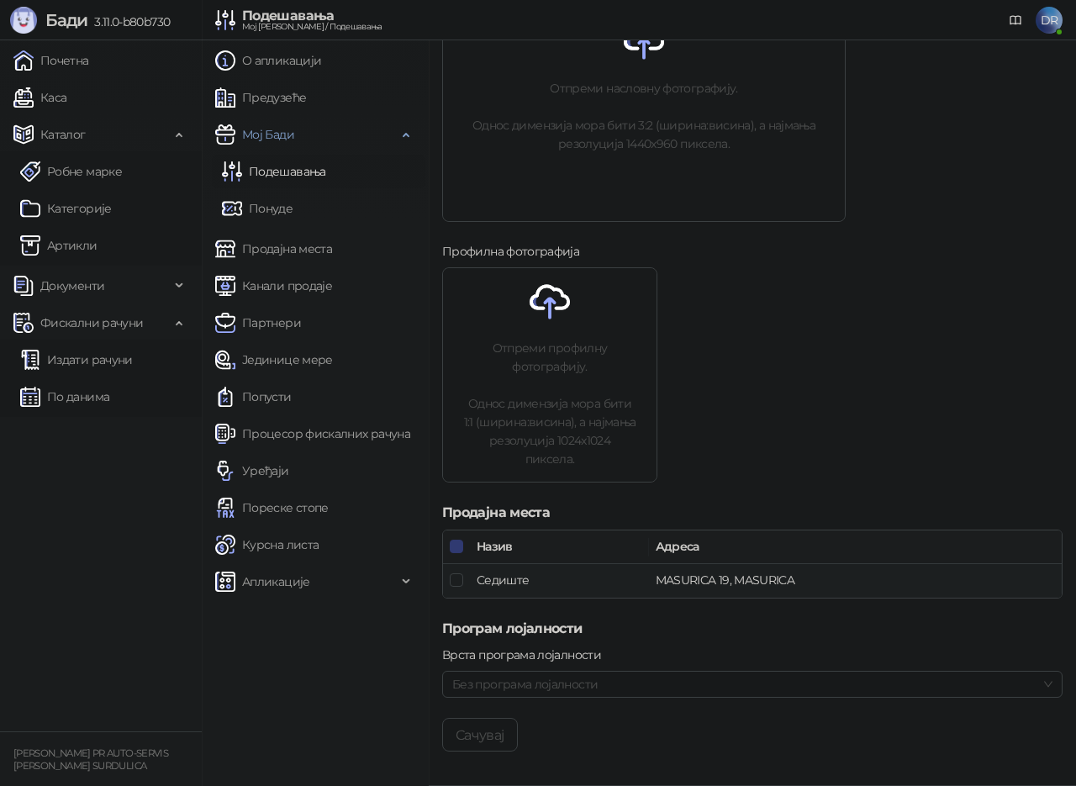
click at [609, 681] on span "Без програма лојалности" at bounding box center [752, 684] width 600 height 25
click at [619, 698] on div "Врста програма лојалности Без програма лојалности" at bounding box center [752, 682] width 620 height 72
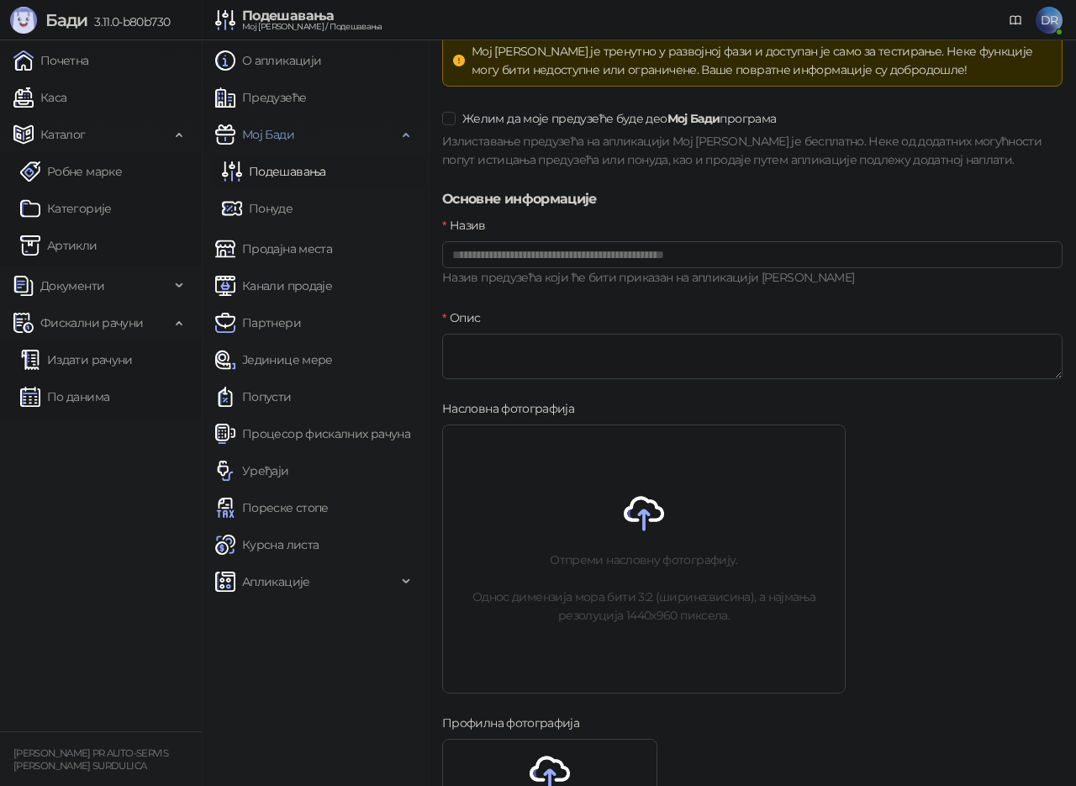
scroll to position [0, 0]
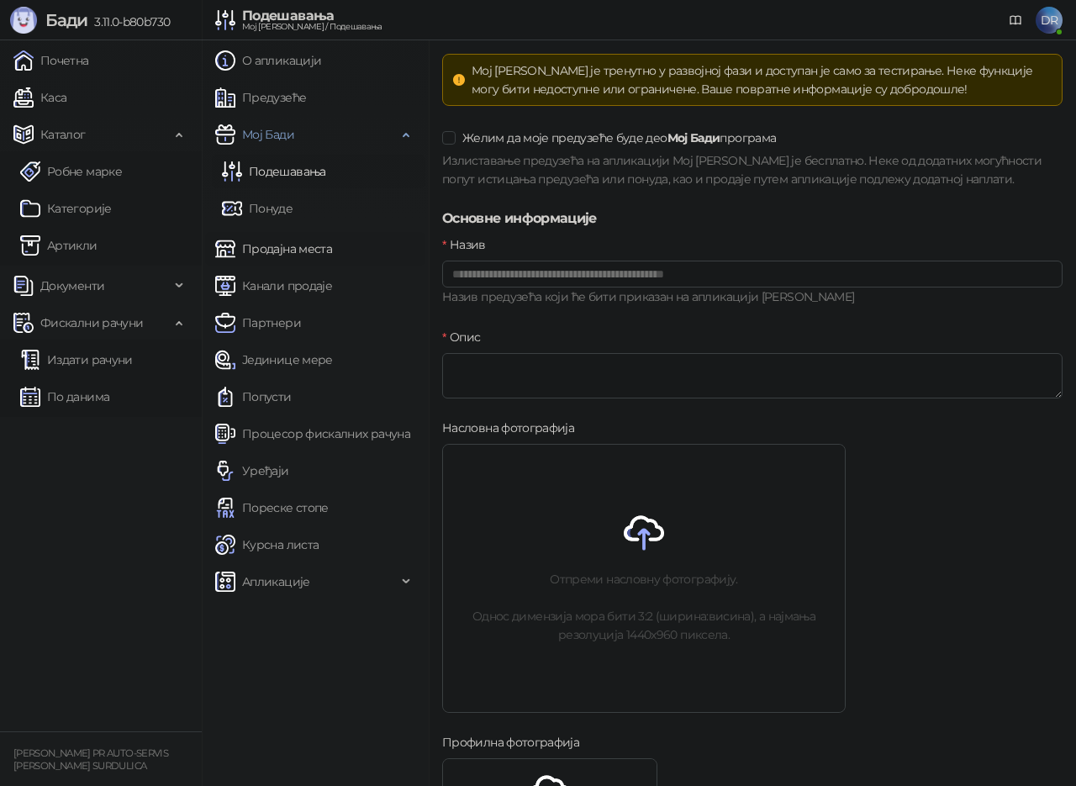
click at [287, 250] on link "Продајна места" at bounding box center [273, 249] width 117 height 34
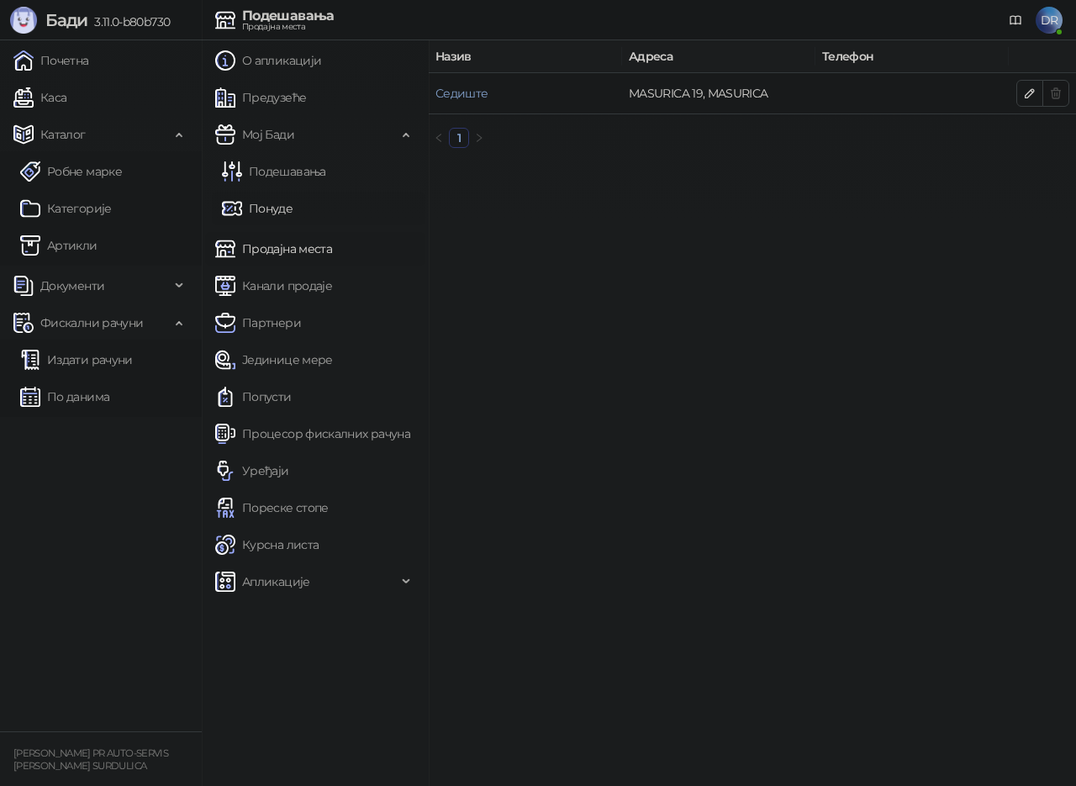
click at [277, 214] on link "Понуде" at bounding box center [257, 209] width 71 height 34
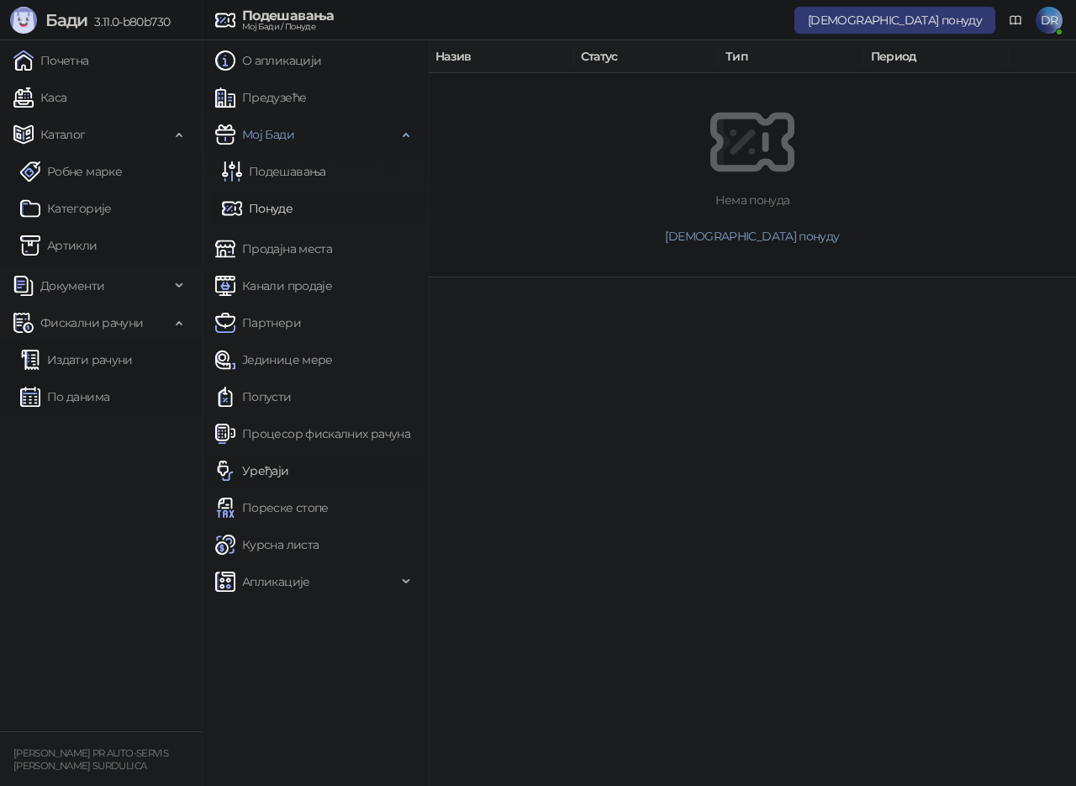
click at [261, 468] on link "Уређаји" at bounding box center [252, 471] width 74 height 34
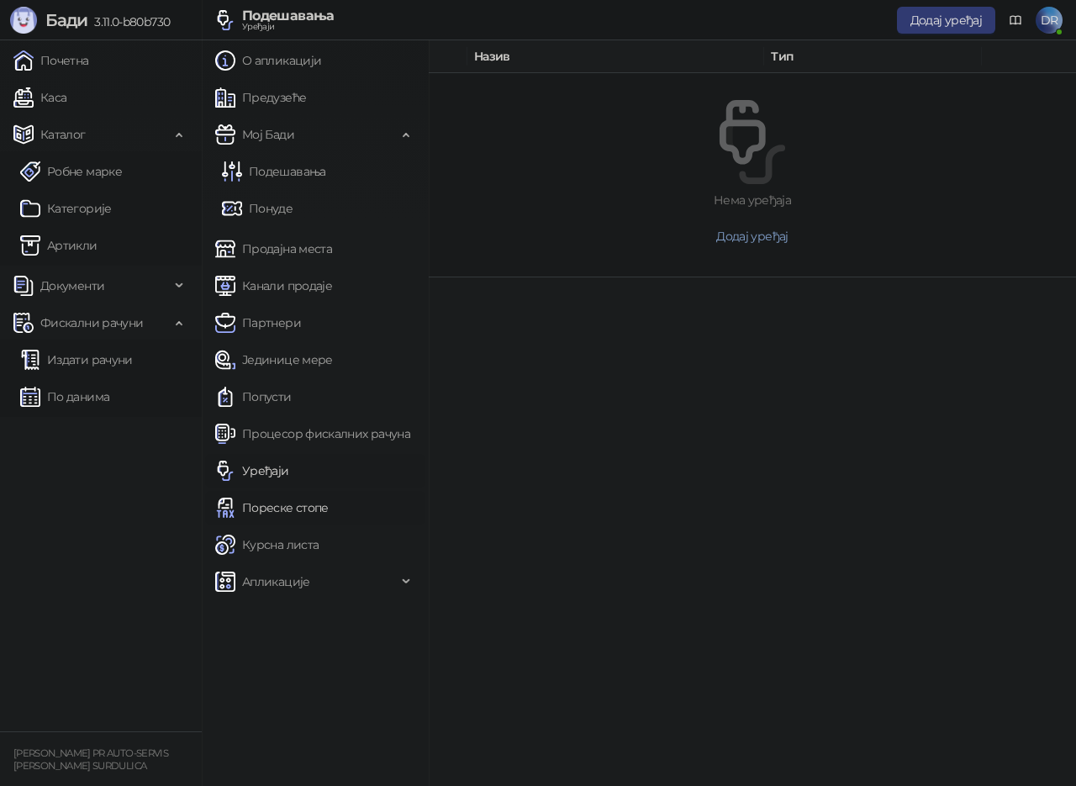
click at [267, 497] on link "Пореске стопе" at bounding box center [271, 508] width 113 height 34
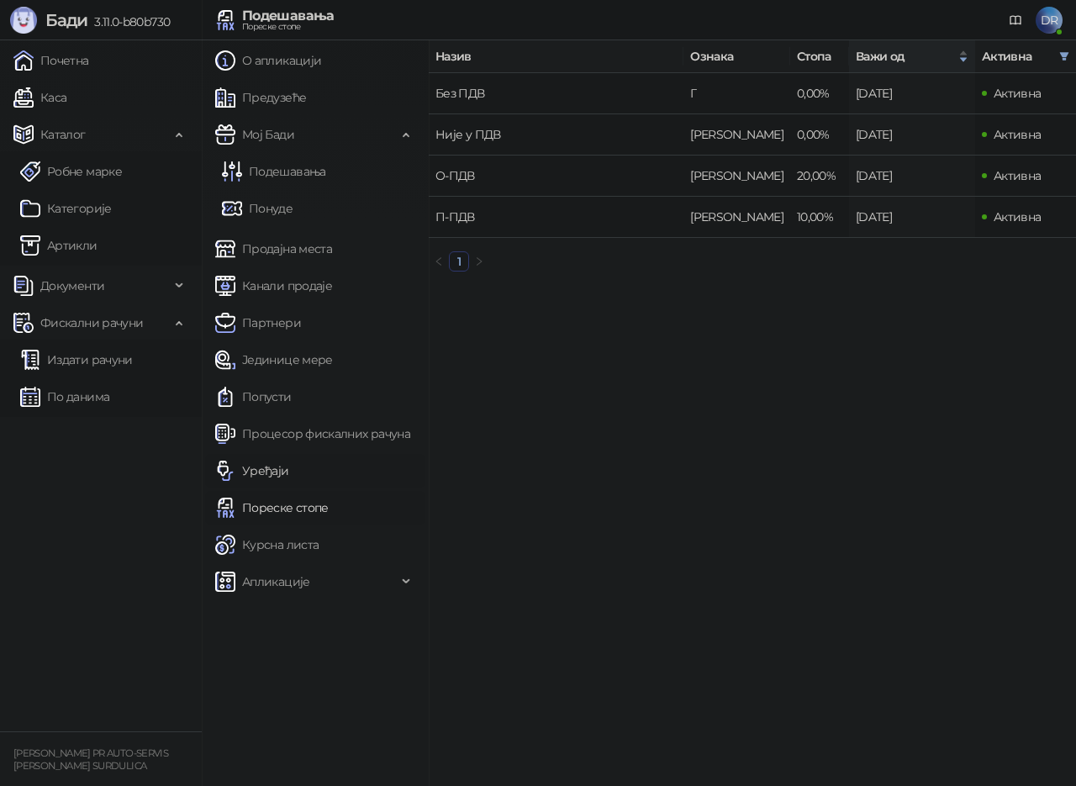
click at [257, 467] on link "Уређаји" at bounding box center [252, 471] width 74 height 34
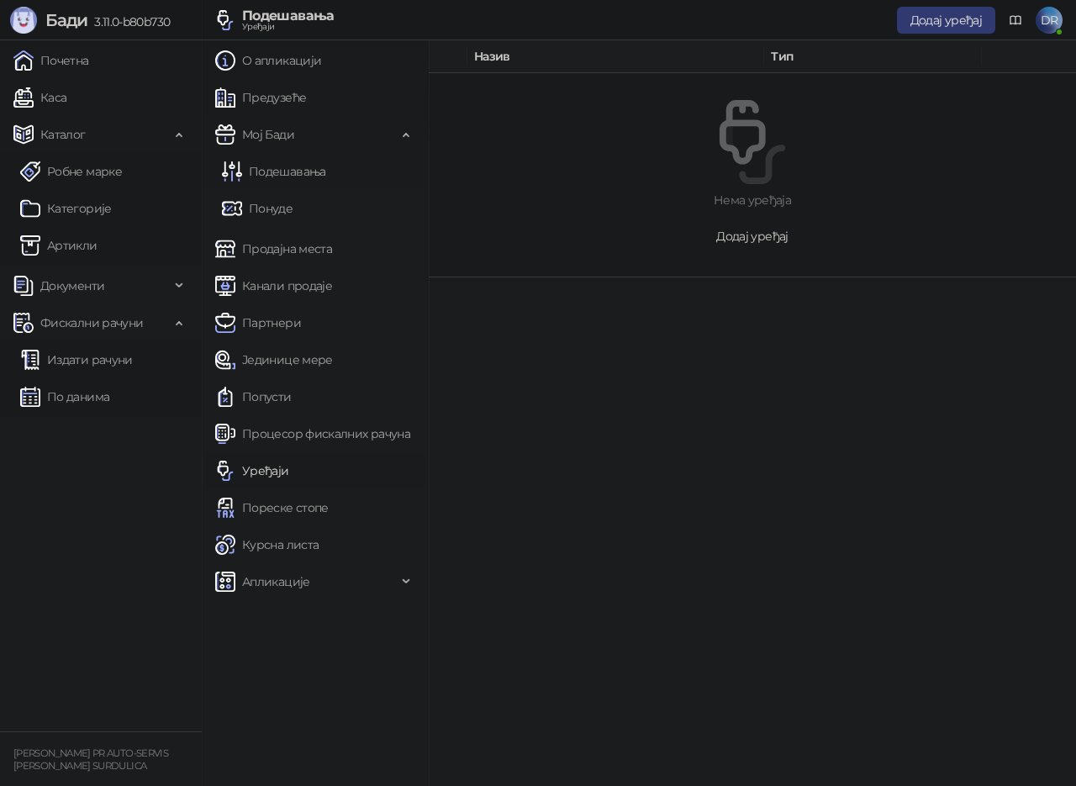
click at [735, 235] on span "Додај уређај" at bounding box center [751, 236] width 71 height 15
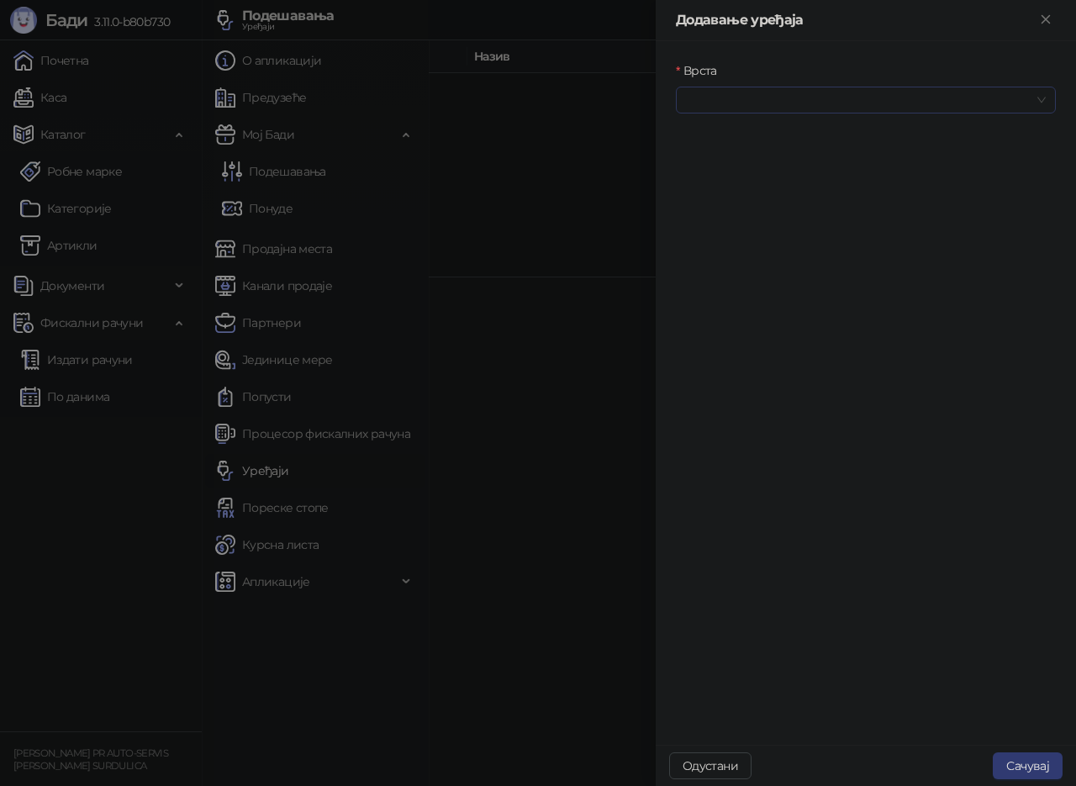
click at [722, 105] on input "Врста" at bounding box center [858, 99] width 345 height 25
click at [582, 409] on div at bounding box center [538, 393] width 1076 height 786
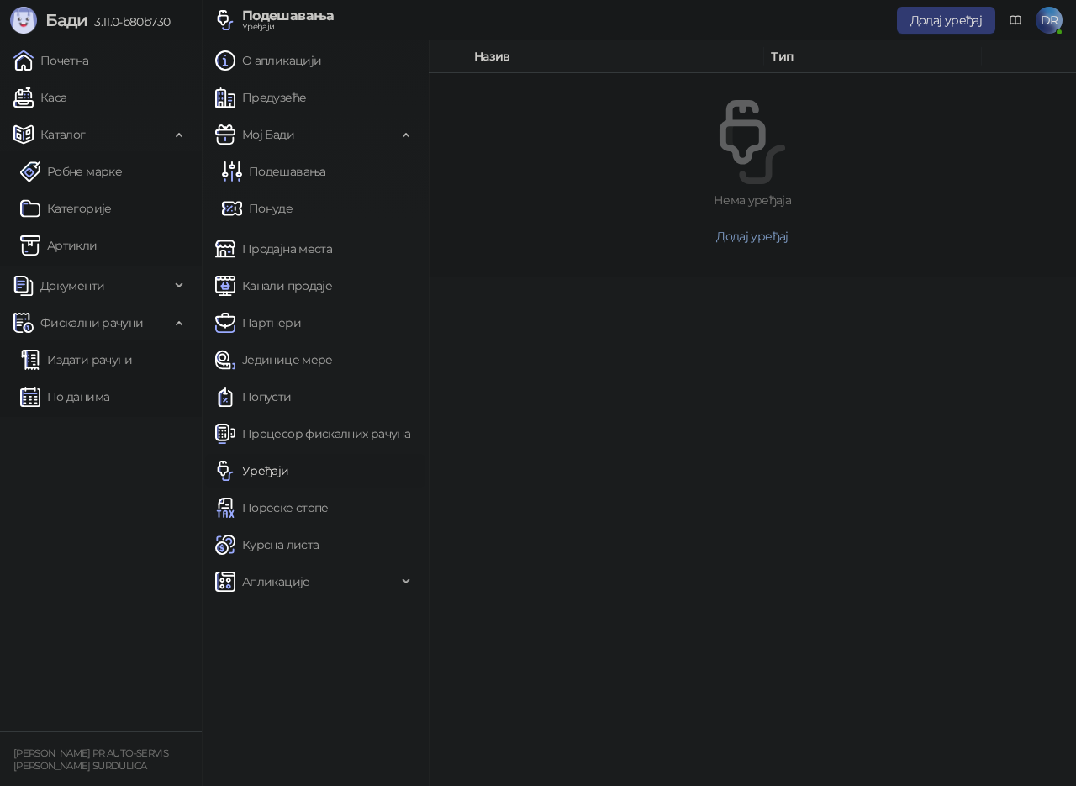
click at [289, 475] on link "Уређаји" at bounding box center [252, 471] width 74 height 34
click at [271, 475] on link "Уређаји" at bounding box center [252, 471] width 74 height 34
click at [263, 475] on link "Уређаји" at bounding box center [252, 471] width 74 height 34
click at [749, 235] on span "Додај уређај" at bounding box center [751, 236] width 71 height 15
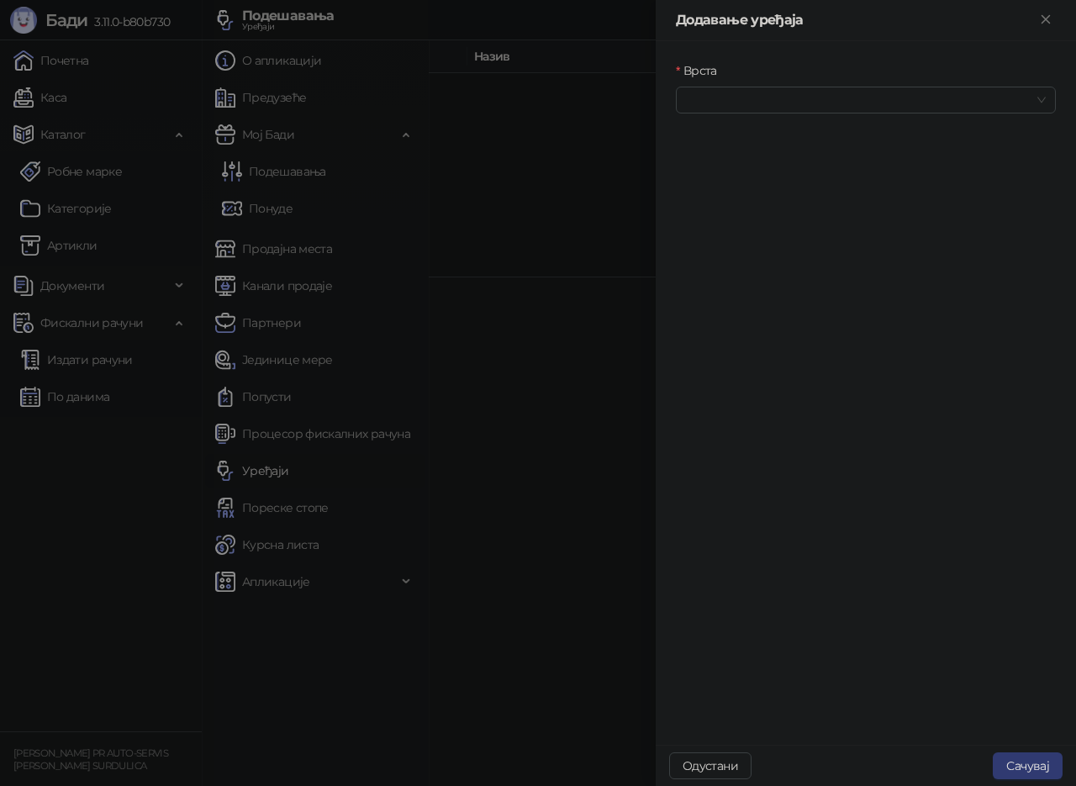
click at [808, 115] on div "Врста" at bounding box center [865, 97] width 387 height 72
click at [810, 106] on input "Врста" at bounding box center [858, 99] width 345 height 25
click at [525, 406] on div at bounding box center [538, 393] width 1076 height 786
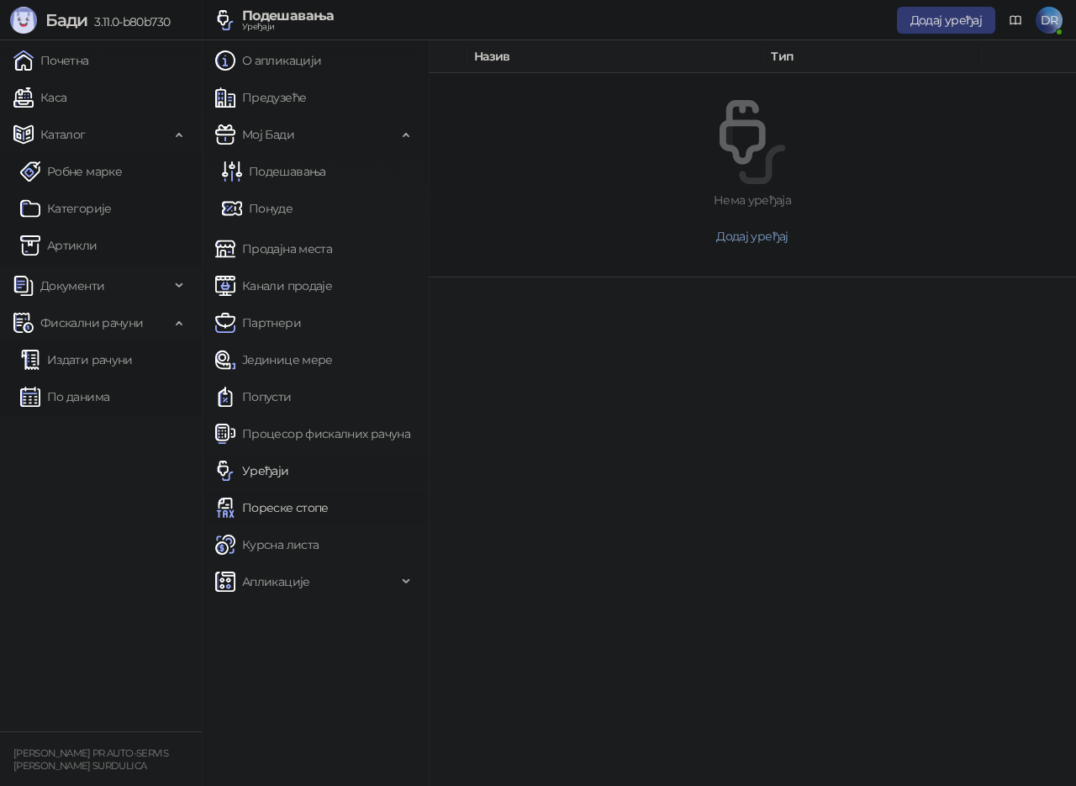
click at [292, 512] on link "Пореске стопе" at bounding box center [271, 508] width 113 height 34
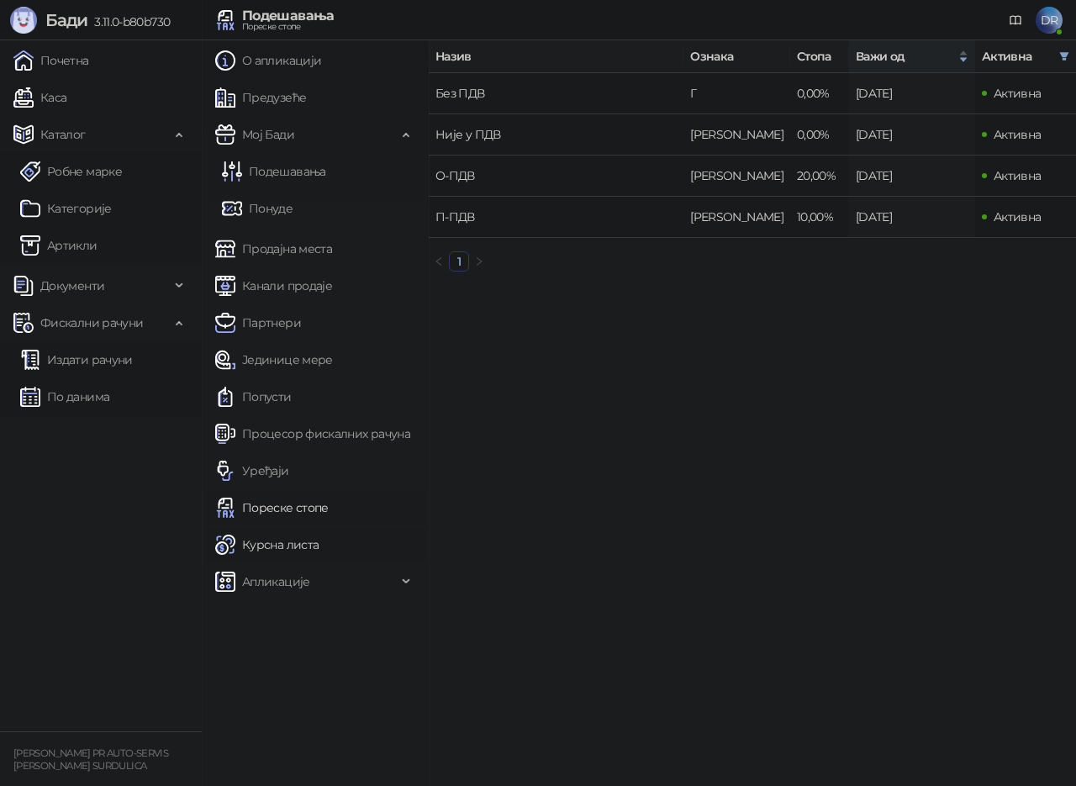
click at [287, 550] on link "Курсна листа" at bounding box center [266, 545] width 103 height 34
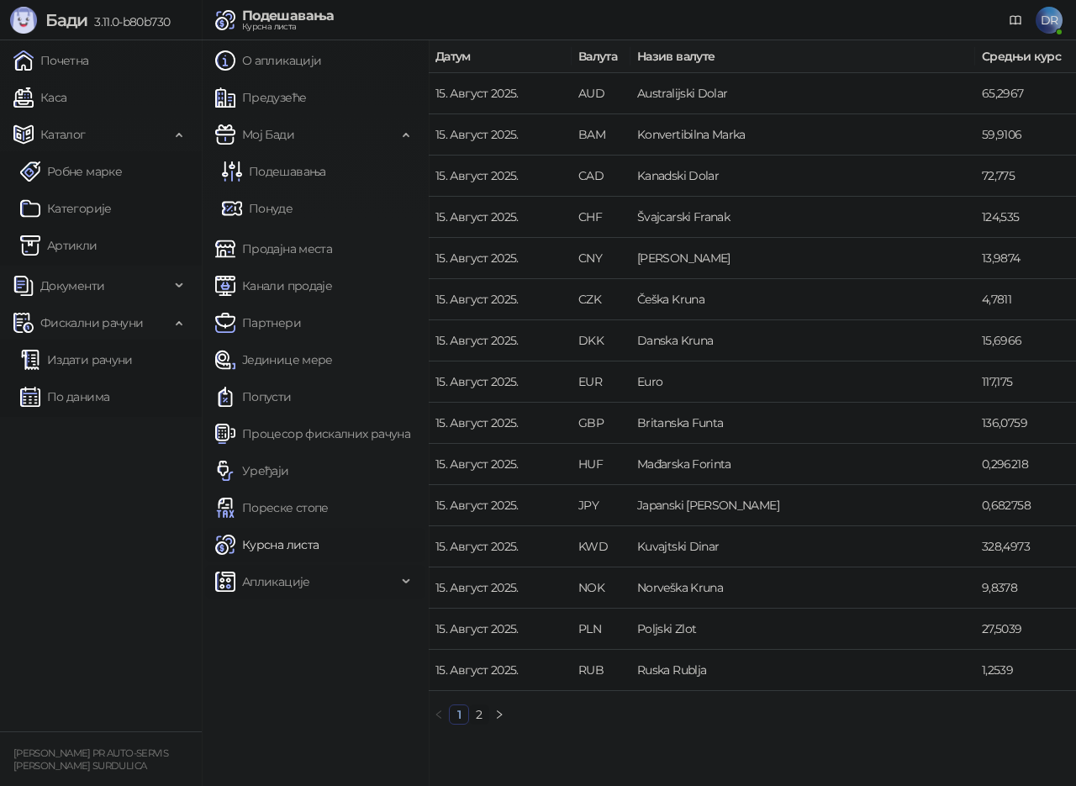
click at [277, 588] on span "Апликације" at bounding box center [276, 582] width 68 height 34
click at [288, 439] on link "Процесор фискалних рачуна" at bounding box center [312, 434] width 195 height 34
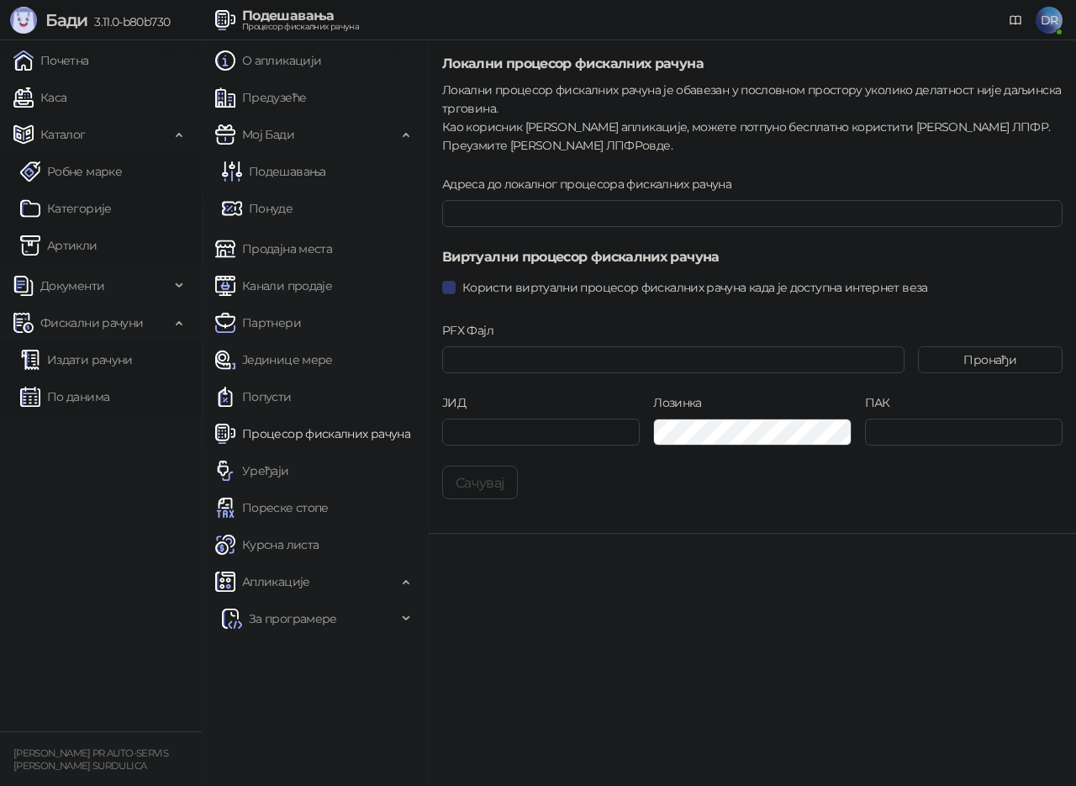
click at [642, 151] on link "овде" at bounding box center [656, 145] width 28 height 15
drag, startPoint x: 103, startPoint y: 68, endPoint x: 82, endPoint y: 61, distance: 22.9
click at [89, 68] on link "Почетна" at bounding box center [51, 61] width 76 height 34
click at [82, 61] on link "Почетна" at bounding box center [51, 61] width 76 height 34
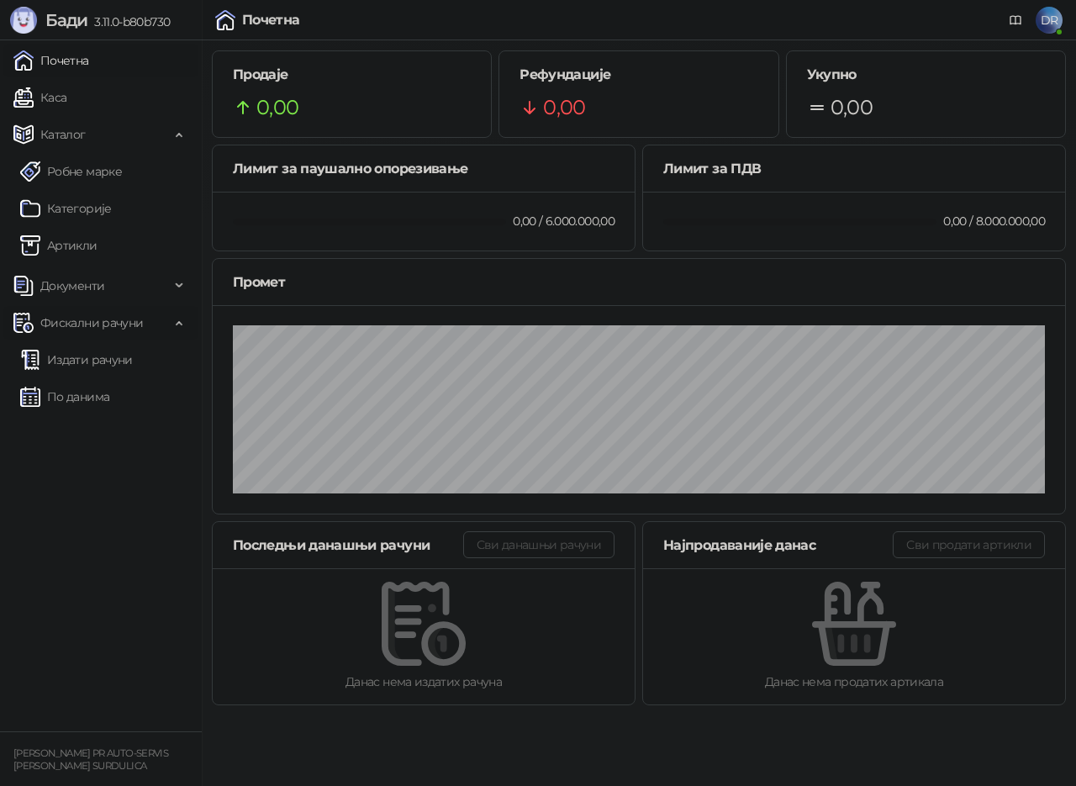
click at [94, 322] on span "Фискални рачуни" at bounding box center [91, 323] width 103 height 34
click at [61, 84] on link "Каса" at bounding box center [39, 98] width 53 height 34
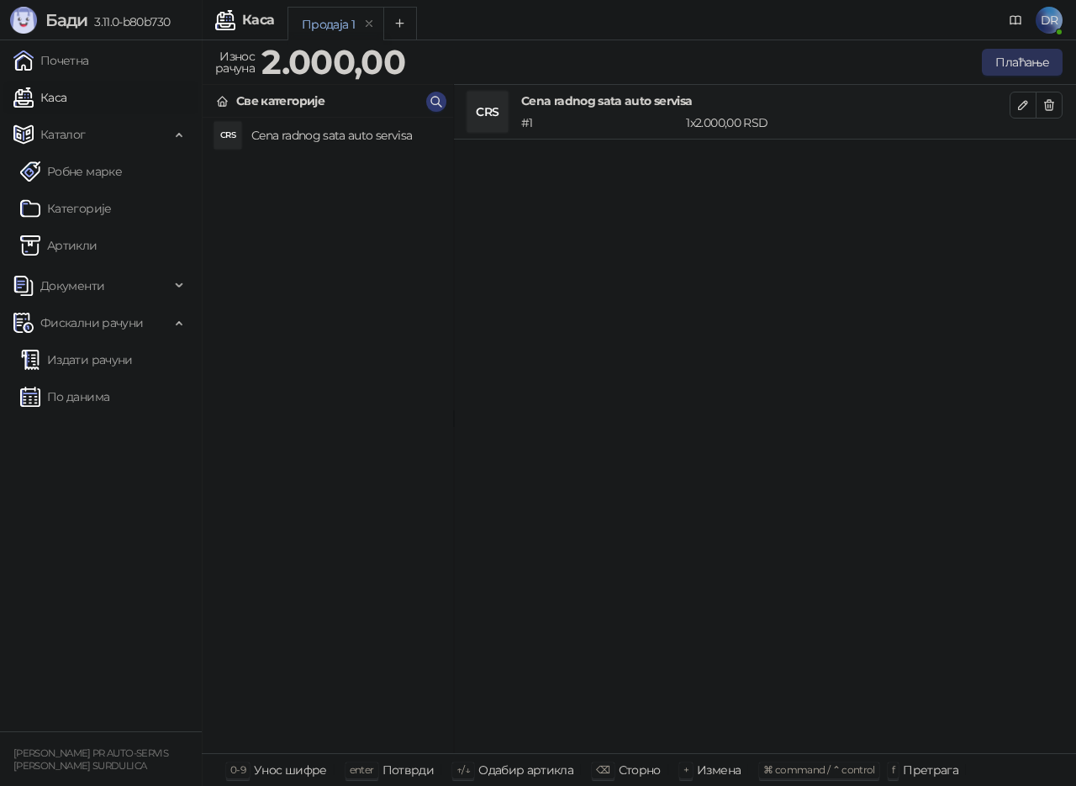
click at [1043, 66] on button "Плаћање" at bounding box center [1022, 62] width 81 height 27
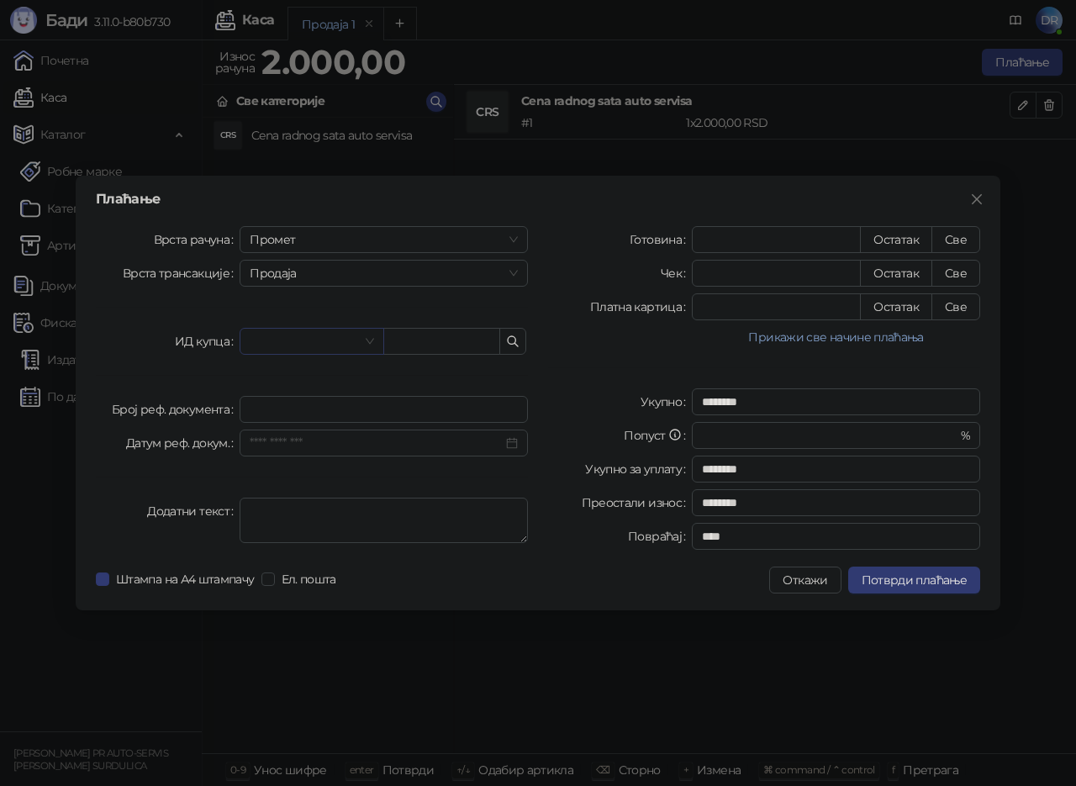
click at [360, 336] on span at bounding box center [312, 341] width 124 height 25
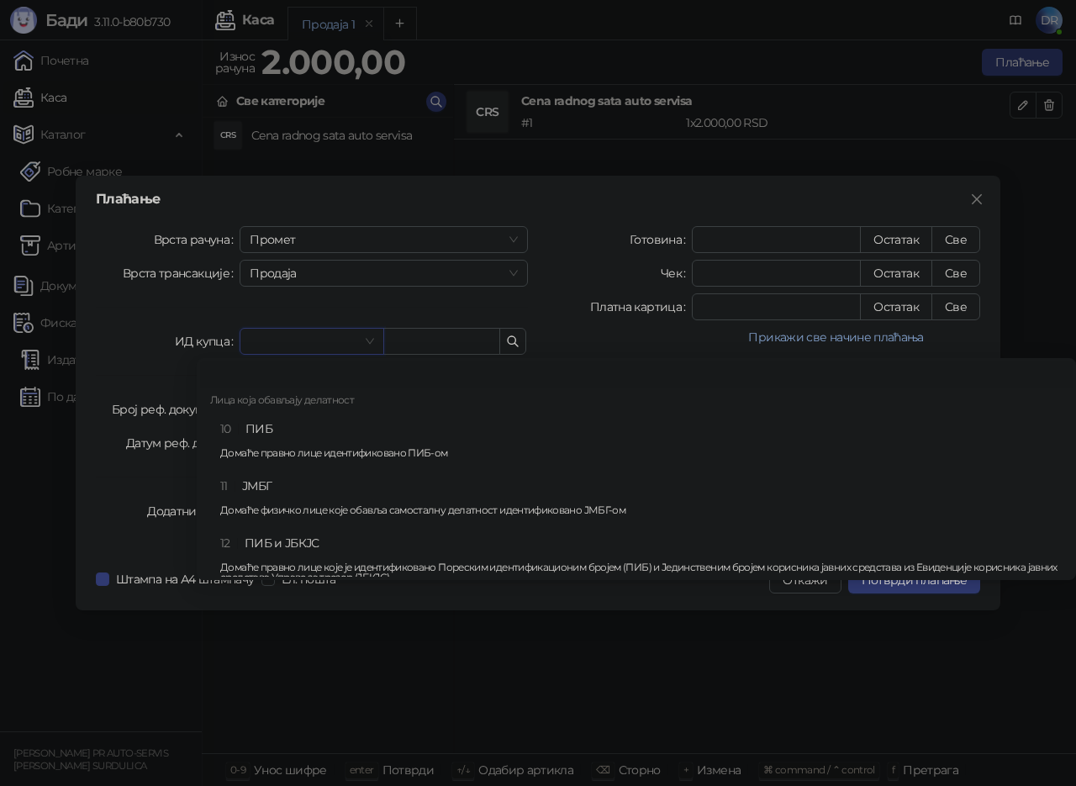
click at [362, 337] on span at bounding box center [312, 341] width 124 height 25
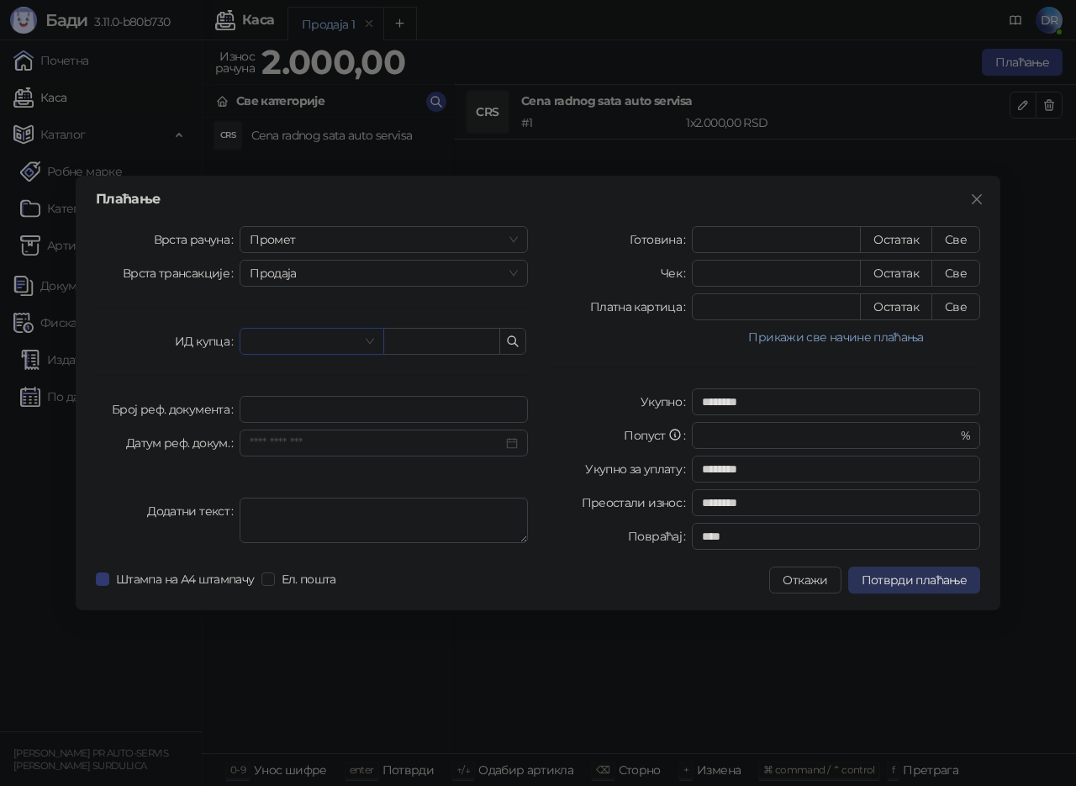
click at [879, 582] on span "Потврди плаћање" at bounding box center [914, 579] width 105 height 15
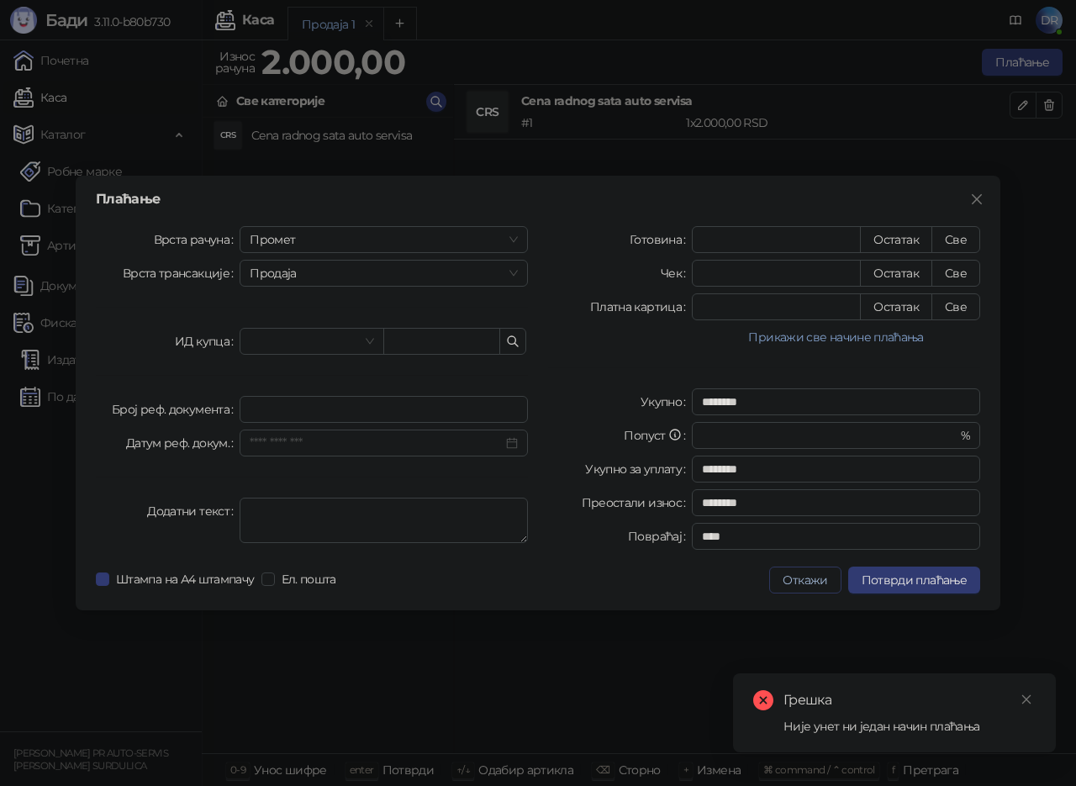
click at [826, 582] on button "Откажи" at bounding box center [804, 579] width 71 height 27
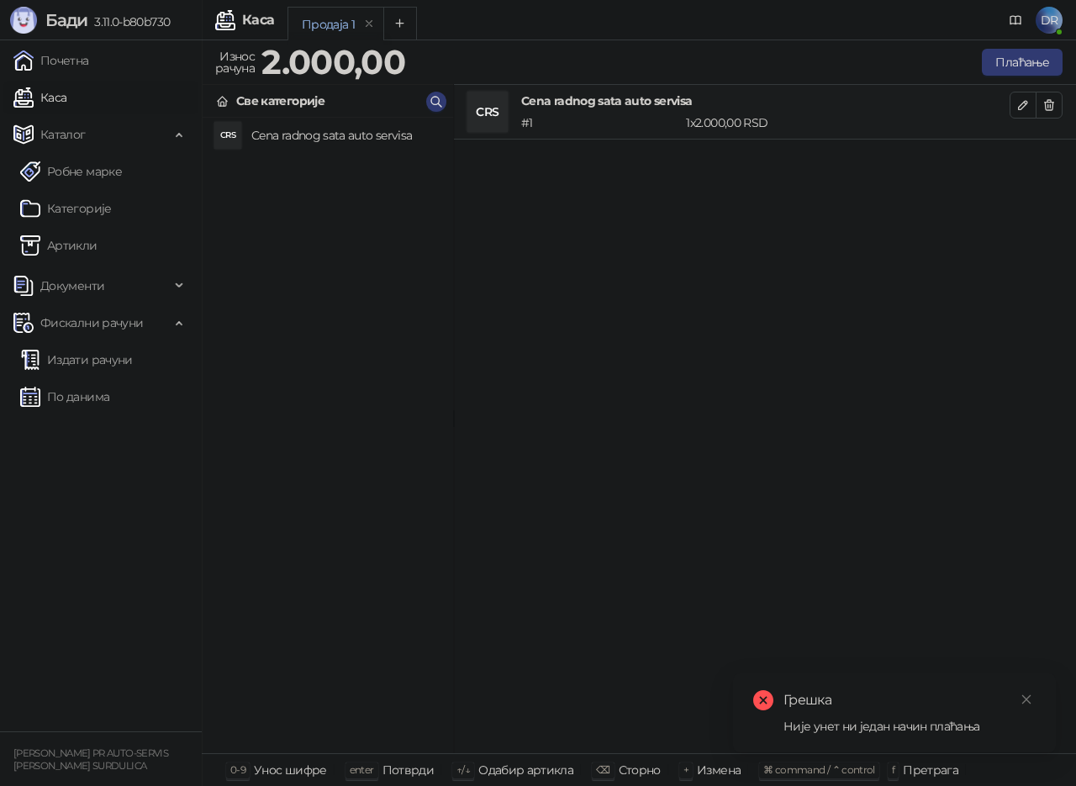
click at [1055, 24] on span "DR" at bounding box center [1048, 20] width 27 height 27
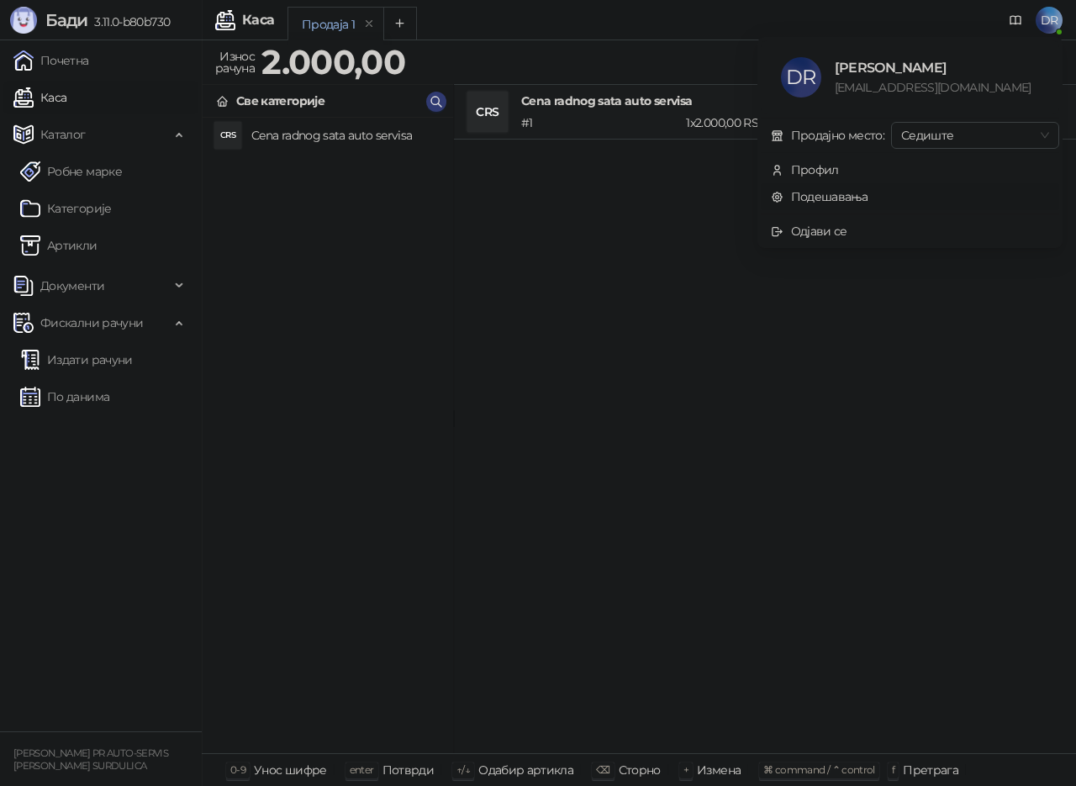
click at [823, 196] on link "Подешавања" at bounding box center [819, 196] width 97 height 15
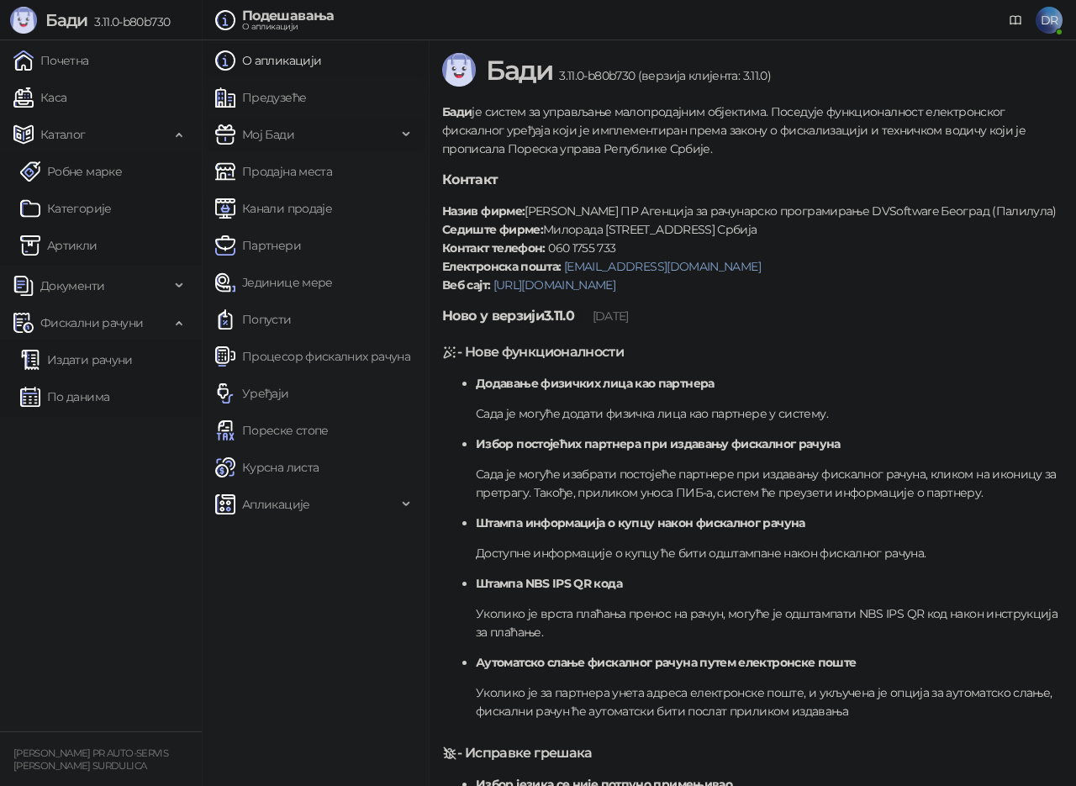
click at [256, 129] on span "Мој Бади" at bounding box center [268, 135] width 52 height 34
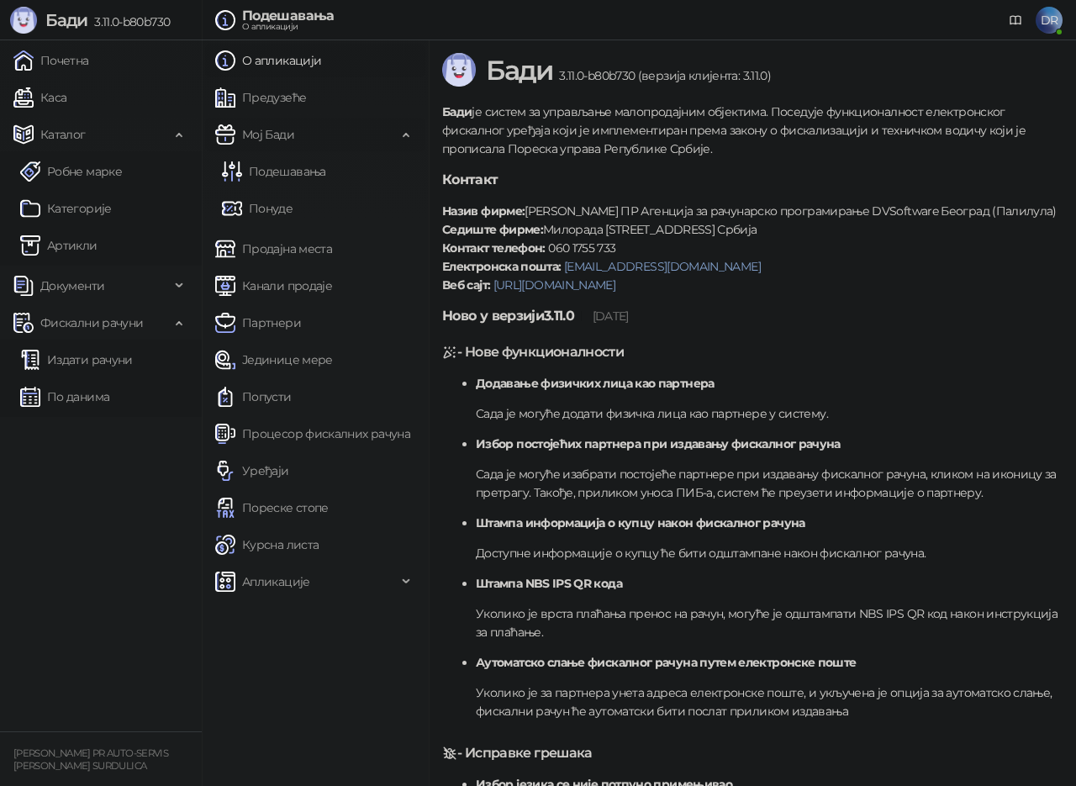
click at [261, 129] on span "Мој Бади" at bounding box center [268, 135] width 52 height 34
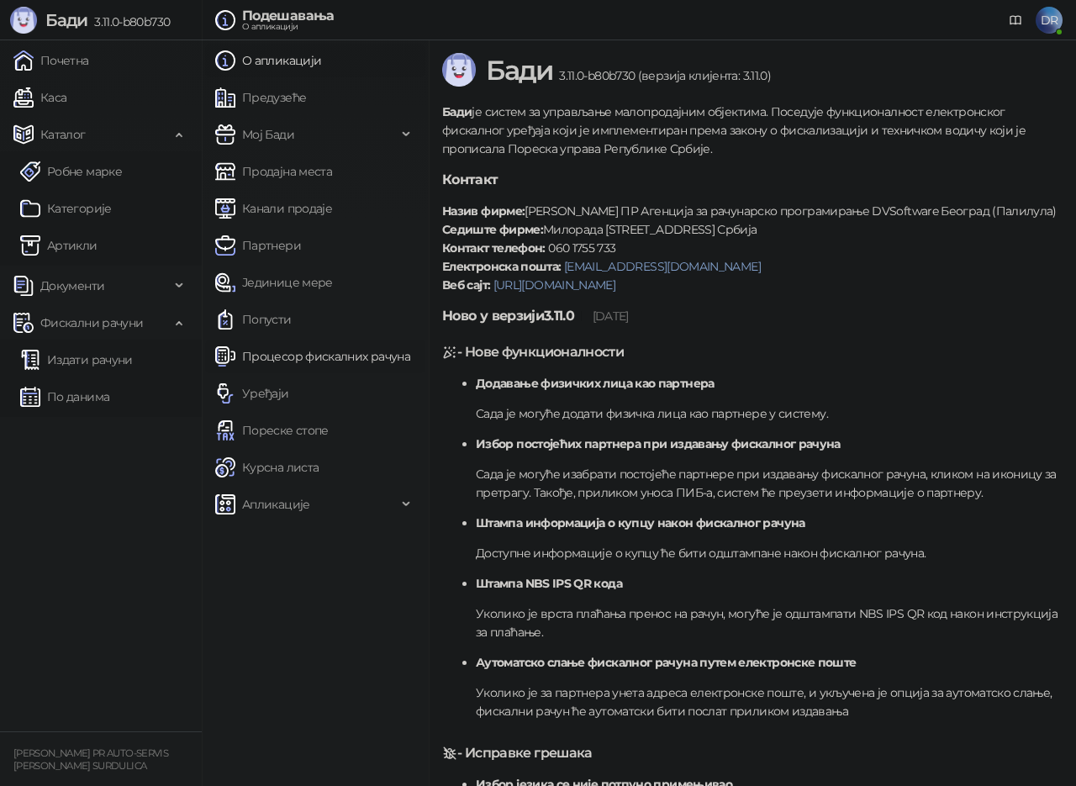
click at [319, 354] on link "Процесор фискалних рачуна" at bounding box center [312, 357] width 195 height 34
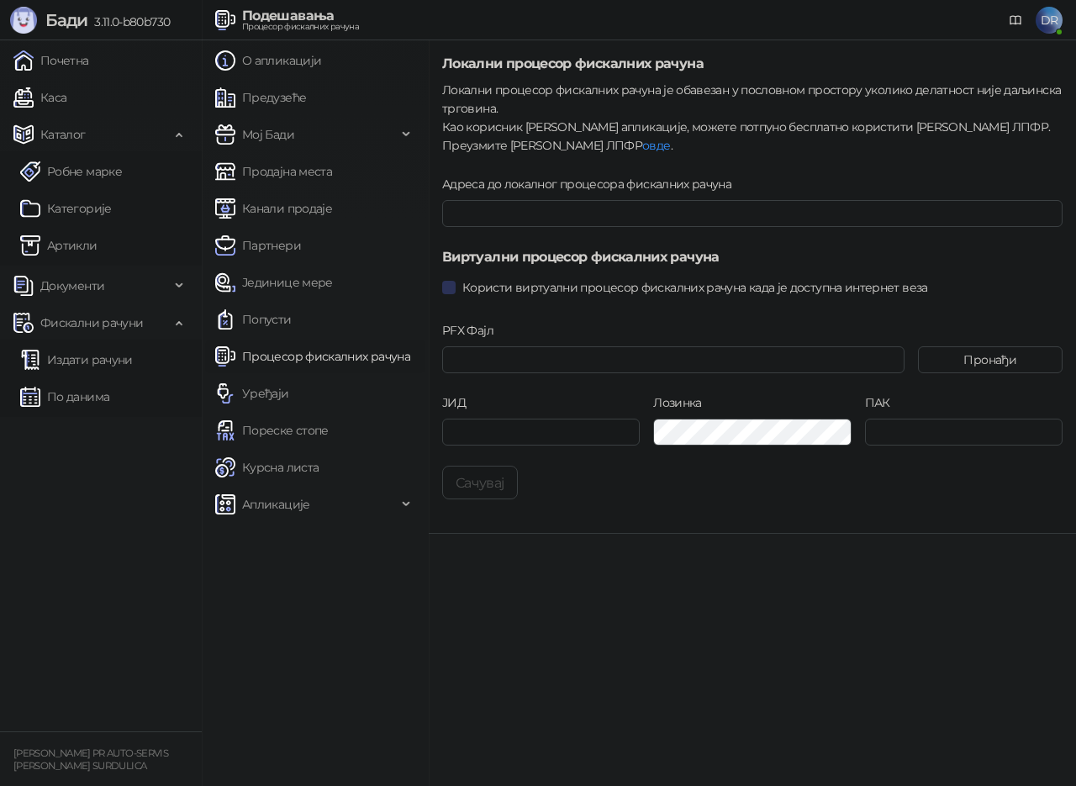
click at [510, 290] on span "Користи виртуални процесор фискалних рачуна када је доступна интернет веза" at bounding box center [695, 287] width 479 height 18
click at [511, 289] on span "Користи виртуални процесор фискалних рачуна када је доступна интернет веза" at bounding box center [695, 287] width 479 height 18
click at [77, 179] on link "Робне марке" at bounding box center [71, 172] width 102 height 34
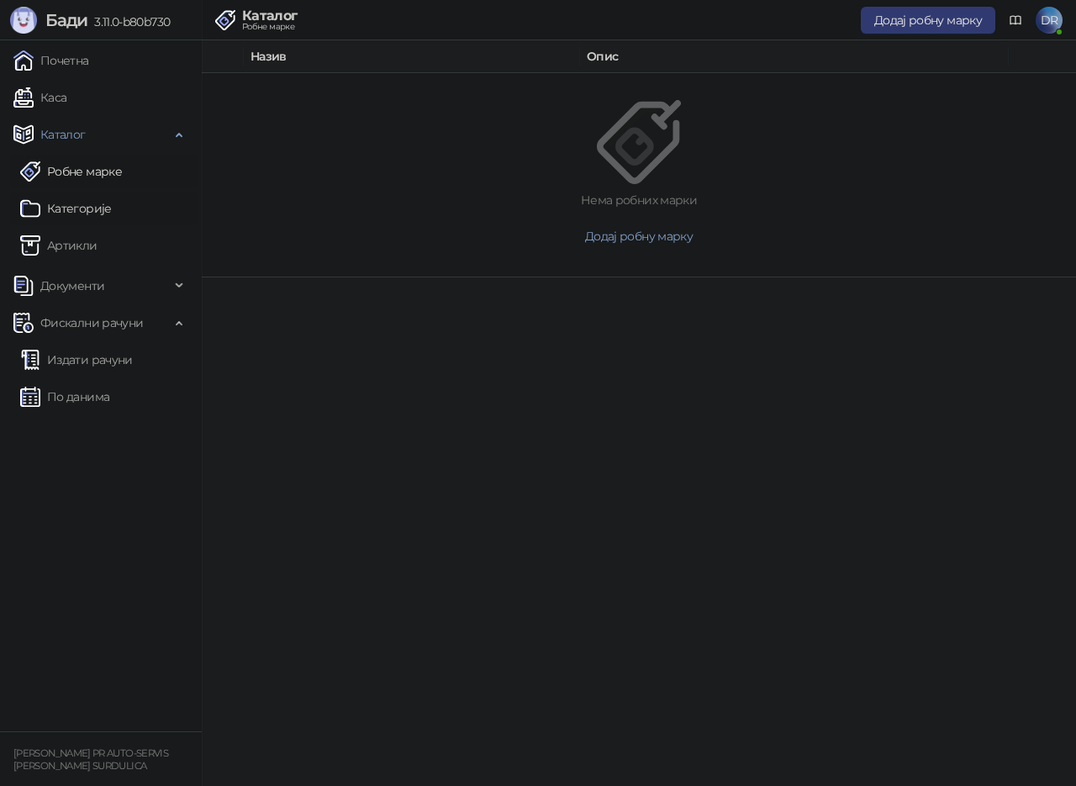
click at [82, 203] on link "Категорије" at bounding box center [66, 209] width 92 height 34
click at [68, 245] on link "Артикли" at bounding box center [58, 246] width 77 height 34
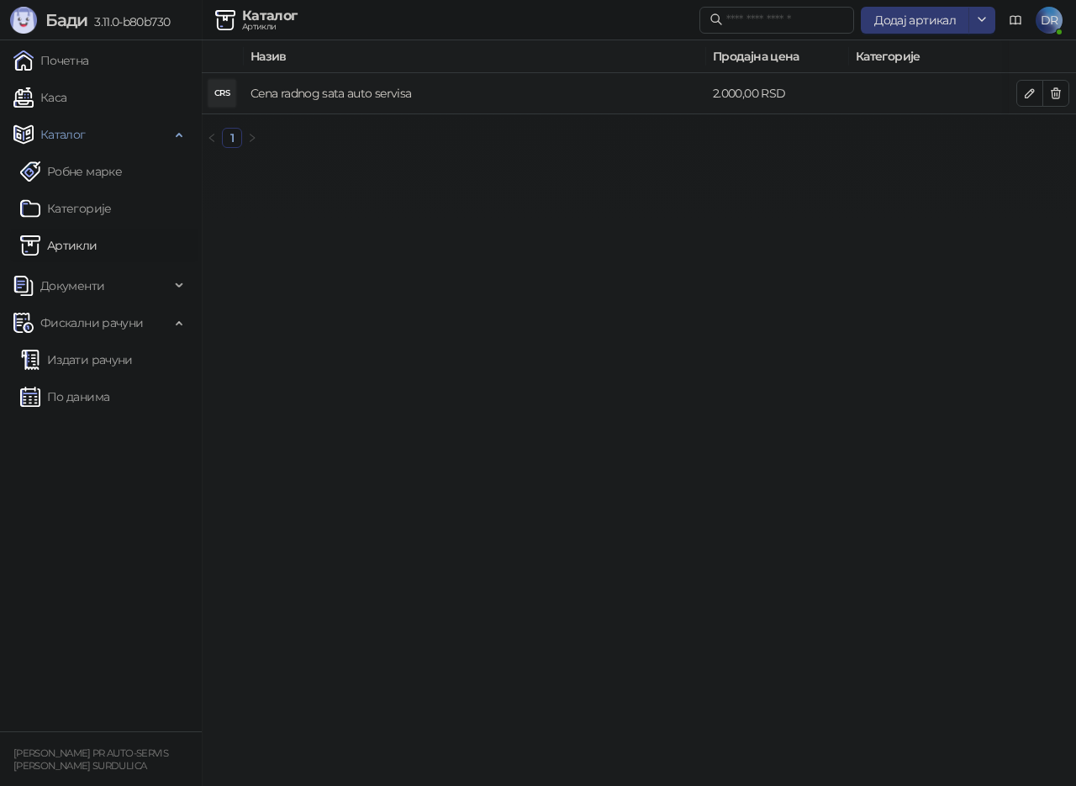
click at [314, 95] on link "Cena radnog sata auto servisa" at bounding box center [330, 93] width 161 height 15
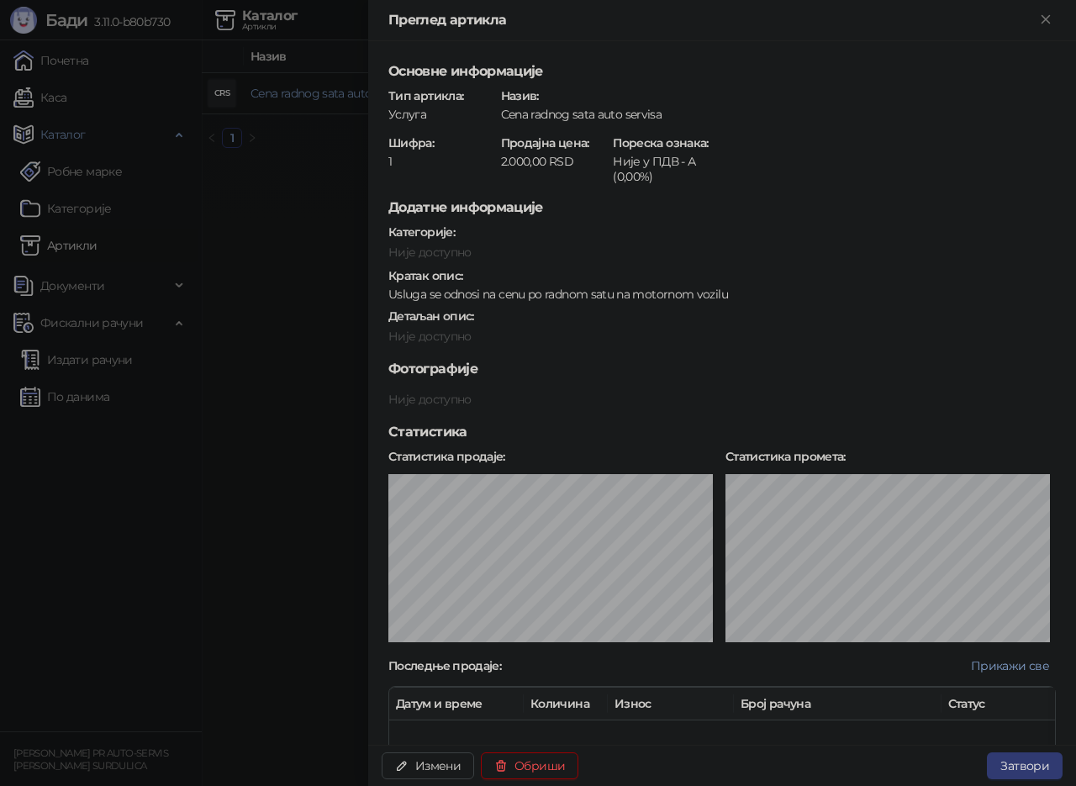
click at [353, 337] on div at bounding box center [538, 393] width 1076 height 786
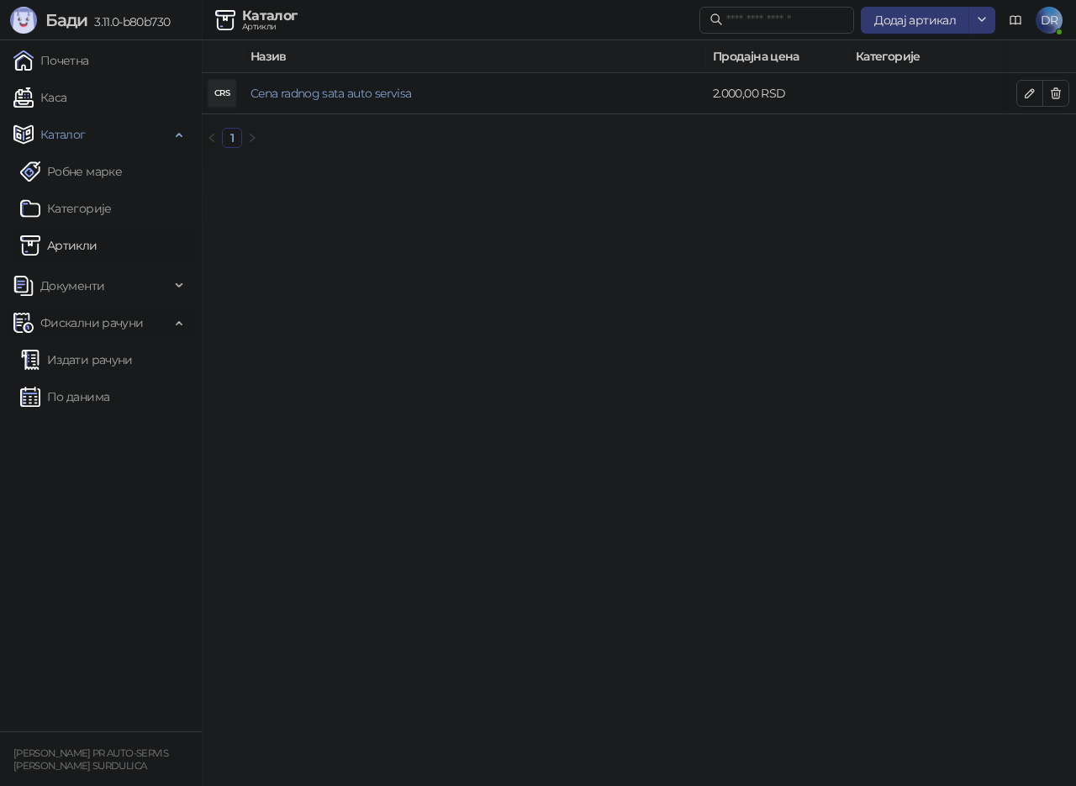
click at [90, 318] on span "Фискални рачуни" at bounding box center [91, 323] width 103 height 34
click at [86, 319] on span "Фискални рачуни" at bounding box center [91, 323] width 103 height 34
click at [82, 362] on link "Издати рачуни" at bounding box center [76, 360] width 113 height 34
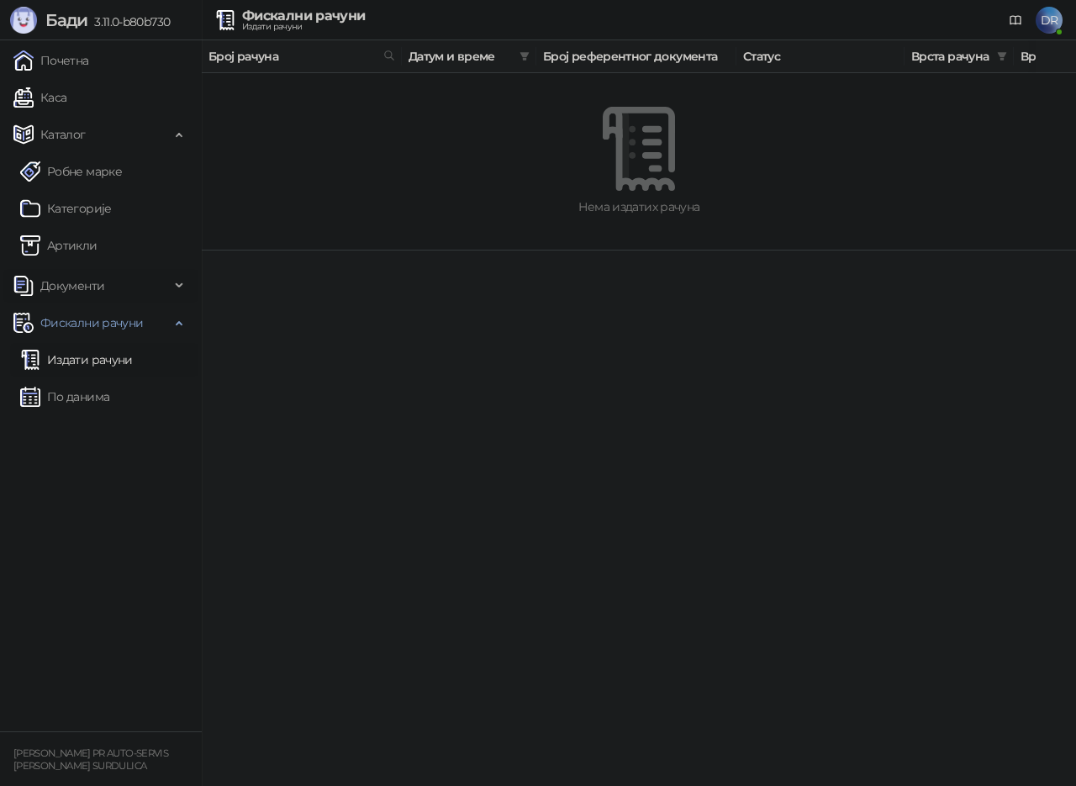
click at [60, 289] on span "Документи" at bounding box center [72, 286] width 64 height 34
click at [100, 358] on link "Улазни документи" at bounding box center [87, 360] width 134 height 34
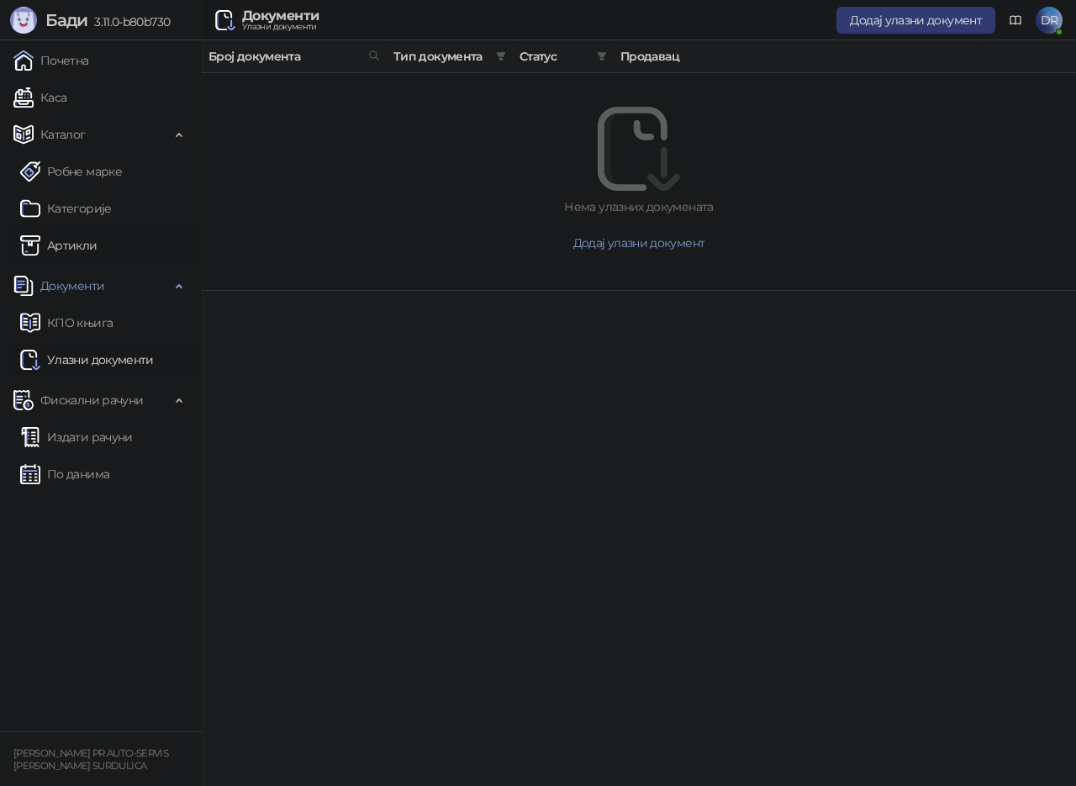
click at [66, 250] on link "Артикли" at bounding box center [58, 246] width 77 height 34
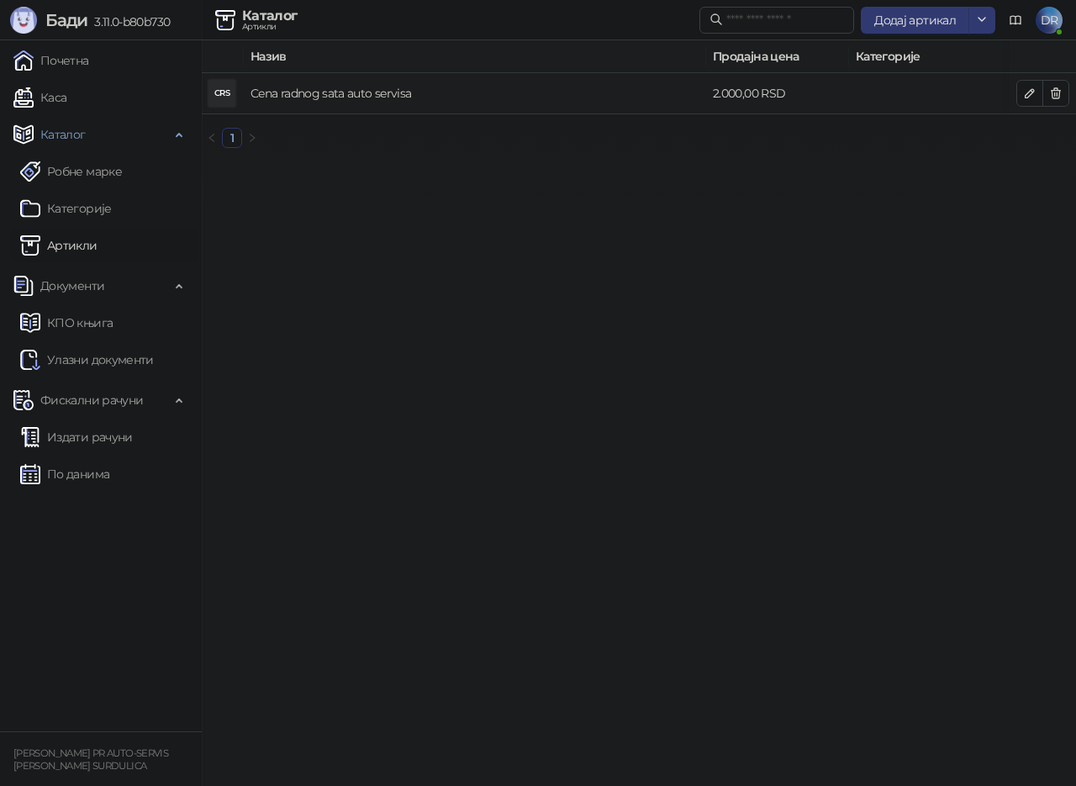
click at [329, 97] on link "Cena radnog sata auto servisa" at bounding box center [330, 93] width 161 height 15
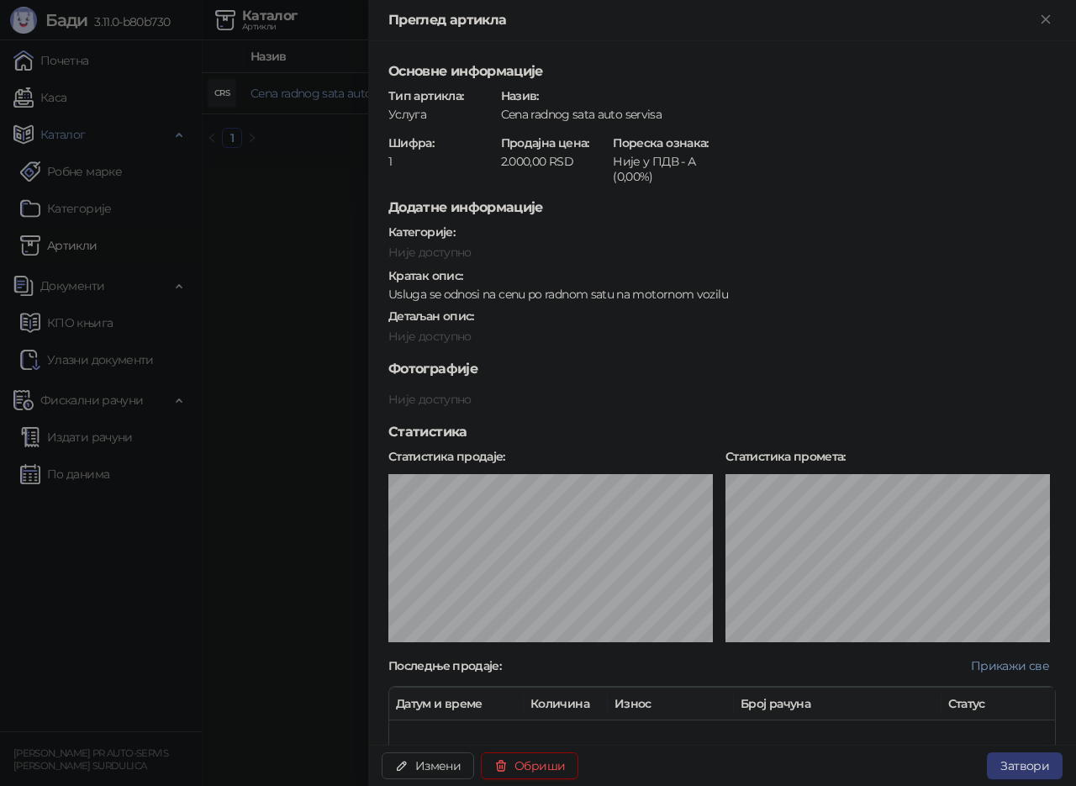
drag, startPoint x: 231, startPoint y: 239, endPoint x: 226, endPoint y: 228, distance: 12.0
click at [230, 239] on div at bounding box center [538, 393] width 1076 height 786
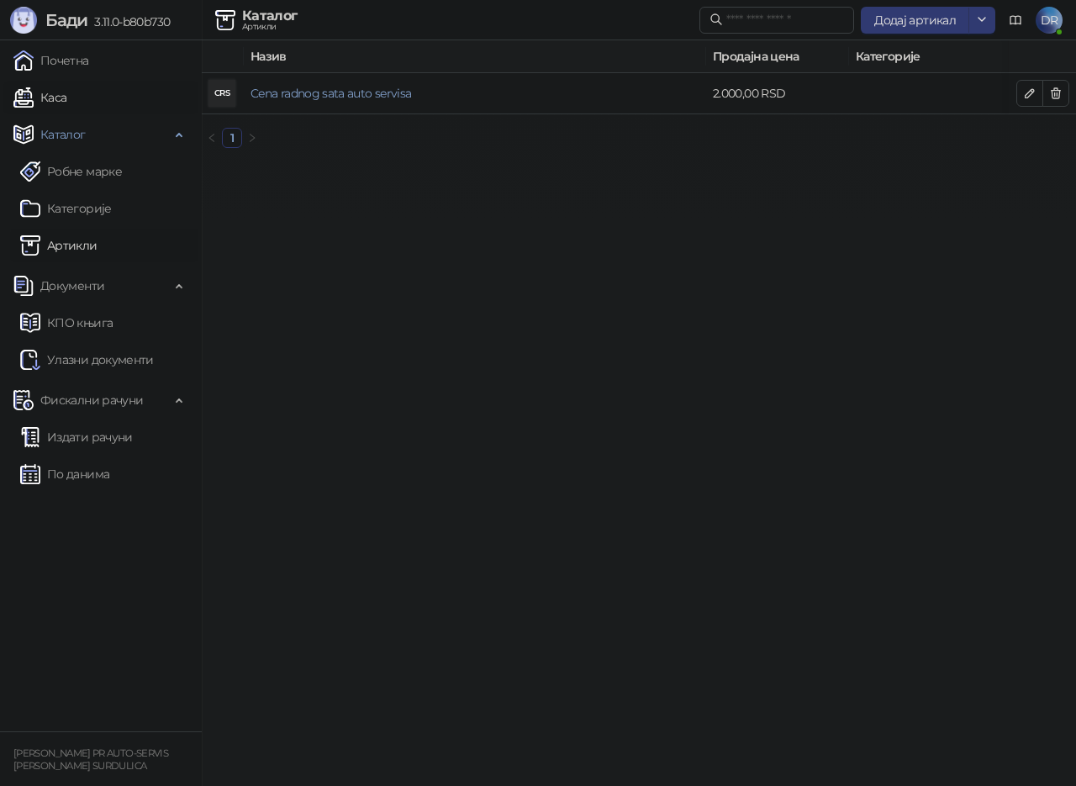
click at [45, 99] on link "Каса" at bounding box center [39, 98] width 53 height 34
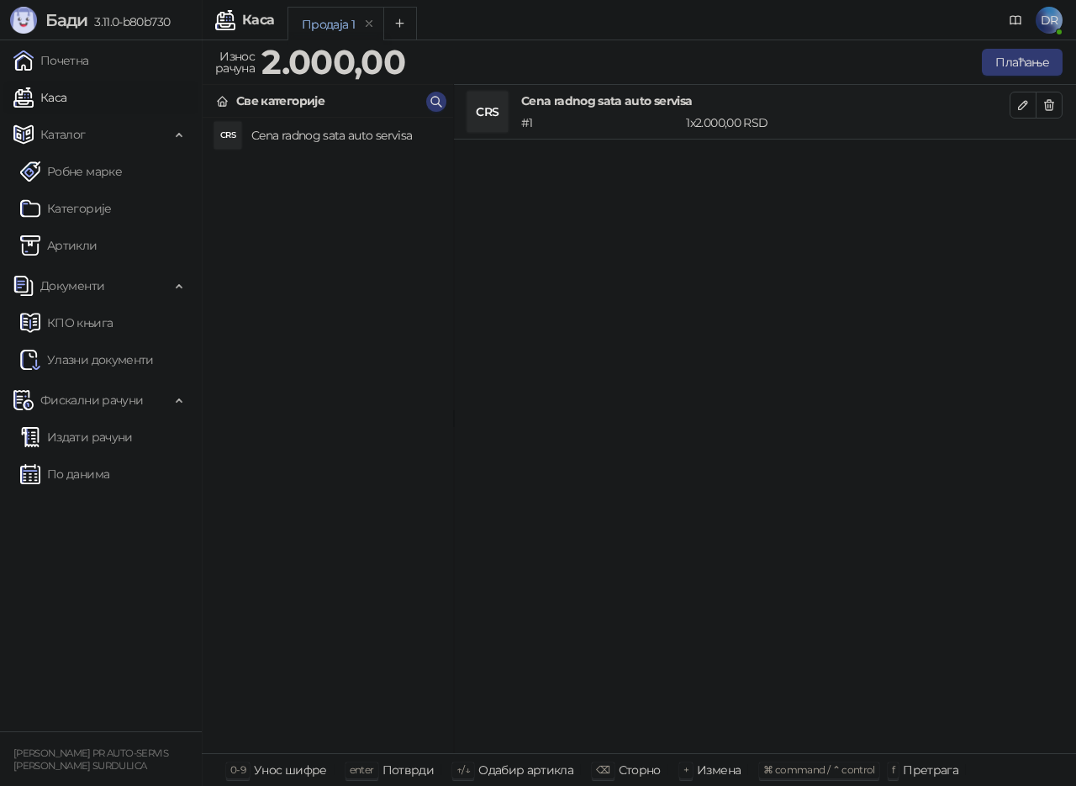
click at [483, 115] on div "CRS" at bounding box center [487, 112] width 40 height 40
click at [325, 139] on h4 "Cena radnog sata auto servisa" at bounding box center [345, 135] width 188 height 27
click at [1049, 103] on icon "button" at bounding box center [1049, 105] width 9 height 10
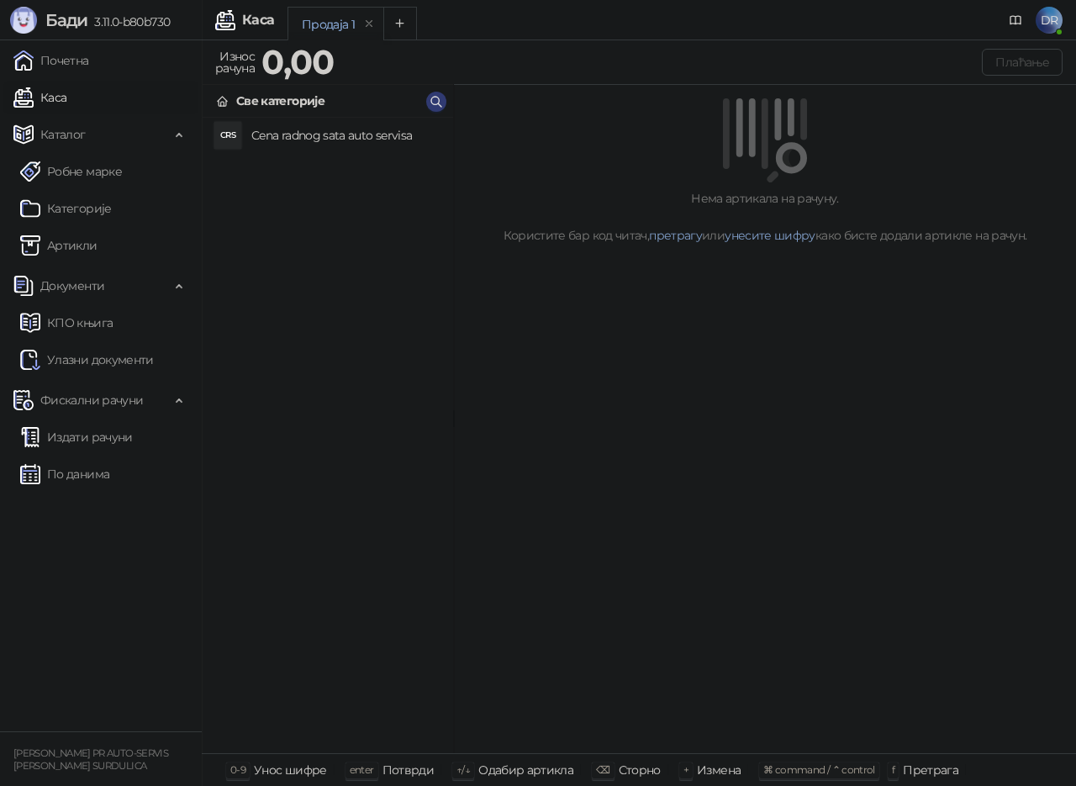
click at [298, 127] on h4 "Cena radnog sata auto servisa" at bounding box center [345, 135] width 188 height 27
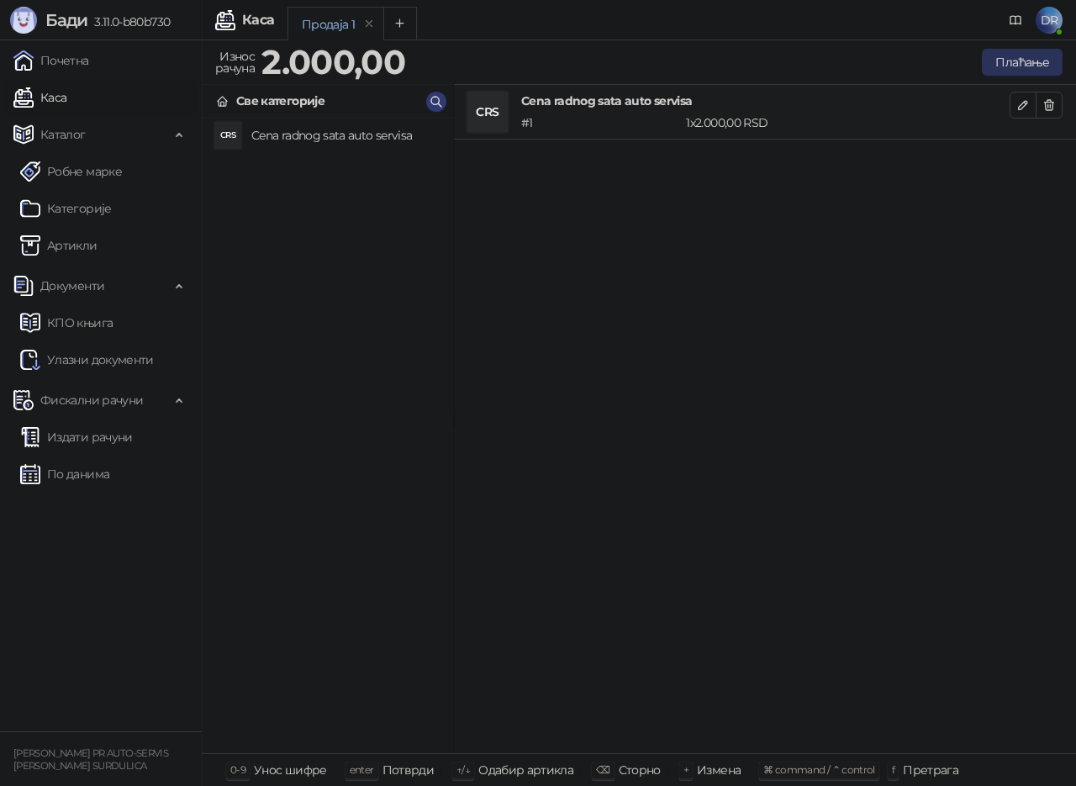
click at [1013, 66] on button "Плаћање" at bounding box center [1022, 62] width 81 height 27
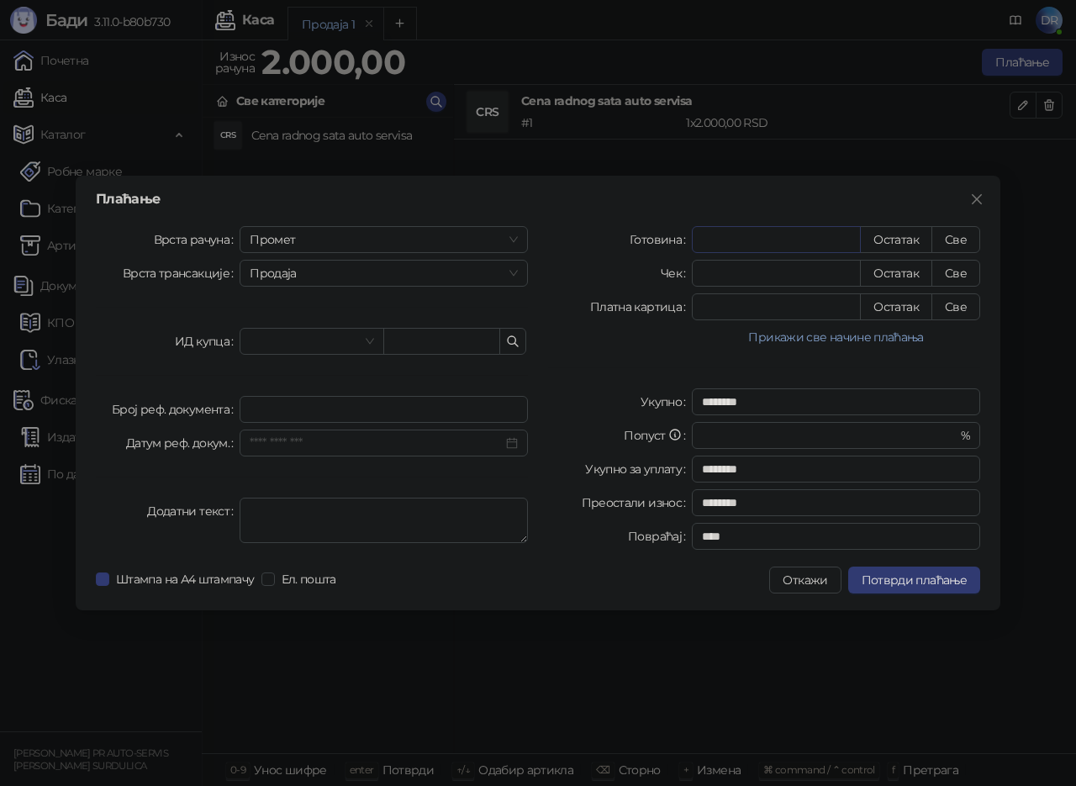
type input "*"
type input "********"
type input "**"
type input "********"
type input "***"
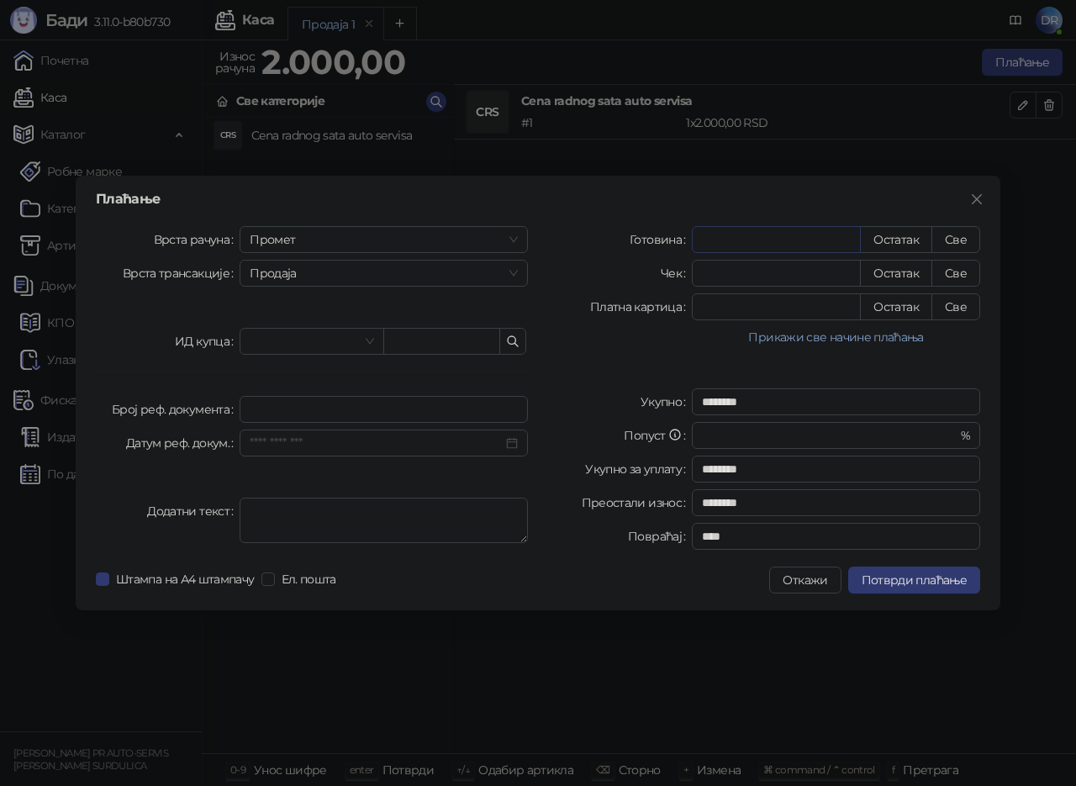
type input "********"
type input "****"
click at [796, 313] on input "*" at bounding box center [776, 306] width 167 height 25
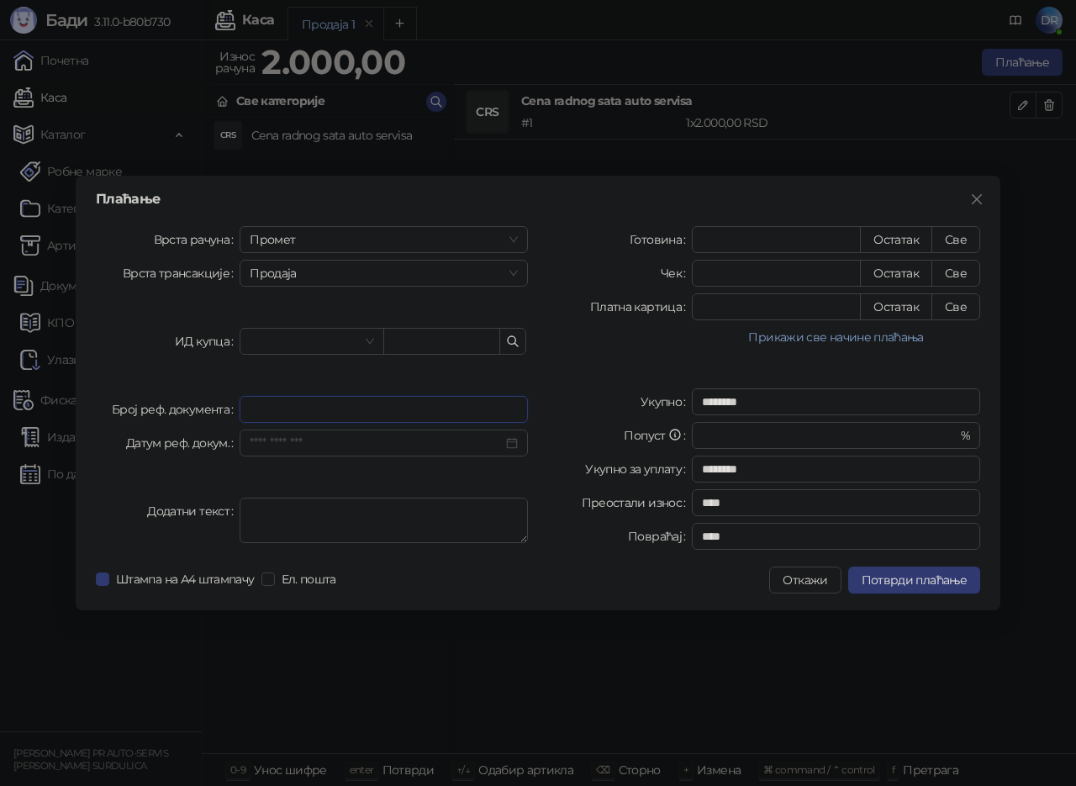
click at [308, 409] on input "Број реф. документа" at bounding box center [384, 409] width 288 height 27
click at [372, 340] on span at bounding box center [312, 341] width 124 height 25
click at [514, 340] on icon "button" at bounding box center [512, 341] width 13 height 13
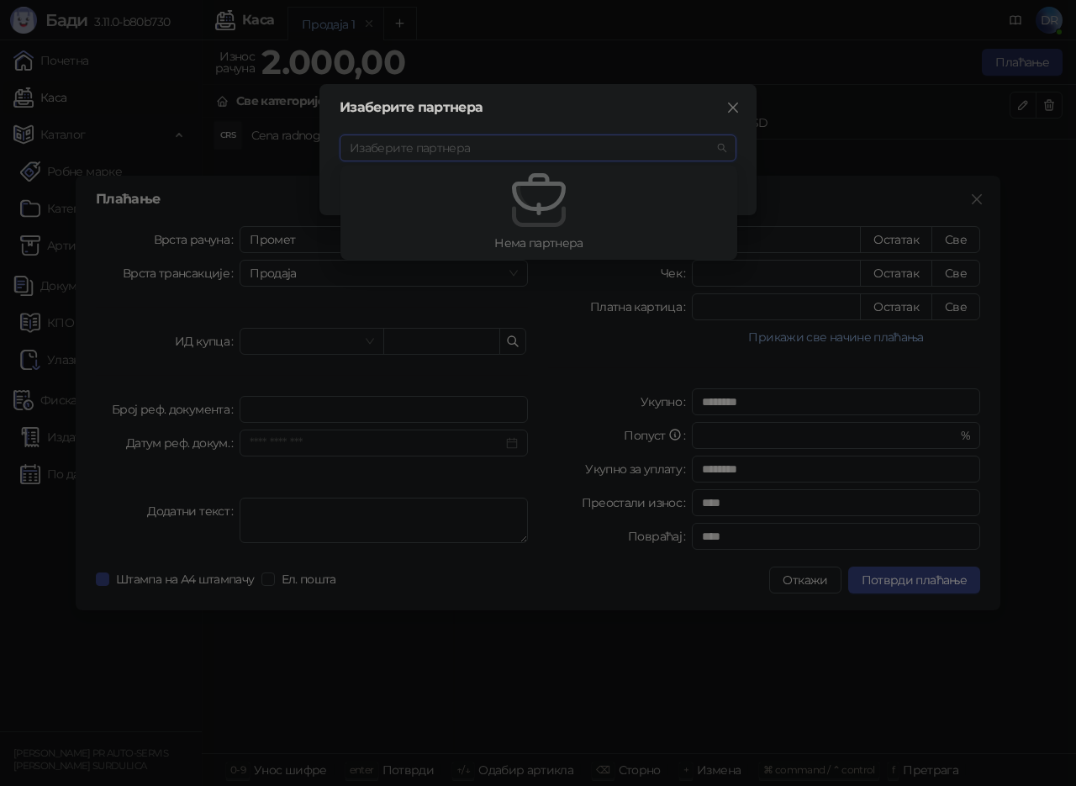
click at [453, 144] on input "search" at bounding box center [530, 147] width 361 height 25
click at [738, 103] on icon "close" at bounding box center [733, 108] width 10 height 10
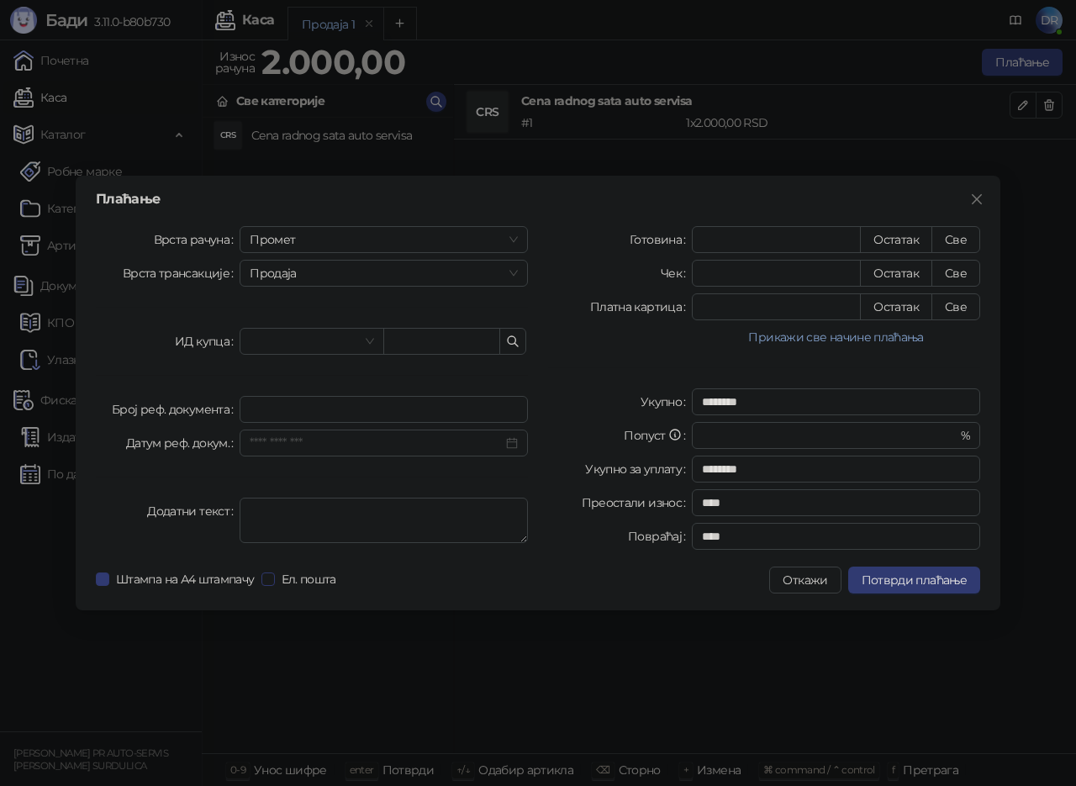
drag, startPoint x: 315, startPoint y: 581, endPoint x: 341, endPoint y: 587, distance: 26.7
click at [317, 581] on span "Ел. пошта" at bounding box center [309, 579] width 68 height 18
click at [289, 446] on input "Датум реф. докум." at bounding box center [376, 443] width 253 height 18
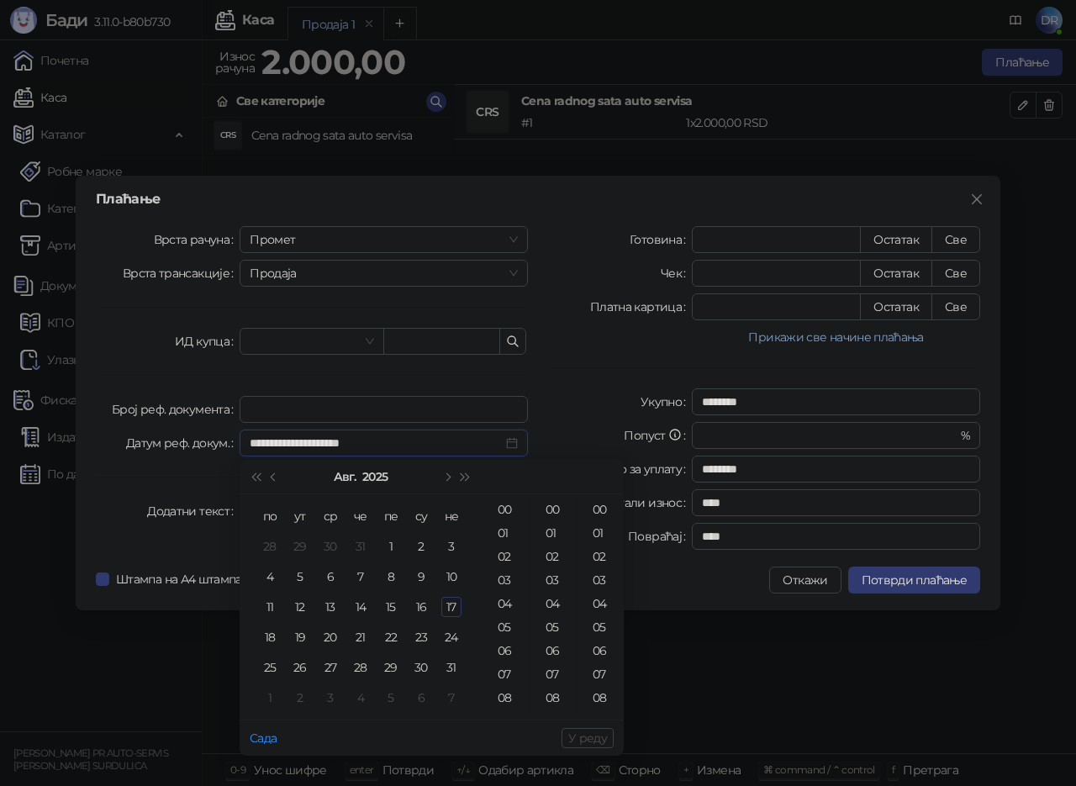
type input "**********"
click at [269, 640] on div "18" at bounding box center [270, 637] width 20 height 20
click at [551, 477] on div "00:00:00" at bounding box center [553, 477] width 128 height 34
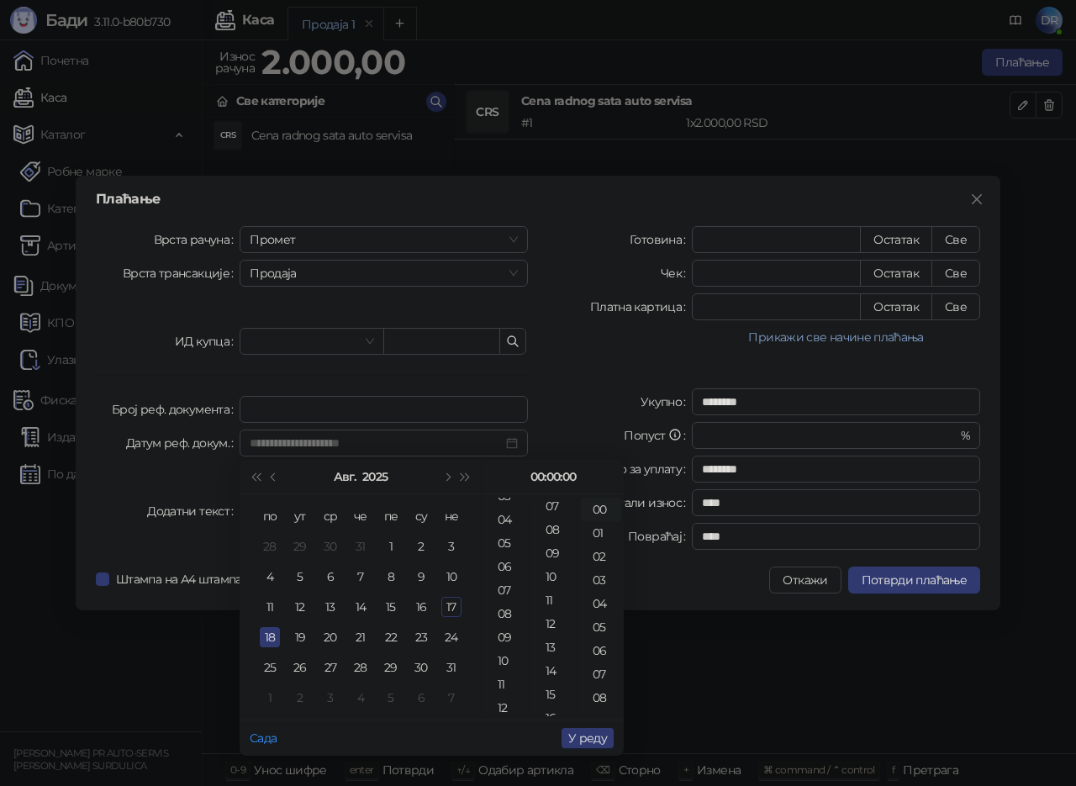
drag, startPoint x: 501, startPoint y: 707, endPoint x: 517, endPoint y: 705, distance: 16.1
click at [509, 705] on div "12" at bounding box center [506, 708] width 40 height 24
type input "**********"
click at [593, 736] on span "У реду" at bounding box center [587, 737] width 39 height 15
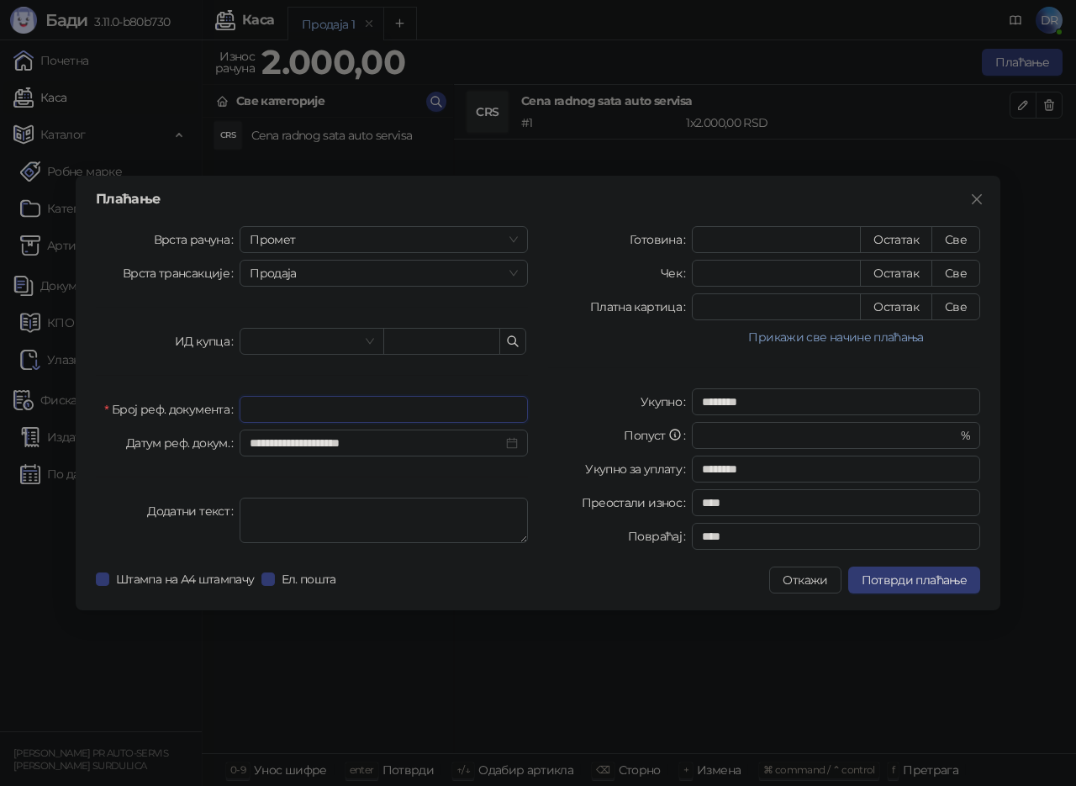
click at [347, 407] on input "Број реф. документа" at bounding box center [384, 409] width 288 height 27
drag, startPoint x: 331, startPoint y: 404, endPoint x: 131, endPoint y: 416, distance: 200.4
click at [131, 416] on div "Број реф. документа ******" at bounding box center [312, 409] width 432 height 27
type input "******"
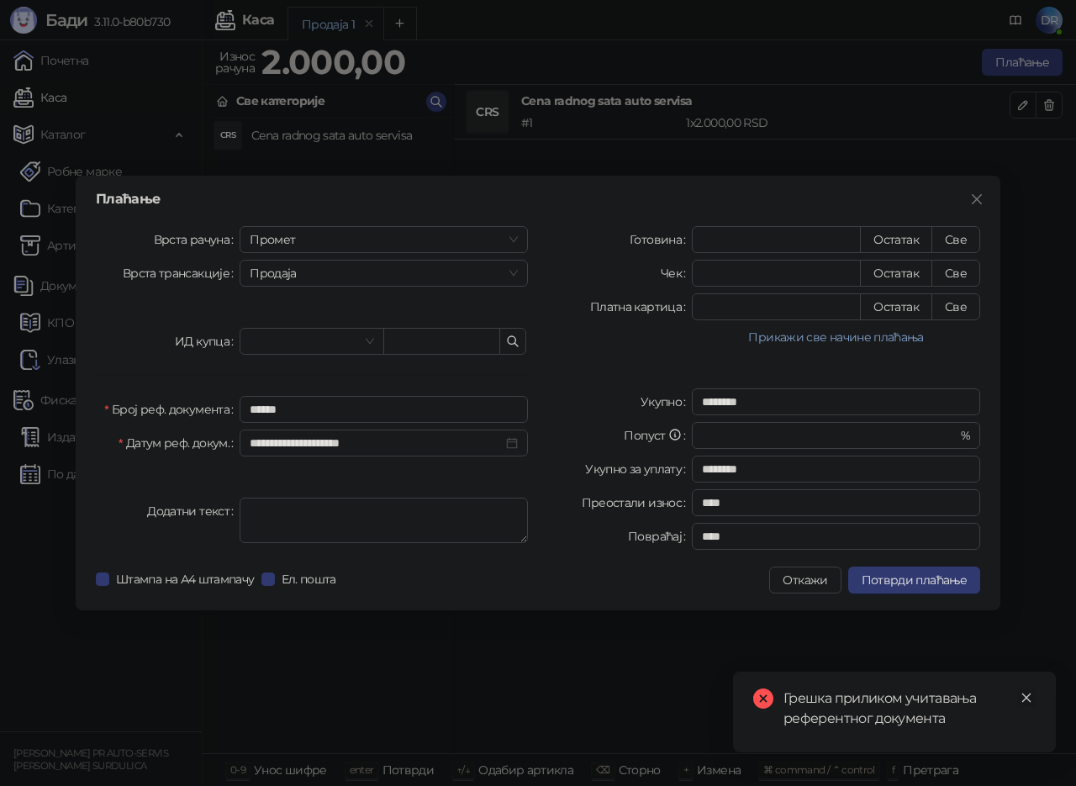
click at [1025, 699] on icon "close" at bounding box center [1026, 697] width 9 height 9
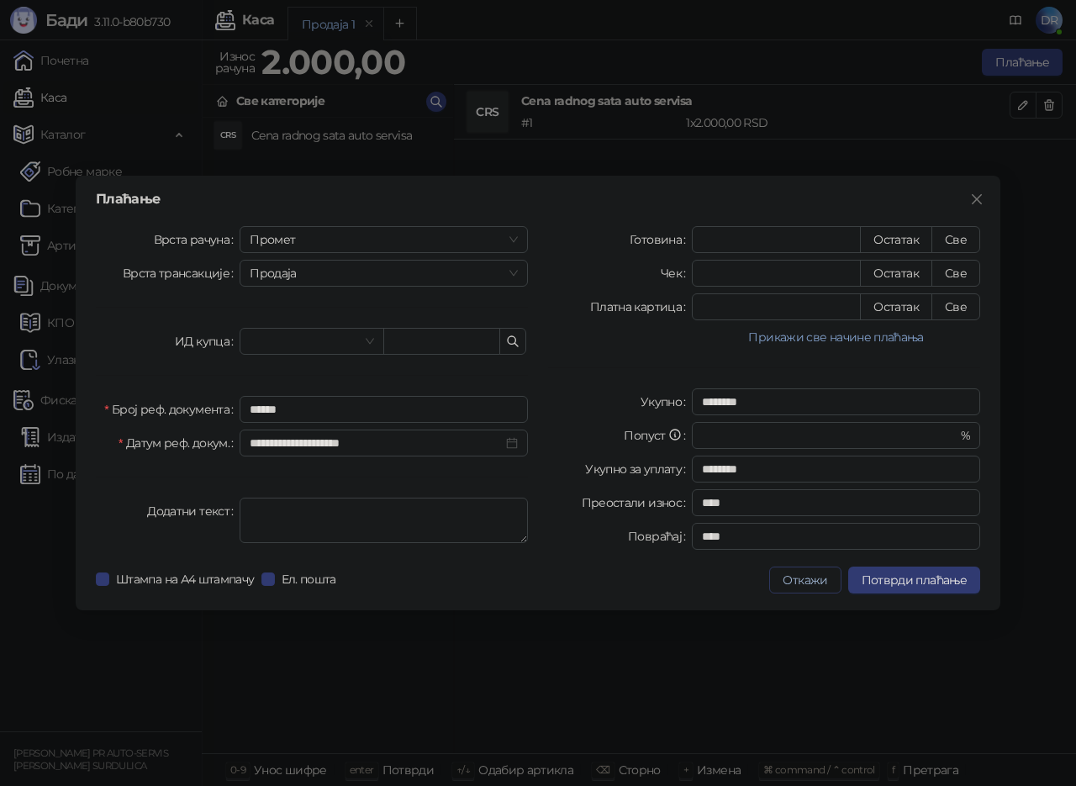
click at [809, 585] on button "Откажи" at bounding box center [804, 579] width 71 height 27
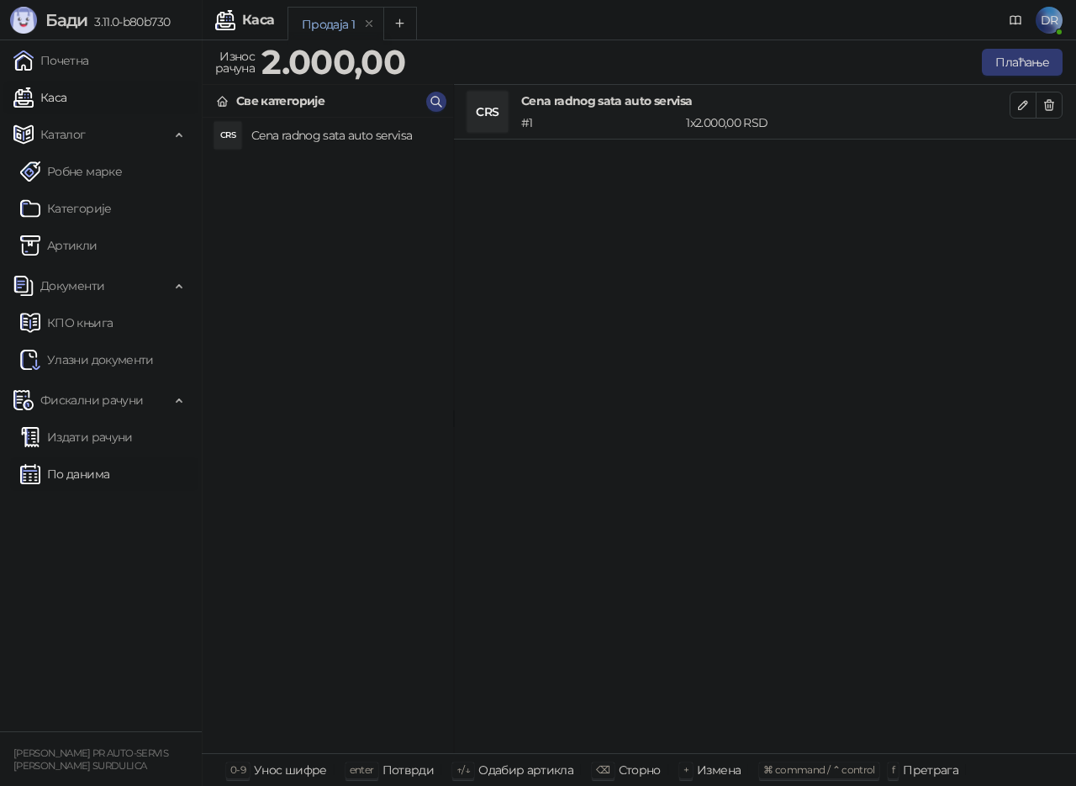
click at [78, 472] on link "По данима" at bounding box center [64, 474] width 89 height 34
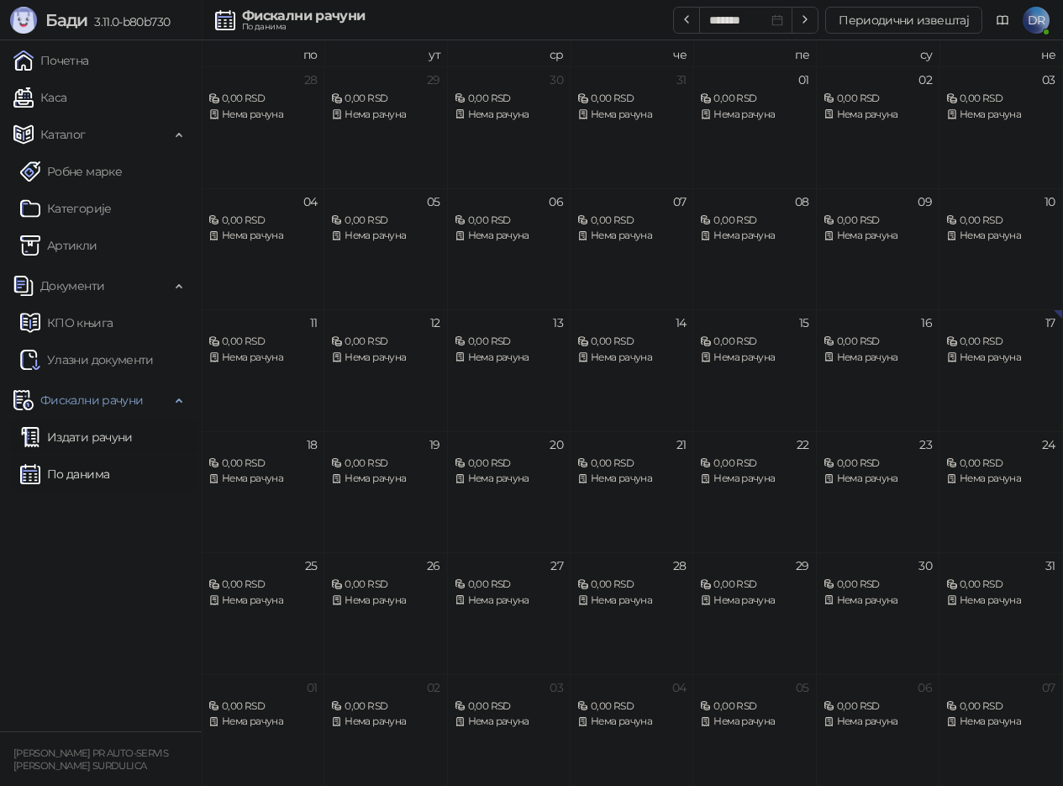
click at [98, 424] on link "Издати рачуни" at bounding box center [76, 437] width 113 height 34
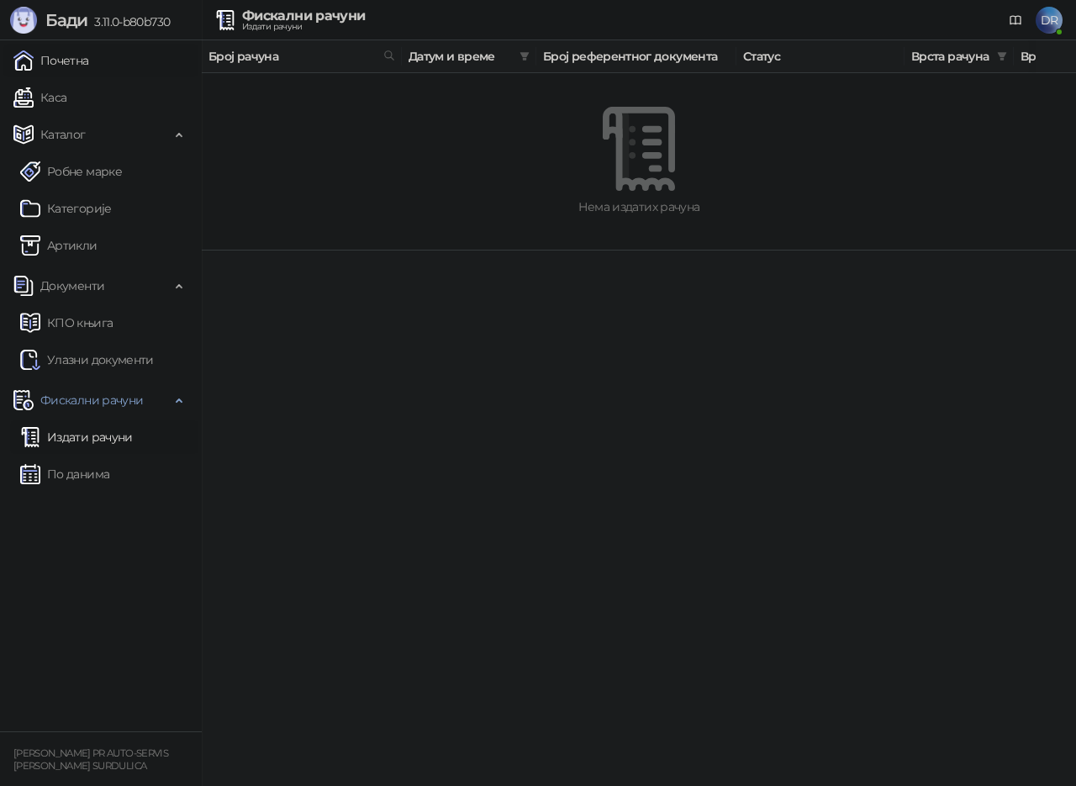
click at [60, 57] on link "Почетна" at bounding box center [51, 61] width 76 height 34
